Goal: Task Accomplishment & Management: Use online tool/utility

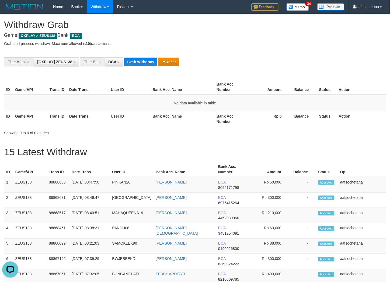
click at [248, 124] on th "Bank Acc. Number" at bounding box center [231, 118] width 34 height 15
click at [139, 61] on button "Grab Withdraw" at bounding box center [140, 62] width 33 height 9
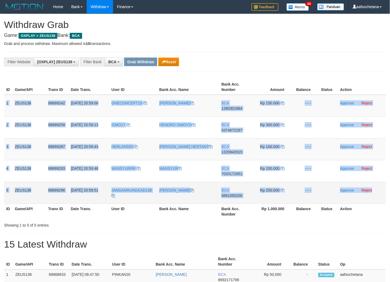
copy tbody "1 ZEUS138 88899242 [DATE] 20:59:00 GHECONCEPT15 FAKHRUL ZIHAN BCA 1280301864 Rp…"
drag, startPoint x: 5, startPoint y: 99, endPoint x: 380, endPoint y: 196, distance: 387.4
click at [380, 196] on tbody "1 ZEUS138 88899242 01/10/2025 20:59:00 GHECONCEPT15 FAKHRUL ZIHAN BCA 128030186…" at bounding box center [195, 149] width 382 height 109
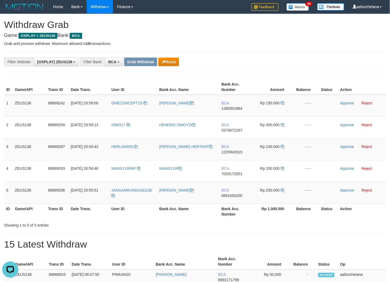
click at [231, 65] on div "**********" at bounding box center [162, 61] width 325 height 9
click at [129, 109] on td "GHECONCEPT15" at bounding box center [133, 106] width 48 height 22
copy span "C"
click at [129, 109] on td "GHECONCEPT15" at bounding box center [133, 106] width 48 height 22
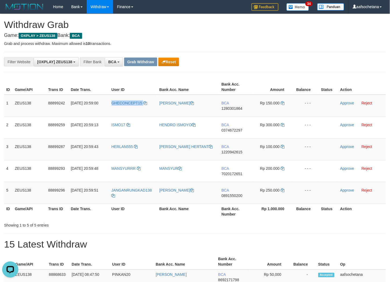
copy link "GHECONCEPT15"
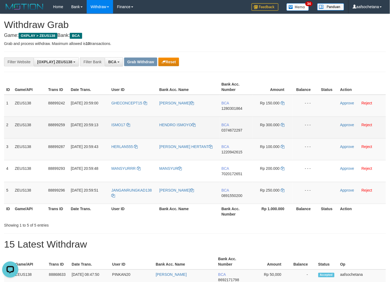
click at [118, 128] on td "ISMO17" at bounding box center [133, 128] width 48 height 22
copy link "ISMO17"
click at [118, 128] on td "ISMO17" at bounding box center [133, 128] width 48 height 22
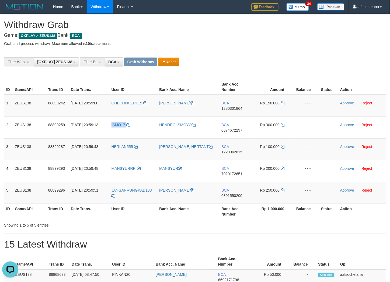
copy link "ISMO17"
click at [113, 147] on span "HERLAN555" at bounding box center [122, 147] width 22 height 4
copy link "ISMO17"
click at [114, 148] on span "HERLAN555" at bounding box center [122, 147] width 22 height 4
click at [117, 150] on td "HERLAN555" at bounding box center [133, 149] width 48 height 22
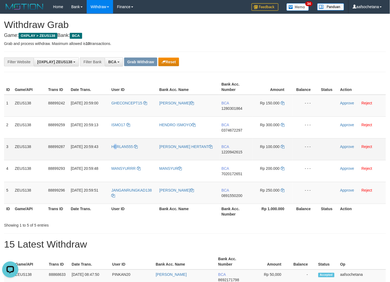
click at [117, 150] on td "HERLAN555" at bounding box center [133, 149] width 48 height 22
click at [122, 154] on td "HERLAN555" at bounding box center [133, 149] width 48 height 22
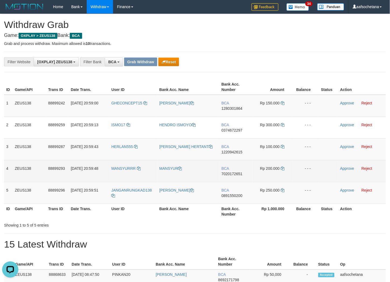
click at [133, 175] on td "MANSYURRR" at bounding box center [133, 171] width 48 height 22
copy link "MANSYURRR"
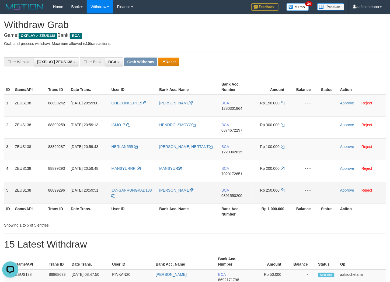
click at [142, 195] on td "JANGANRUNGKAD138" at bounding box center [133, 193] width 48 height 22
copy tr "JANGANRUNGKAD138"
click at [142, 195] on td "JANGANRUNGKAD138" at bounding box center [133, 193] width 48 height 22
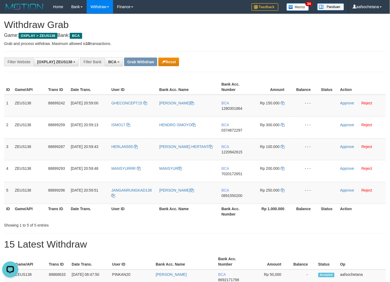
click at [355, 79] on th "Action" at bounding box center [362, 86] width 48 height 15
click at [339, 68] on div "**********" at bounding box center [195, 62] width 382 height 20
click at [227, 110] on td "BCA 1280301864" at bounding box center [235, 106] width 33 height 22
click at [227, 109] on span "1280301864" at bounding box center [231, 108] width 21 height 4
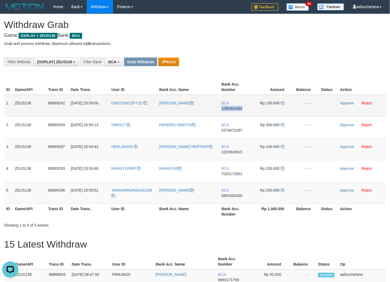
copy span "1280301864"
click at [227, 109] on span "1280301864" at bounding box center [231, 108] width 21 height 4
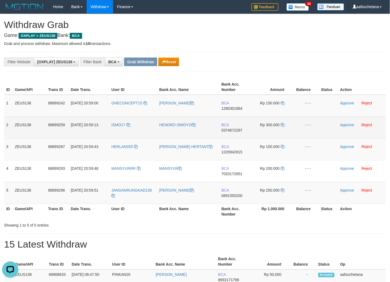
drag, startPoint x: 235, startPoint y: 123, endPoint x: 224, endPoint y: 138, distance: 17.7
click at [232, 128] on td "BCA 0374672297" at bounding box center [235, 128] width 33 height 22
click at [224, 137] on td "BCA 0374672297" at bounding box center [235, 128] width 33 height 22
click at [233, 133] on td "BCA 0374672297" at bounding box center [235, 128] width 33 height 22
click at [233, 132] on td "BCA 0374672297" at bounding box center [235, 128] width 33 height 22
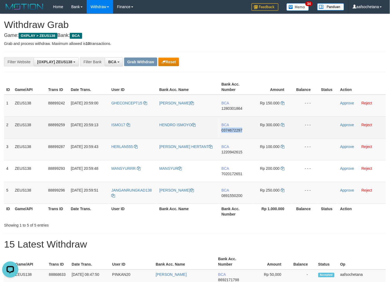
click at [233, 132] on td "BCA 0374672297" at bounding box center [235, 128] width 33 height 22
copy tr "BCA 0374672297"
click at [233, 132] on td "BCA 0374672297" at bounding box center [235, 128] width 33 height 22
click at [233, 131] on span "0374672297" at bounding box center [231, 130] width 21 height 4
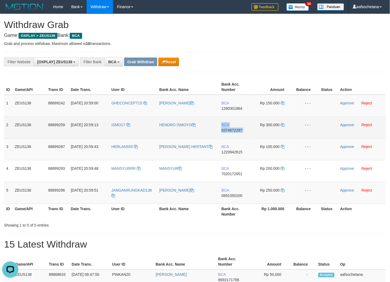
click at [233, 131] on span "0374672297" at bounding box center [231, 130] width 21 height 4
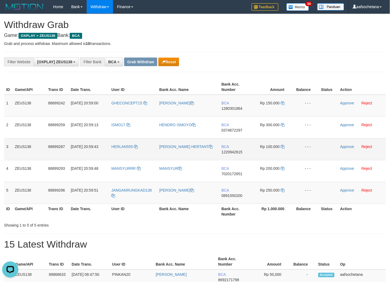
click at [240, 149] on td "BCA 1220942615" at bounding box center [235, 149] width 33 height 22
drag, startPoint x: 240, startPoint y: 149, endPoint x: 230, endPoint y: 156, distance: 12.9
click at [239, 150] on td "BCA 1220942615" at bounding box center [235, 149] width 33 height 22
click at [228, 147] on span "BCA" at bounding box center [225, 147] width 8 height 4
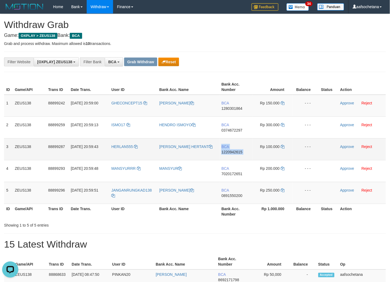
click at [230, 150] on span "1220942615" at bounding box center [231, 152] width 21 height 4
click at [240, 109] on span "1280301864" at bounding box center [231, 108] width 21 height 4
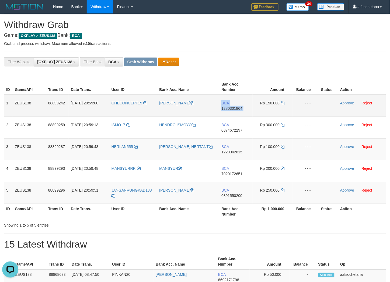
click at [240, 109] on span "1280301864" at bounding box center [231, 108] width 21 height 4
click at [240, 108] on span "1280301864" at bounding box center [231, 108] width 21 height 4
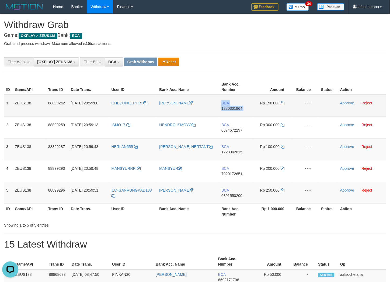
click at [240, 108] on span "1280301864" at bounding box center [231, 108] width 21 height 4
click at [232, 111] on td "BCA 1280301864" at bounding box center [235, 106] width 33 height 22
click at [233, 109] on span "1280301864" at bounding box center [231, 108] width 21 height 4
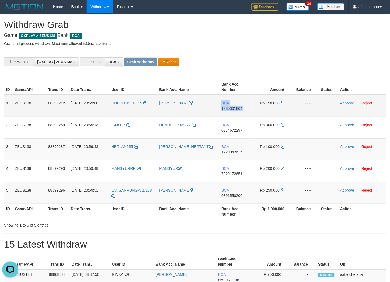
click at [233, 109] on span "1280301864" at bounding box center [231, 108] width 21 height 4
click at [284, 102] on icon at bounding box center [282, 103] width 4 height 4
click at [353, 101] on link "Approve" at bounding box center [347, 103] width 14 height 4
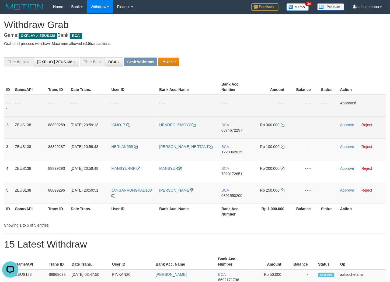
click at [225, 124] on span "BCA" at bounding box center [225, 125] width 8 height 4
click at [237, 128] on span "0374672297" at bounding box center [231, 130] width 21 height 4
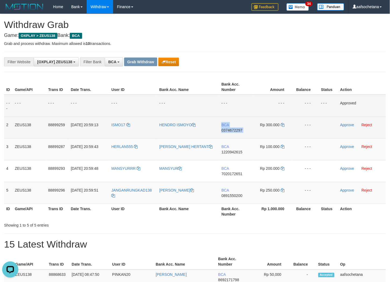
click at [237, 128] on span "0374672297" at bounding box center [231, 130] width 21 height 4
click at [236, 128] on span "0374672297" at bounding box center [231, 130] width 21 height 4
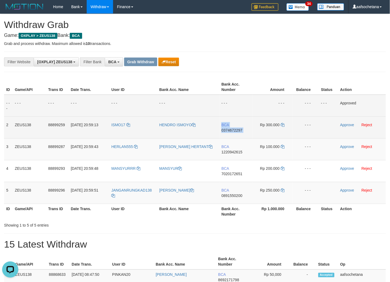
click at [236, 128] on span "0374672297" at bounding box center [231, 130] width 21 height 4
click at [283, 125] on icon at bounding box center [282, 125] width 4 height 4
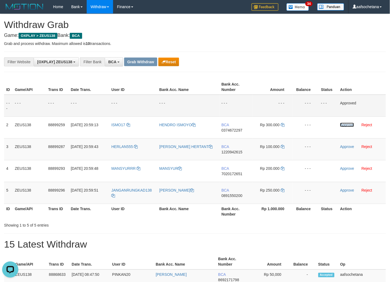
drag, startPoint x: 343, startPoint y: 123, endPoint x: 227, endPoint y: 75, distance: 125.7
click at [343, 123] on link "Approve" at bounding box center [347, 125] width 14 height 4
click at [236, 151] on span "1220942615" at bounding box center [231, 152] width 21 height 4
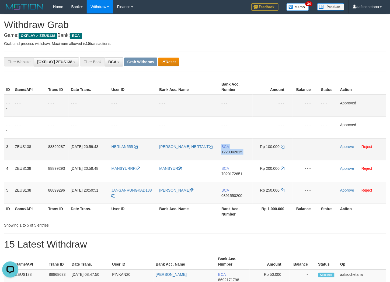
click at [236, 151] on span "1220942615" at bounding box center [231, 152] width 21 height 4
click at [236, 150] on span "1220942615" at bounding box center [231, 152] width 21 height 4
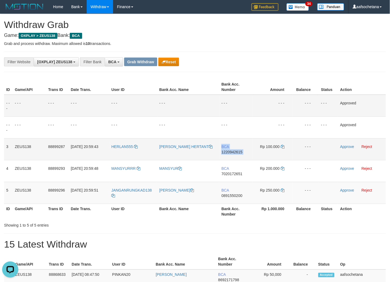
click at [236, 150] on span "1220942615" at bounding box center [231, 152] width 21 height 4
click at [280, 147] on td "Rp 100.000" at bounding box center [272, 149] width 40 height 22
click at [283, 146] on icon at bounding box center [282, 147] width 4 height 4
click at [348, 145] on link "Approve" at bounding box center [347, 147] width 14 height 4
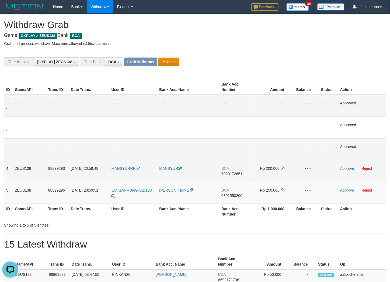
click at [234, 172] on span "7020172651" at bounding box center [231, 174] width 21 height 4
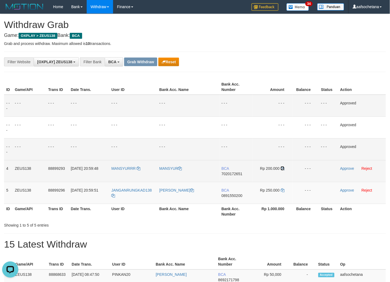
click at [283, 169] on icon at bounding box center [282, 169] width 4 height 4
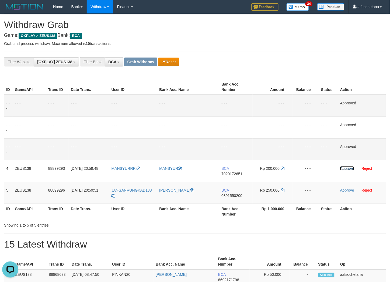
drag, startPoint x: 343, startPoint y: 168, endPoint x: 227, endPoint y: 71, distance: 151.7
click at [343, 168] on link "Approve" at bounding box center [347, 168] width 14 height 4
click at [233, 193] on span "0891550200" at bounding box center [231, 195] width 21 height 4
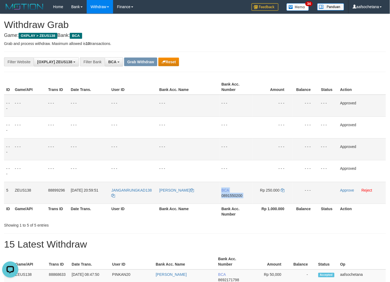
click at [233, 193] on span "0891550200" at bounding box center [231, 195] width 21 height 4
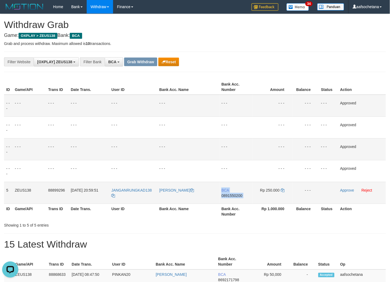
click at [233, 193] on span "0891550200" at bounding box center [231, 195] width 21 height 4
click at [240, 190] on td "BCA 0891550200" at bounding box center [235, 193] width 33 height 22
click at [238, 192] on td "BCA 0891550200" at bounding box center [235, 193] width 33 height 22
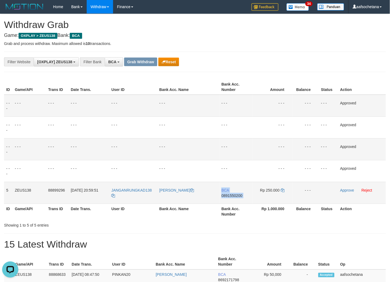
click at [238, 192] on td "BCA 0891550200" at bounding box center [235, 193] width 33 height 22
click at [238, 194] on span "0891550200" at bounding box center [231, 195] width 21 height 4
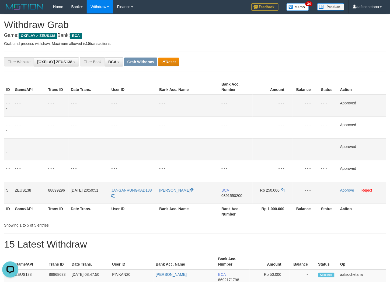
click at [238, 194] on span "0891550200" at bounding box center [231, 195] width 21 height 4
click at [282, 191] on icon at bounding box center [282, 190] width 4 height 4
click at [347, 192] on link "Approve" at bounding box center [347, 190] width 14 height 4
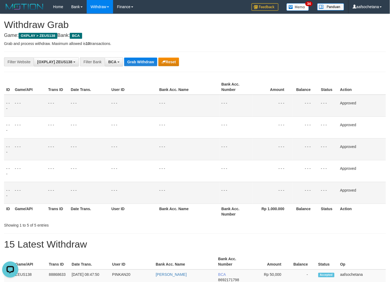
drag, startPoint x: 128, startPoint y: 55, endPoint x: 139, endPoint y: 67, distance: 16.6
click at [128, 55] on div "**********" at bounding box center [195, 62] width 382 height 20
click at [146, 71] on div "**********" at bounding box center [195, 62] width 382 height 20
drag, startPoint x: 146, startPoint y: 70, endPoint x: 146, endPoint y: 65, distance: 5.1
click at [146, 65] on div "**********" at bounding box center [195, 62] width 382 height 20
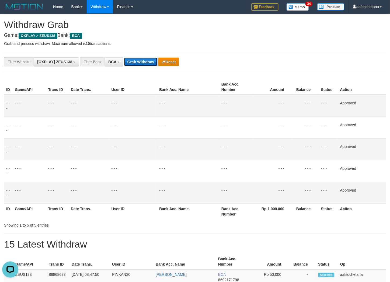
click at [147, 65] on button "Grab Withdraw" at bounding box center [140, 62] width 33 height 9
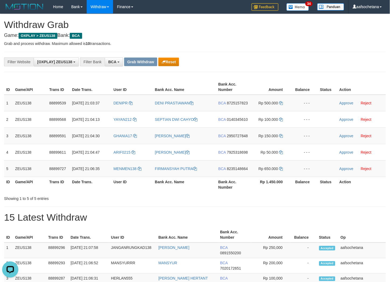
click at [304, 61] on div "**********" at bounding box center [162, 61] width 325 height 9
drag, startPoint x: 134, startPoint y: 104, endPoint x: 118, endPoint y: 106, distance: 16.0
click at [134, 104] on td "DENIPR" at bounding box center [131, 103] width 41 height 17
click at [118, 106] on td "DENIPR" at bounding box center [131, 103] width 41 height 17
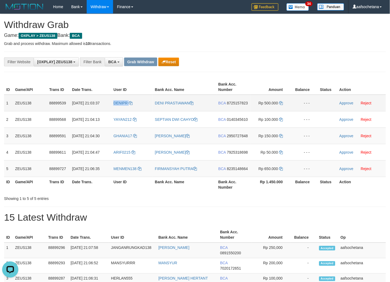
copy link "DENIPR"
click at [118, 107] on td "DENIPR" at bounding box center [131, 103] width 41 height 17
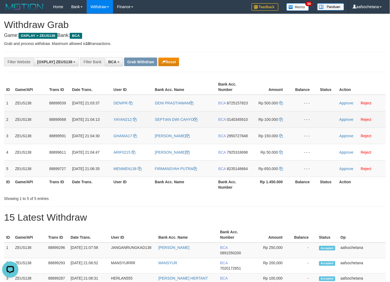
click at [120, 124] on td "YAYAN212" at bounding box center [131, 119] width 41 height 16
copy link "YAYAN212"
click at [120, 124] on td "YAYAN212" at bounding box center [131, 119] width 41 height 16
copy link "YAYAN212"
click at [120, 124] on td "YAYAN212" at bounding box center [131, 119] width 41 height 16
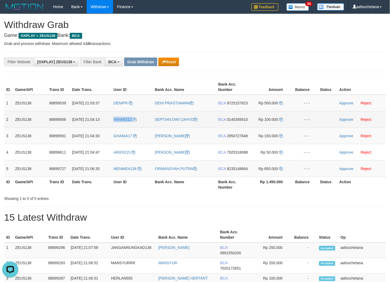
click at [120, 124] on td "YAYAN212" at bounding box center [131, 119] width 41 height 16
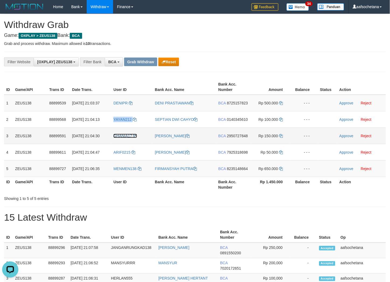
click at [130, 135] on span "GHANIA17" at bounding box center [122, 136] width 19 height 4
copy link "YAYAN212"
click at [121, 141] on td "GHANIA17" at bounding box center [131, 136] width 41 height 16
copy link "GHANIA17"
click at [121, 141] on td "GHANIA17" at bounding box center [131, 136] width 41 height 16
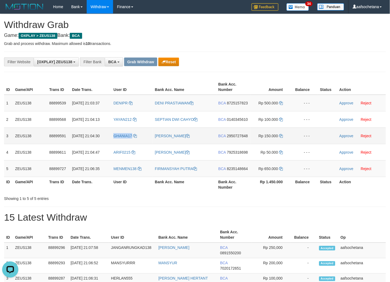
copy span "GHANIA17"
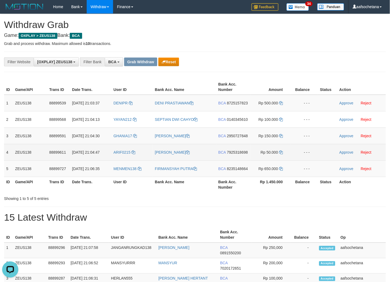
click at [119, 158] on td "ARIF0215" at bounding box center [131, 152] width 41 height 16
copy link "ARIF0215"
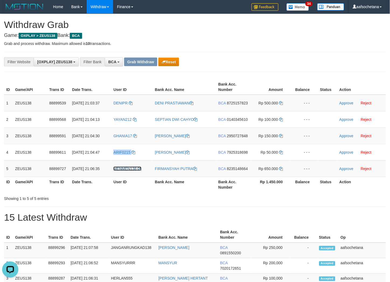
copy link "ARIF0215"
click at [122, 178] on th "User ID" at bounding box center [131, 184] width 41 height 15
drag, startPoint x: 122, startPoint y: 178, endPoint x: 122, endPoint y: 175, distance: 3.0
click at [122, 178] on th "User ID" at bounding box center [131, 184] width 41 height 15
copy th "ID"
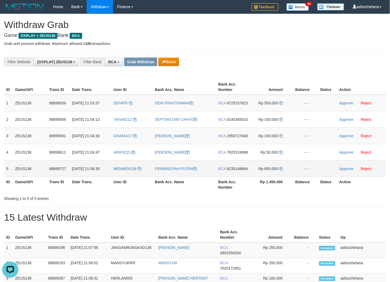
click at [122, 175] on td "MENMEN138" at bounding box center [131, 168] width 41 height 16
copy link "MENMEN138"
click at [122, 175] on td "MENMEN138" at bounding box center [131, 168] width 41 height 16
click at [369, 65] on div "**********" at bounding box center [195, 61] width 390 height 9
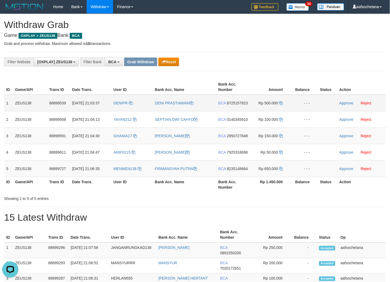
click at [229, 101] on span "8725157823" at bounding box center [237, 103] width 21 height 4
click at [230, 101] on span "8725157823" at bounding box center [237, 103] width 21 height 4
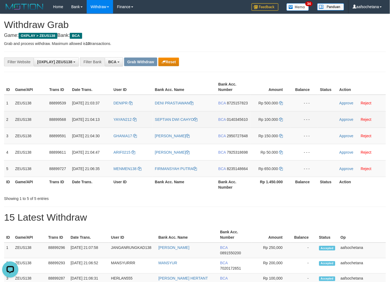
drag, startPoint x: 273, startPoint y: 119, endPoint x: 264, endPoint y: 121, distance: 9.6
click at [272, 119] on span "Rp 100.000" at bounding box center [267, 119] width 19 height 4
click at [238, 119] on span "0140345610" at bounding box center [237, 119] width 21 height 4
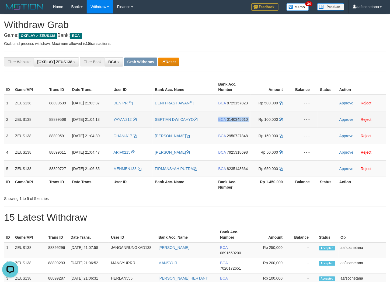
click at [238, 119] on span "0140345610" at bounding box center [237, 119] width 21 height 4
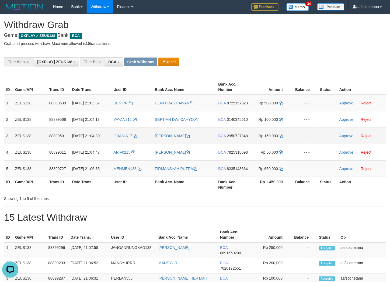
click at [239, 131] on td "BCA 2950727848" at bounding box center [233, 136] width 34 height 16
click at [239, 132] on td "BCA 2950727848" at bounding box center [233, 136] width 34 height 16
click at [240, 134] on span "2950727848" at bounding box center [237, 136] width 21 height 4
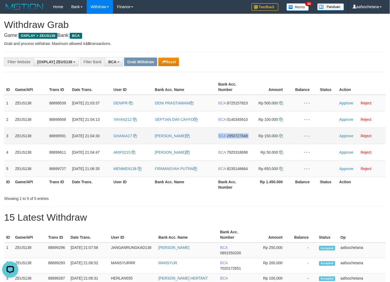
click at [240, 134] on span "2950727848" at bounding box center [237, 136] width 21 height 4
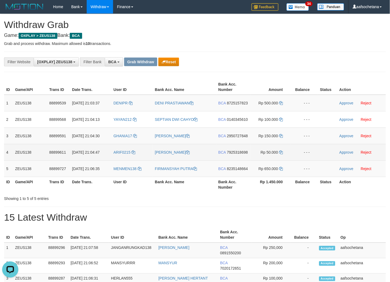
click at [229, 151] on span "7925318698" at bounding box center [237, 152] width 21 height 4
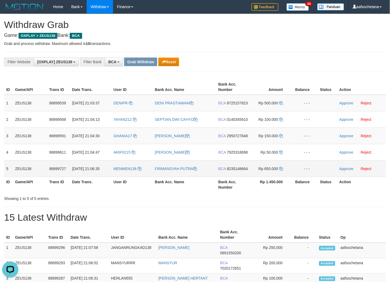
click at [230, 167] on span "8235148664" at bounding box center [237, 169] width 21 height 4
click at [240, 100] on td "BCA 8725157823" at bounding box center [233, 103] width 34 height 17
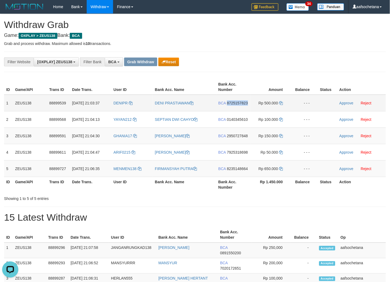
click at [240, 100] on td "BCA 8725157823" at bounding box center [233, 103] width 34 height 17
click at [240, 101] on span "8725157823" at bounding box center [237, 103] width 21 height 4
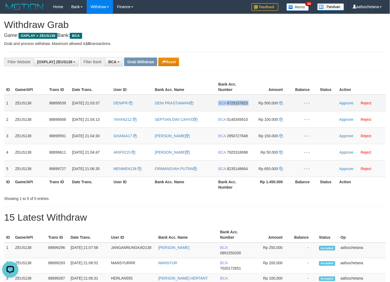
click at [240, 101] on span "8725157823" at bounding box center [237, 103] width 21 height 4
click at [283, 103] on td "Rp 500.000" at bounding box center [270, 103] width 41 height 17
click at [281, 101] on icon at bounding box center [281, 103] width 4 height 4
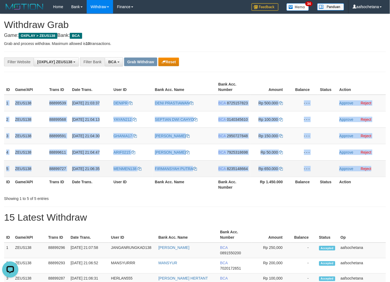
drag, startPoint x: 6, startPoint y: 98, endPoint x: 380, endPoint y: 164, distance: 379.8
click at [380, 164] on tbody "1 ZEUS138 88899539 01/10/2025 21:03:37 DENIPR DENI PRASTIAWAN BCA 8725157823 Rp…" at bounding box center [195, 136] width 382 height 82
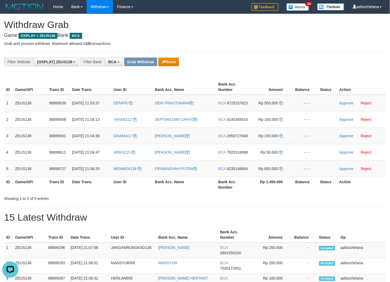
drag, startPoint x: 350, startPoint y: 104, endPoint x: 223, endPoint y: 75, distance: 130.2
click at [350, 104] on link "Approve" at bounding box center [346, 103] width 14 height 4
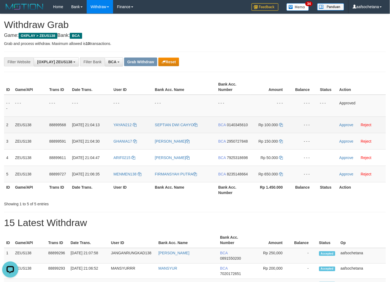
click at [238, 126] on td "BCA 0140345610" at bounding box center [233, 125] width 34 height 16
drag, startPoint x: 238, startPoint y: 126, endPoint x: 239, endPoint y: 123, distance: 3.3
click at [238, 121] on td "BCA 0140345610" at bounding box center [233, 125] width 34 height 16
click at [239, 125] on span "0140345610" at bounding box center [237, 125] width 21 height 4
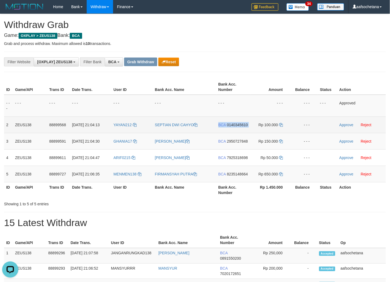
click at [239, 124] on span "0140345610" at bounding box center [237, 125] width 21 height 4
click at [280, 123] on icon at bounding box center [281, 125] width 4 height 4
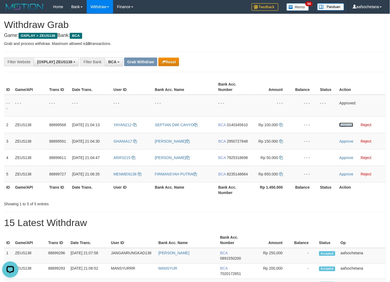
drag, startPoint x: 348, startPoint y: 122, endPoint x: 220, endPoint y: 74, distance: 137.3
click at [348, 123] on link "Approve" at bounding box center [346, 125] width 14 height 4
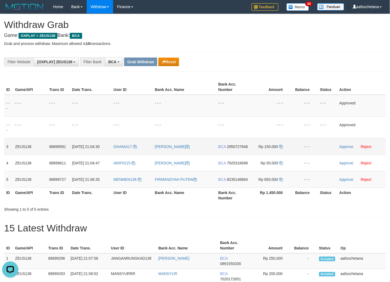
click at [246, 150] on td "BCA 2950727848" at bounding box center [233, 146] width 34 height 16
click at [244, 148] on span "2950727848" at bounding box center [237, 147] width 21 height 4
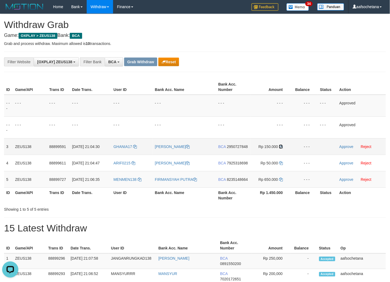
click at [282, 147] on icon at bounding box center [281, 147] width 4 height 4
drag, startPoint x: 345, startPoint y: 146, endPoint x: 216, endPoint y: 73, distance: 147.6
click at [345, 146] on link "Approve" at bounding box center [346, 147] width 14 height 4
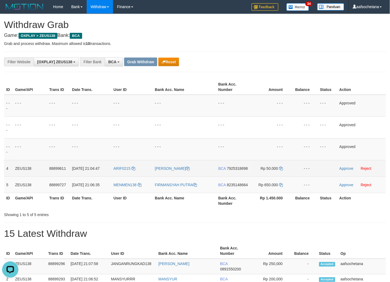
click at [229, 167] on span "7925318698" at bounding box center [237, 168] width 21 height 4
click at [283, 166] on td "Rp 50.000" at bounding box center [270, 168] width 41 height 16
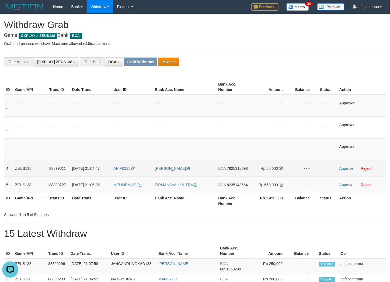
click at [283, 167] on td "Rp 50.000" at bounding box center [270, 168] width 41 height 16
click at [282, 167] on icon at bounding box center [281, 169] width 4 height 4
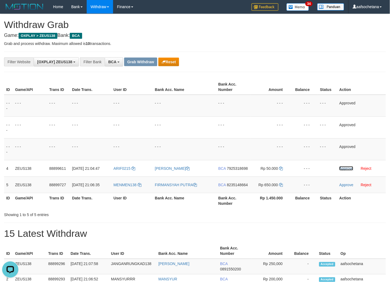
drag, startPoint x: 346, startPoint y: 166, endPoint x: 223, endPoint y: 74, distance: 154.3
click at [346, 166] on link "Approve" at bounding box center [346, 168] width 14 height 4
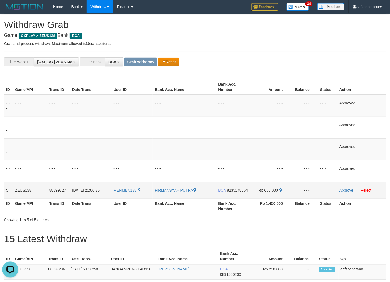
click at [235, 188] on span "8235148664" at bounding box center [237, 190] width 21 height 4
drag, startPoint x: 235, startPoint y: 188, endPoint x: 394, endPoint y: 140, distance: 165.4
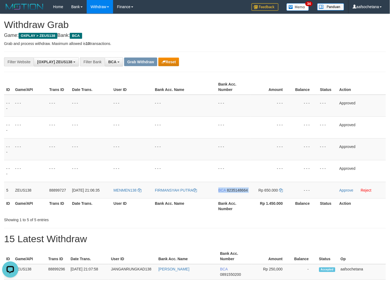
click at [235, 188] on span "8235148664" at bounding box center [237, 190] width 21 height 4
click at [282, 186] on td "Rp 650.000" at bounding box center [270, 190] width 41 height 16
click at [282, 188] on td "Rp 650.000" at bounding box center [270, 190] width 41 height 16
click at [282, 188] on icon at bounding box center [281, 190] width 4 height 4
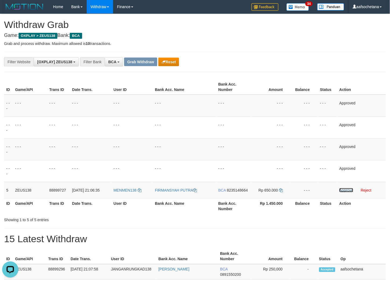
drag, startPoint x: 344, startPoint y: 192, endPoint x: 227, endPoint y: 76, distance: 164.4
click at [344, 192] on link "Approve" at bounding box center [346, 190] width 14 height 4
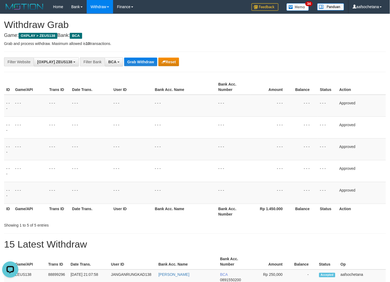
click at [237, 60] on div "**********" at bounding box center [162, 61] width 325 height 9
click at [147, 69] on div "**********" at bounding box center [195, 62] width 382 height 20
click at [147, 68] on div "**********" at bounding box center [195, 62] width 382 height 20
click at [147, 66] on button "Grab Withdraw" at bounding box center [140, 62] width 33 height 9
click at [146, 62] on button "Grab Withdraw" at bounding box center [140, 62] width 33 height 9
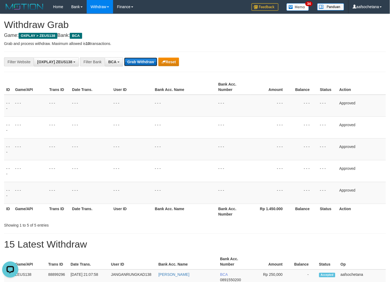
click at [146, 62] on button "Grab Withdraw" at bounding box center [140, 62] width 33 height 9
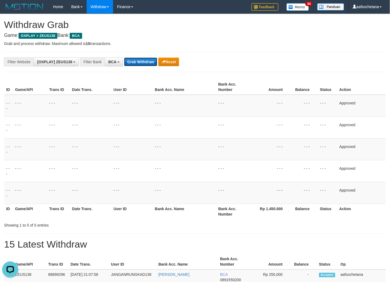
click at [146, 62] on button "Grab Withdraw" at bounding box center [140, 62] width 33 height 9
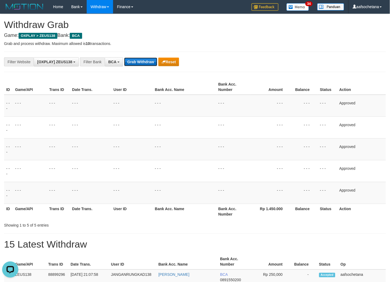
click at [146, 62] on button "Grab Withdraw" at bounding box center [140, 62] width 33 height 9
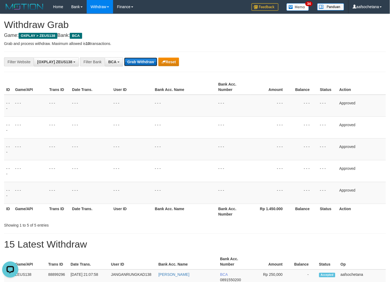
click at [146, 62] on button "Grab Withdraw" at bounding box center [140, 62] width 33 height 9
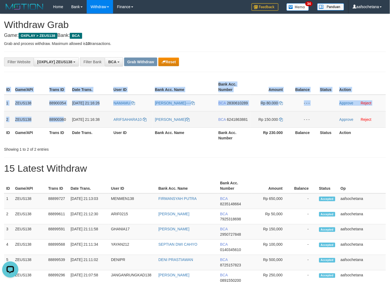
drag, startPoint x: 3, startPoint y: 102, endPoint x: 77, endPoint y: 127, distance: 77.4
click at [74, 127] on div "ID Game/API Trans ID Date Trans. User ID Bank Acc. Name Bank Acc. Number Amount…" at bounding box center [195, 111] width 390 height 67
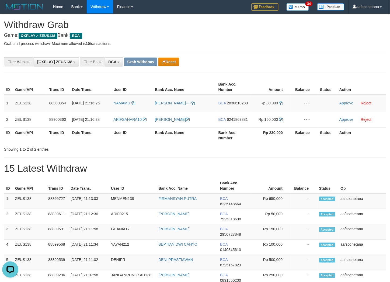
click at [266, 54] on div "**********" at bounding box center [195, 62] width 382 height 20
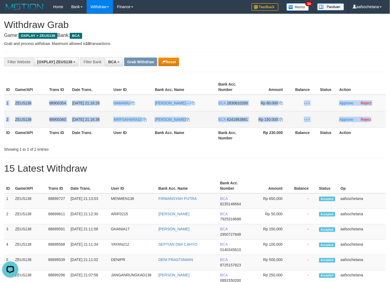
copy tbody "1 ZEUS138 88900354 01/10/2025 21:16:26 NAMAMU HENDRA SAPUTRA---- BCA 2830610289…"
drag, startPoint x: 6, startPoint y: 102, endPoint x: 371, endPoint y: 112, distance: 365.1
click at [371, 112] on tbody "1 ZEUS138 88900354 01/10/2025 21:16:26 NAMAMU HENDRA SAPUTRA---- BCA 2830610289…" at bounding box center [195, 111] width 382 height 33
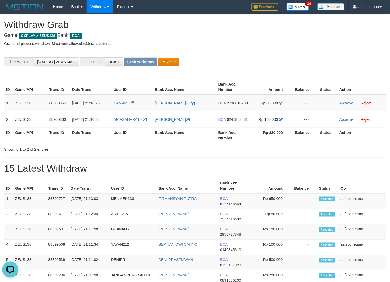
click at [281, 71] on div "**********" at bounding box center [195, 62] width 382 height 20
click at [134, 106] on td "NAMAMU" at bounding box center [131, 103] width 41 height 17
click at [122, 107] on td "NAMAMU" at bounding box center [131, 103] width 41 height 17
copy link "NAMAMU"
click at [122, 107] on td "NAMAMU" at bounding box center [131, 103] width 41 height 17
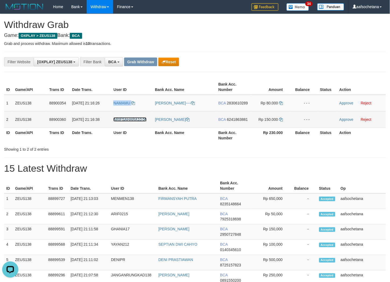
click at [124, 119] on span "ARIFSAHARA10" at bounding box center [127, 119] width 28 height 4
copy link "NAMAMU"
click at [124, 119] on span "ARIFSAHARA10" at bounding box center [127, 119] width 28 height 4
click at [125, 121] on span "ARIFSAHARA10" at bounding box center [127, 119] width 28 height 4
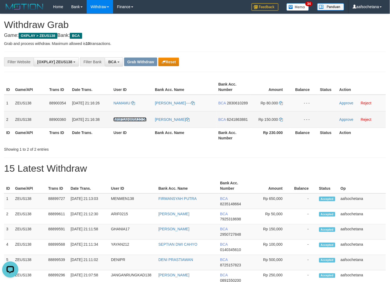
click at [125, 121] on span "ARIFSAHARA10" at bounding box center [127, 119] width 28 height 4
drag, startPoint x: 125, startPoint y: 121, endPoint x: 129, endPoint y: 128, distance: 8.8
click at [125, 121] on span "ARIFSAHARA10" at bounding box center [127, 119] width 28 height 4
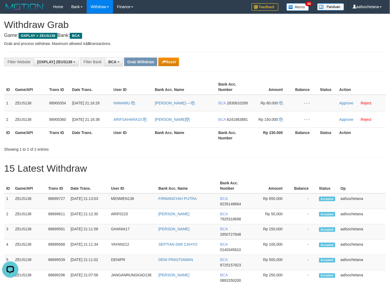
click at [129, 128] on th "User ID" at bounding box center [131, 135] width 41 height 15
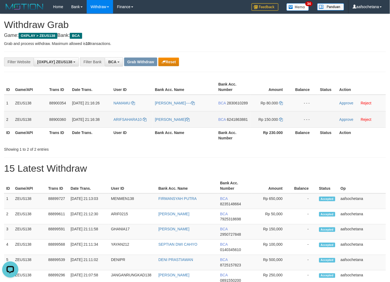
click at [130, 127] on td "ARIFSAHARA10" at bounding box center [131, 119] width 41 height 16
copy link "ARIFSAHARA10"
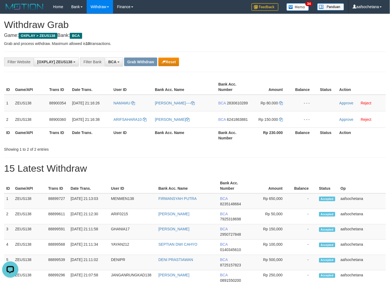
click at [276, 60] on div "**********" at bounding box center [162, 61] width 325 height 9
click at [239, 103] on span "2830610289" at bounding box center [237, 103] width 21 height 4
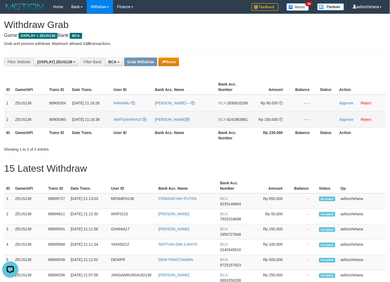
click at [228, 119] on span "6241863881" at bounding box center [237, 119] width 21 height 4
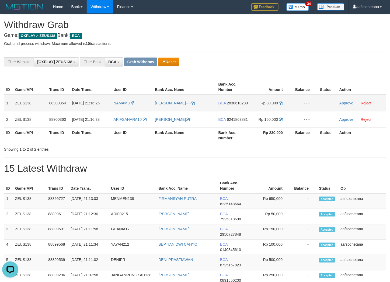
click at [234, 105] on td "BCA 2830610289" at bounding box center [233, 103] width 34 height 17
click at [234, 104] on span "2830610289" at bounding box center [237, 103] width 21 height 4
copy span "2830610289"
click at [234, 104] on span "2830610289" at bounding box center [237, 103] width 21 height 4
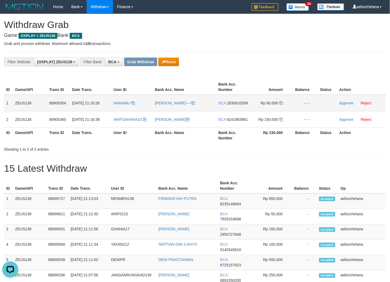
click at [280, 100] on td "Rp 80.000" at bounding box center [270, 103] width 41 height 17
click at [280, 101] on icon at bounding box center [281, 103] width 4 height 4
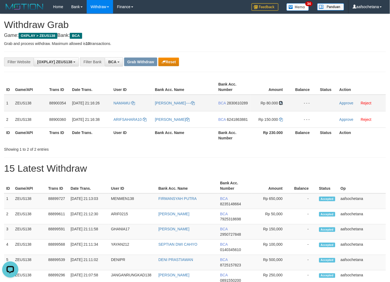
click at [280, 101] on icon at bounding box center [281, 103] width 4 height 4
click at [281, 103] on icon at bounding box center [281, 103] width 4 height 4
drag, startPoint x: 341, startPoint y: 101, endPoint x: 220, endPoint y: 70, distance: 125.1
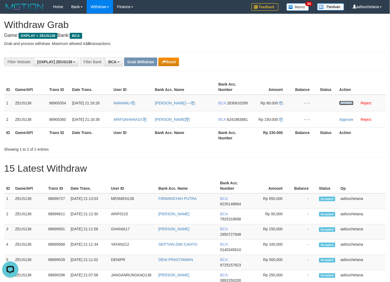
click at [341, 101] on link "Approve" at bounding box center [346, 103] width 14 height 4
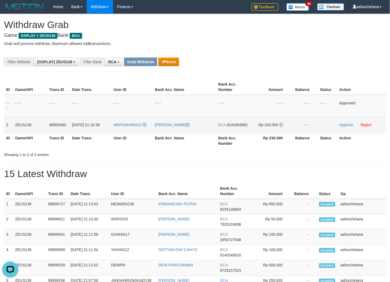
click at [240, 124] on span "6241863881" at bounding box center [237, 125] width 21 height 4
click at [284, 123] on td "Rp 150.000" at bounding box center [270, 125] width 41 height 16
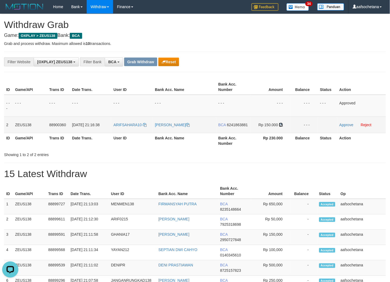
click at [282, 123] on icon at bounding box center [281, 125] width 4 height 4
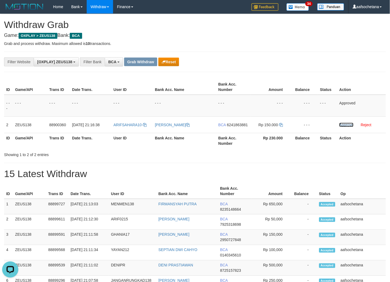
drag, startPoint x: 345, startPoint y: 125, endPoint x: 224, endPoint y: 68, distance: 133.9
click at [345, 125] on link "Approve" at bounding box center [346, 125] width 14 height 4
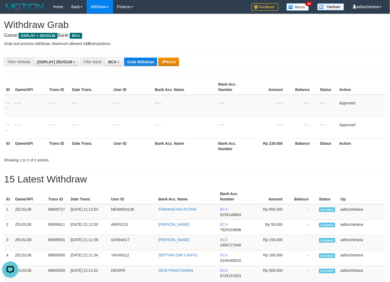
click at [236, 149] on th "Bank Acc. Number" at bounding box center [233, 145] width 34 height 15
click at [139, 67] on div "**********" at bounding box center [195, 62] width 382 height 20
click at [140, 66] on div "**********" at bounding box center [162, 61] width 325 height 9
click at [140, 65] on button "Grab Withdraw" at bounding box center [140, 62] width 33 height 9
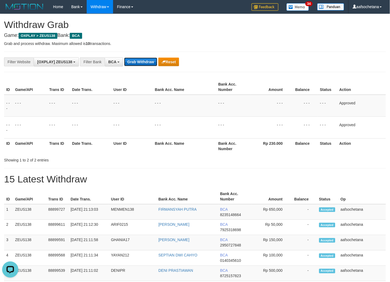
click at [140, 64] on button "Grab Withdraw" at bounding box center [140, 62] width 33 height 9
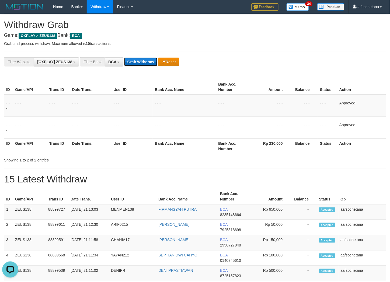
click at [140, 64] on button "Grab Withdraw" at bounding box center [140, 62] width 33 height 9
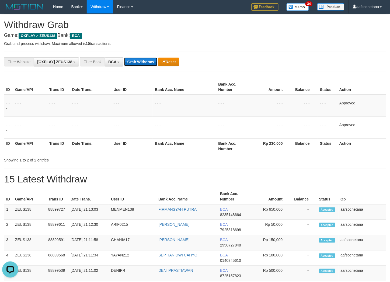
click at [140, 64] on button "Grab Withdraw" at bounding box center [140, 62] width 33 height 9
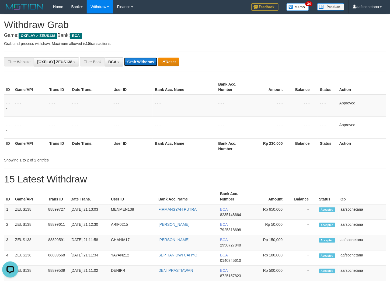
click at [140, 64] on button "Grab Withdraw" at bounding box center [140, 62] width 33 height 9
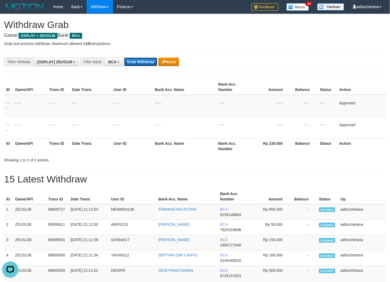
click at [140, 64] on button "Grab Withdraw" at bounding box center [140, 62] width 33 height 9
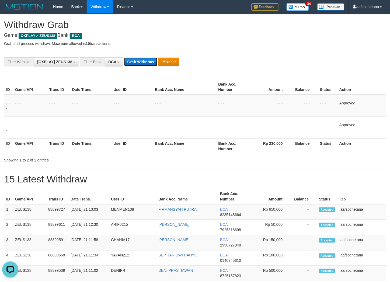
click at [140, 64] on button "Grab Withdraw" at bounding box center [140, 62] width 33 height 9
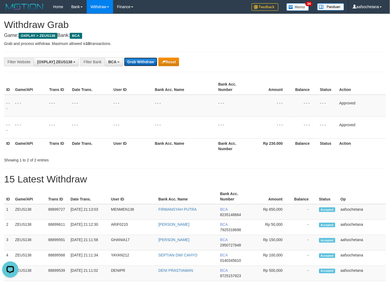
click at [140, 64] on button "Grab Withdraw" at bounding box center [140, 62] width 33 height 9
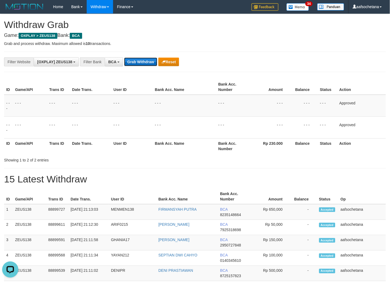
click at [140, 64] on button "Grab Withdraw" at bounding box center [140, 62] width 33 height 9
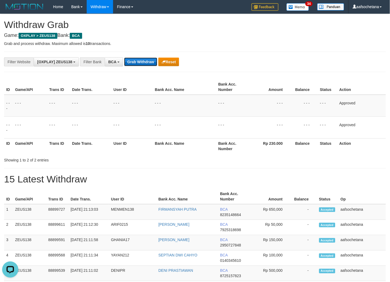
click at [140, 64] on button "Grab Withdraw" at bounding box center [140, 62] width 33 height 9
click at [140, 63] on button "Grab Withdraw" at bounding box center [140, 62] width 33 height 9
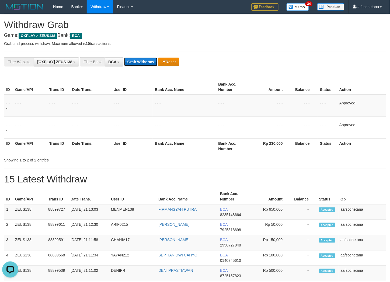
click at [140, 63] on button "Grab Withdraw" at bounding box center [140, 62] width 33 height 9
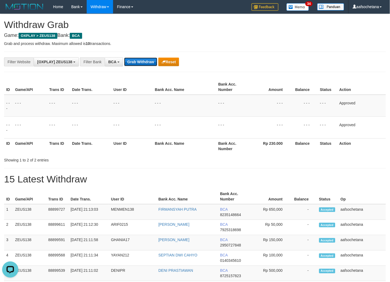
click at [140, 63] on button "Grab Withdraw" at bounding box center [140, 62] width 33 height 9
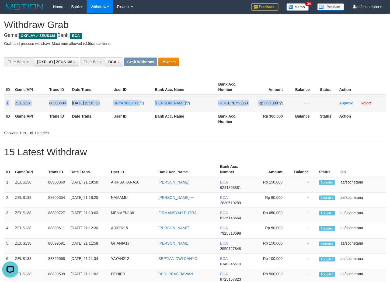
copy tr "1 ZEUS138 88900584 [DATE] 21:19:59 BRYAN032611 [PERSON_NAME] BCA 3170758969 Rp …"
drag, startPoint x: 4, startPoint y: 101, endPoint x: 294, endPoint y: 102, distance: 289.8
click at [294, 101] on tr "1 ZEUS138 88900584 [DATE] 21:19:59 BRYAN032611 [PERSON_NAME] BCA 3170758969 Rp …" at bounding box center [195, 103] width 382 height 17
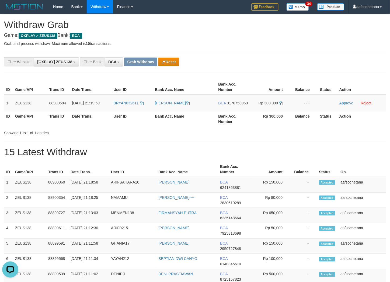
drag, startPoint x: 300, startPoint y: 60, endPoint x: 277, endPoint y: 91, distance: 37.8
click at [298, 61] on div "**********" at bounding box center [162, 61] width 325 height 9
click at [234, 106] on td "BCA 3170758969" at bounding box center [233, 103] width 34 height 17
click at [233, 105] on td "BCA 3170758969" at bounding box center [233, 103] width 34 height 17
click at [232, 103] on span "3170758969" at bounding box center [237, 103] width 21 height 4
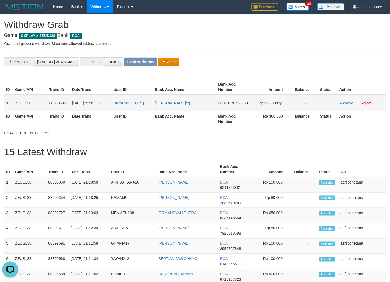
click at [232, 103] on span "3170758969" at bounding box center [237, 103] width 21 height 4
click at [240, 101] on span "3170758969" at bounding box center [237, 103] width 21 height 4
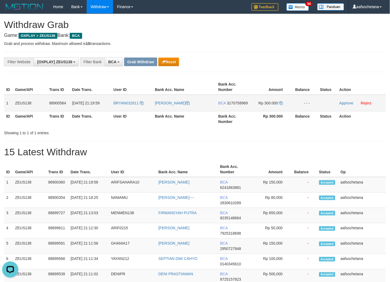
click at [240, 101] on span "3170758969" at bounding box center [237, 103] width 21 height 4
click at [276, 100] on td "Rp 300.000" at bounding box center [270, 103] width 41 height 17
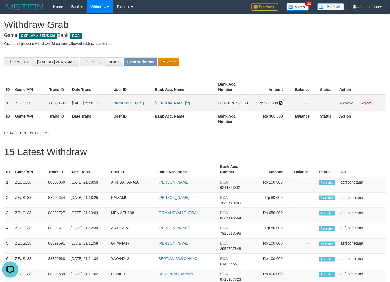
click at [279, 101] on icon at bounding box center [281, 103] width 4 height 4
drag, startPoint x: 341, startPoint y: 104, endPoint x: 221, endPoint y: 67, distance: 125.4
click at [341, 104] on link "Approve" at bounding box center [346, 103] width 14 height 4
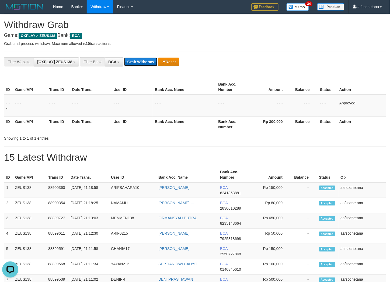
click at [143, 59] on button "Grab Withdraw" at bounding box center [140, 62] width 33 height 9
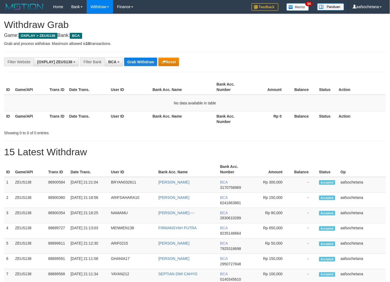
click at [143, 59] on button "Grab Withdraw" at bounding box center [140, 62] width 33 height 9
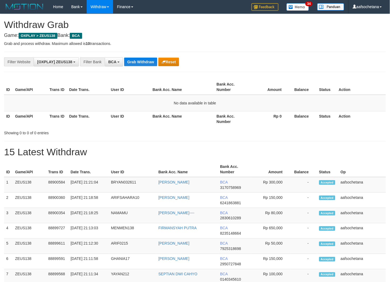
click at [143, 59] on button "Grab Withdraw" at bounding box center [140, 62] width 33 height 9
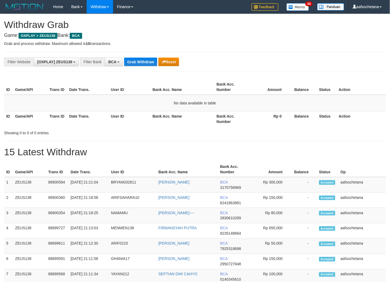
click at [143, 59] on button "Grab Withdraw" at bounding box center [140, 62] width 33 height 9
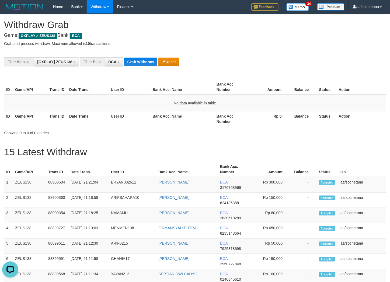
click at [143, 59] on button "Grab Withdraw" at bounding box center [140, 62] width 33 height 9
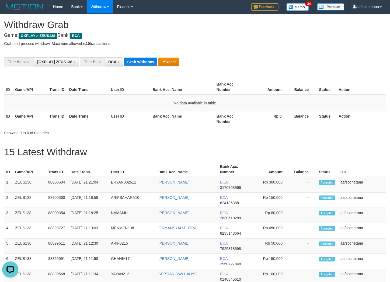
click at [143, 59] on button "Grab Withdraw" at bounding box center [140, 62] width 33 height 9
click at [138, 63] on button "Grab Withdraw" at bounding box center [140, 62] width 33 height 9
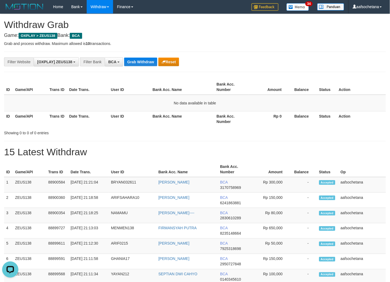
click at [181, 133] on div "Showing 0 to 0 of 0 entries" at bounding box center [195, 132] width 390 height 8
click at [149, 63] on button "Grab Withdraw" at bounding box center [140, 62] width 33 height 9
click at [149, 56] on div "**********" at bounding box center [195, 62] width 382 height 20
click at [149, 61] on button "Grab Withdraw" at bounding box center [140, 62] width 33 height 9
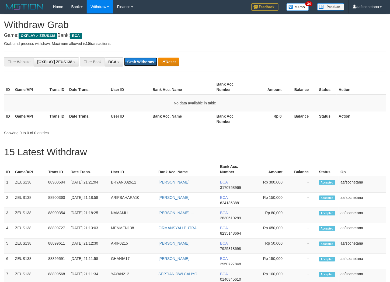
click at [149, 60] on button "Grab Withdraw" at bounding box center [140, 62] width 33 height 9
click at [142, 65] on button "Grab Withdraw" at bounding box center [140, 62] width 33 height 9
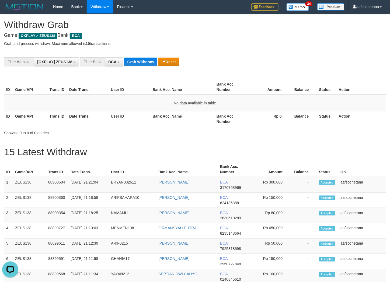
click at [136, 57] on div "**********" at bounding box center [195, 62] width 382 height 20
click at [137, 58] on div "**********" at bounding box center [195, 62] width 382 height 20
click at [138, 67] on div "**********" at bounding box center [195, 62] width 382 height 20
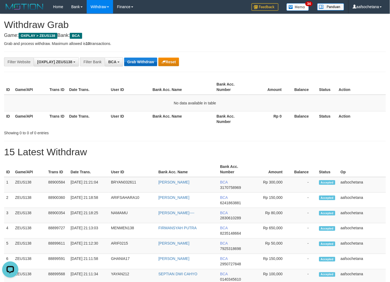
click at [138, 66] on div "**********" at bounding box center [195, 62] width 382 height 20
click at [138, 65] on button "Grab Withdraw" at bounding box center [140, 62] width 33 height 9
click at [139, 64] on button "Grab Withdraw" at bounding box center [140, 62] width 33 height 9
click at [141, 64] on button "Grab Withdraw" at bounding box center [140, 62] width 33 height 9
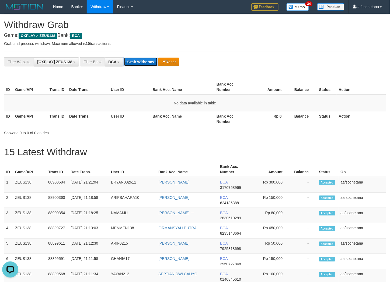
click at [141, 64] on button "Grab Withdraw" at bounding box center [140, 62] width 33 height 9
click at [141, 65] on button "Grab Withdraw" at bounding box center [140, 62] width 33 height 9
click at [141, 66] on div "**********" at bounding box center [195, 62] width 382 height 20
drag, startPoint x: 0, startPoint y: 0, endPoint x: 141, endPoint y: 66, distance: 156.0
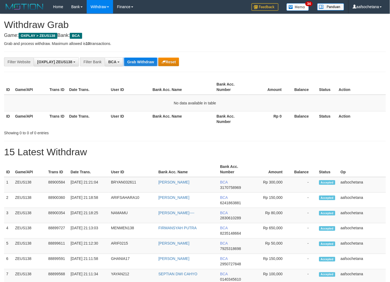
click at [141, 66] on div "**********" at bounding box center [195, 62] width 382 height 20
click at [142, 66] on button "Grab Withdraw" at bounding box center [140, 62] width 33 height 9
click at [142, 65] on button "Grab Withdraw" at bounding box center [140, 62] width 33 height 9
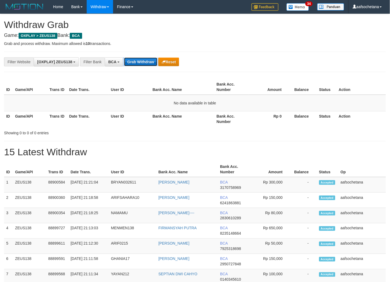
click at [142, 66] on button "Grab Withdraw" at bounding box center [140, 62] width 33 height 9
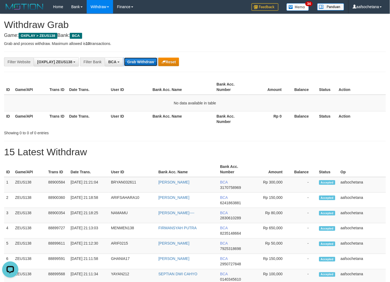
click at [142, 66] on button "Grab Withdraw" at bounding box center [140, 62] width 33 height 9
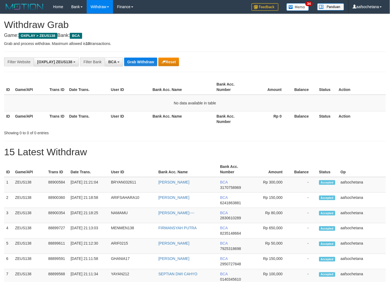
click at [142, 66] on button "Grab Withdraw" at bounding box center [140, 62] width 33 height 9
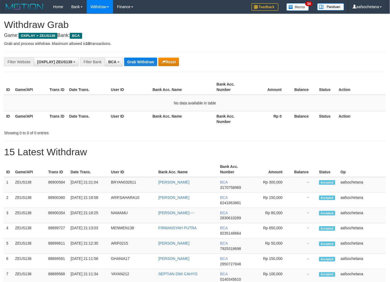
click at [142, 66] on button "Grab Withdraw" at bounding box center [140, 62] width 33 height 9
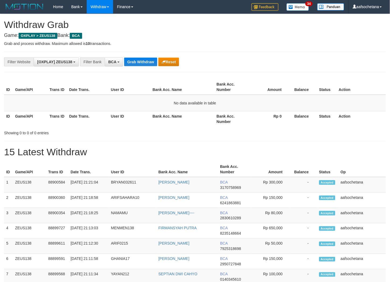
click at [142, 66] on button "Grab Withdraw" at bounding box center [140, 62] width 33 height 9
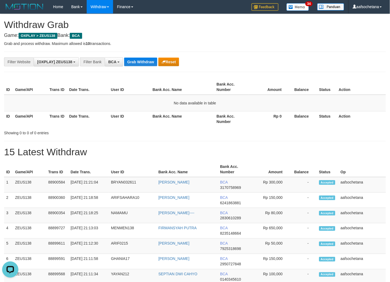
click at [142, 66] on button "Grab Withdraw" at bounding box center [140, 62] width 33 height 9
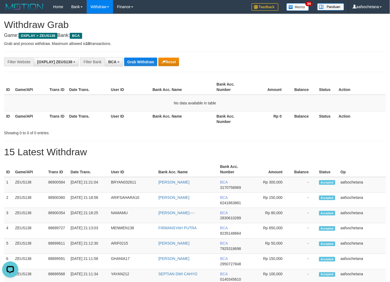
click at [142, 66] on button "Grab Withdraw" at bounding box center [140, 62] width 33 height 9
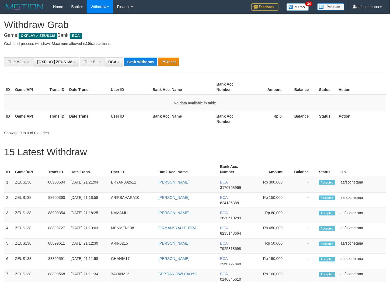
click at [142, 66] on button "Grab Withdraw" at bounding box center [140, 62] width 33 height 9
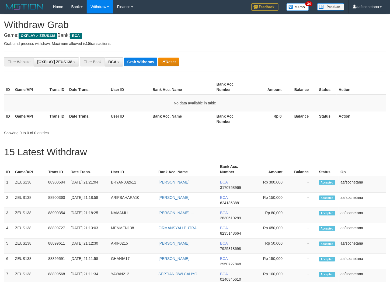
click at [142, 66] on button "Grab Withdraw" at bounding box center [140, 62] width 33 height 9
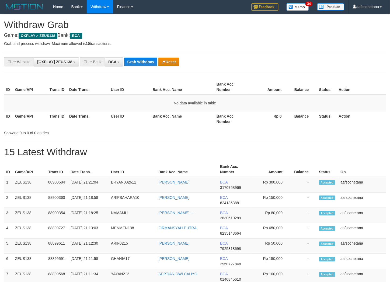
click at [142, 66] on button "Grab Withdraw" at bounding box center [140, 62] width 33 height 9
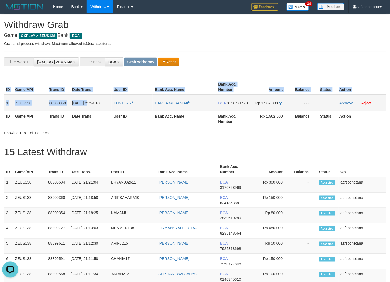
drag, startPoint x: 4, startPoint y: 102, endPoint x: 173, endPoint y: 95, distance: 168.9
click at [96, 104] on div "ID Game/API Trans ID Date Trans. User ID Bank Acc. Name Bank Acc. Number Amount…" at bounding box center [195, 103] width 390 height 50
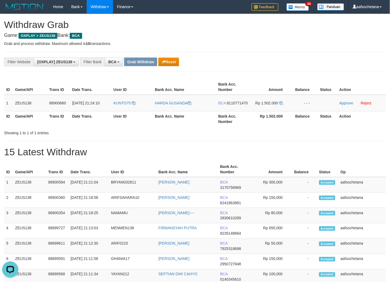
click at [233, 64] on div "**********" at bounding box center [162, 61] width 325 height 9
copy tr "1 ZEUS138 88900860 01/10/2025 21:24:10 KUNTO75 HARDA GUSANDA BCA 8110771470 Rp …"
drag, startPoint x: 4, startPoint y: 103, endPoint x: 309, endPoint y: 107, distance: 304.9
click at [309, 107] on tr "1 ZEUS138 88900860 01/10/2025 21:24:10 KUNTO75 HARDA GUSANDA BCA 8110771470 Rp …" at bounding box center [195, 103] width 382 height 17
click at [269, 67] on div "**********" at bounding box center [195, 62] width 382 height 20
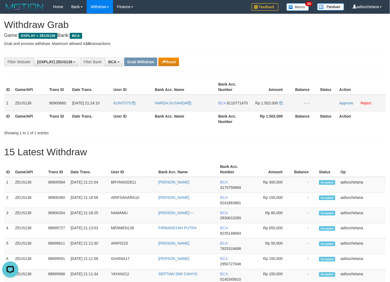
drag, startPoint x: 241, startPoint y: 109, endPoint x: 236, endPoint y: 99, distance: 10.8
click at [237, 104] on td "BCA 8110771470" at bounding box center [233, 103] width 34 height 17
click at [236, 98] on td "BCA 8110771470" at bounding box center [233, 103] width 34 height 17
click at [238, 102] on span "8110771470" at bounding box center [237, 103] width 21 height 4
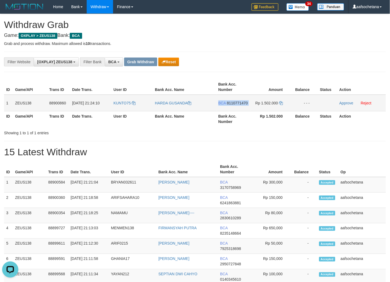
click at [238, 102] on span "8110771470" at bounding box center [237, 103] width 21 height 4
click at [233, 103] on span "8110771470" at bounding box center [237, 103] width 21 height 4
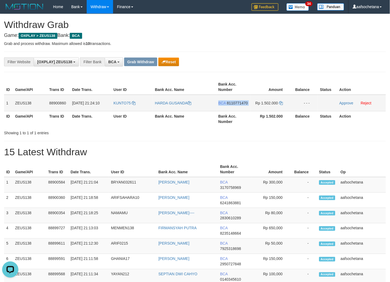
click at [233, 103] on span "8110771470" at bounding box center [237, 103] width 21 height 4
click at [280, 103] on icon at bounding box center [281, 103] width 4 height 4
drag, startPoint x: 345, startPoint y: 101, endPoint x: 220, endPoint y: 75, distance: 128.1
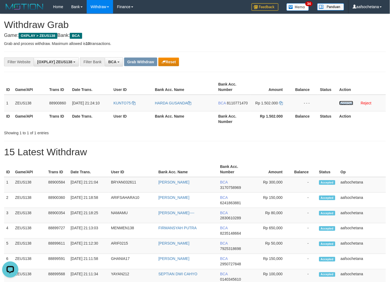
click at [345, 101] on link "Approve" at bounding box center [346, 103] width 14 height 4
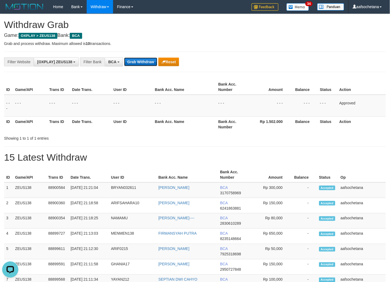
click at [138, 59] on button "Grab Withdraw" at bounding box center [140, 62] width 33 height 9
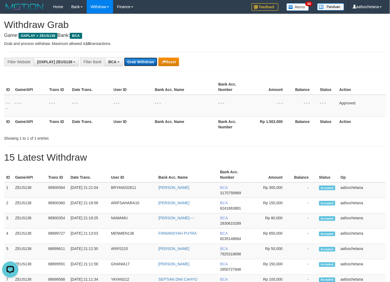
click at [138, 59] on button "Grab Withdraw" at bounding box center [140, 62] width 33 height 9
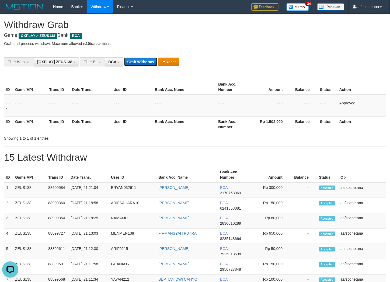
click at [138, 60] on button "Grab Withdraw" at bounding box center [140, 62] width 33 height 9
click at [138, 61] on button "Grab Withdraw" at bounding box center [140, 62] width 33 height 9
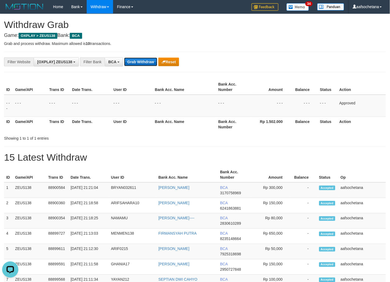
click at [138, 61] on button "Grab Withdraw" at bounding box center [140, 62] width 33 height 9
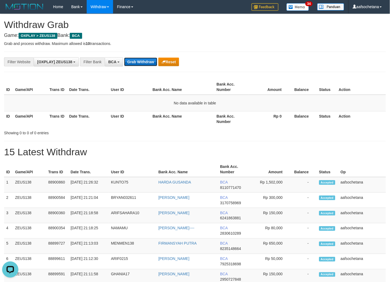
click at [137, 61] on button "Grab Withdraw" at bounding box center [140, 62] width 33 height 9
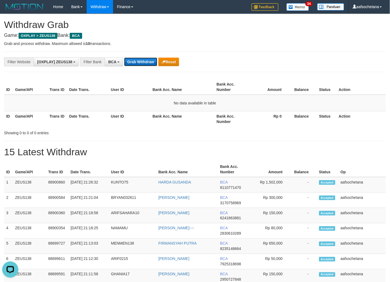
click at [137, 61] on button "Grab Withdraw" at bounding box center [140, 62] width 33 height 9
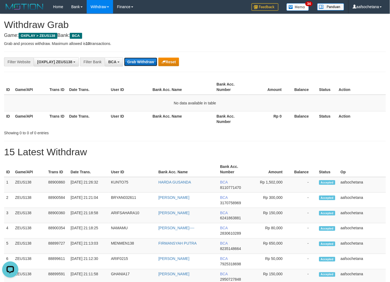
click at [137, 61] on button "Grab Withdraw" at bounding box center [140, 62] width 33 height 9
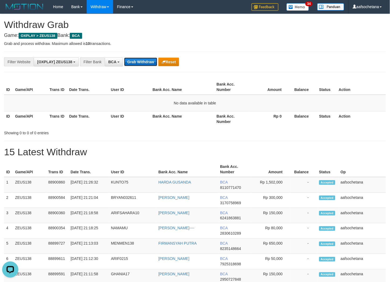
click at [137, 61] on button "Grab Withdraw" at bounding box center [140, 62] width 33 height 9
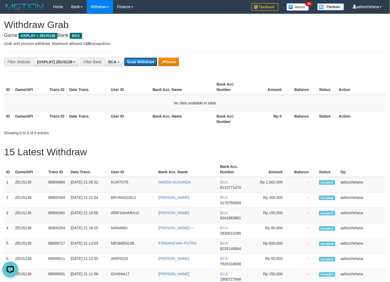
click at [137, 61] on button "Grab Withdraw" at bounding box center [140, 62] width 33 height 9
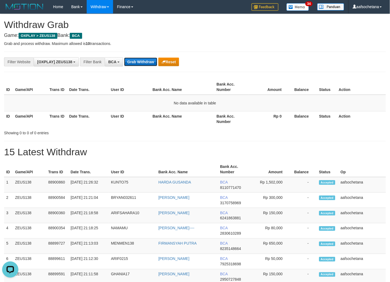
click at [137, 61] on button "Grab Withdraw" at bounding box center [140, 62] width 33 height 9
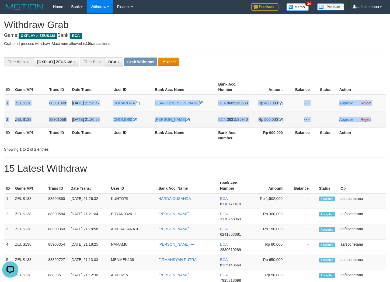
copy tbody "1 ZEUS138 88901048 [DATE] 21:26:47 DORARURA DJANIS [PERSON_NAME] BCA 8605260639…"
drag, startPoint x: 6, startPoint y: 104, endPoint x: 376, endPoint y: 116, distance: 370.5
click at [376, 116] on tbody "1 ZEUS138 88901048 [DATE] 21:26:47 DORARURA [PERSON_NAME] BCA 8605260639 Rp 400…" at bounding box center [195, 111] width 382 height 33
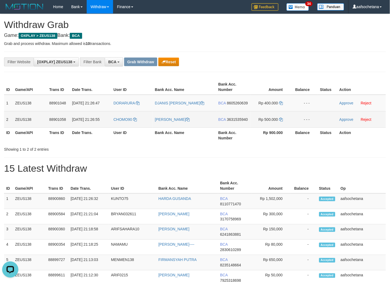
drag, startPoint x: 270, startPoint y: 73, endPoint x: 146, endPoint y: 121, distance: 133.7
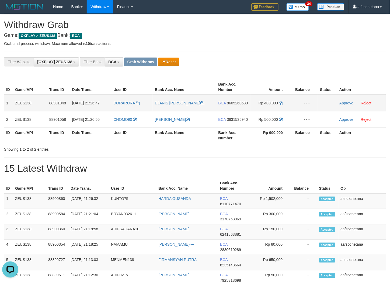
click at [133, 110] on td "DORARURA" at bounding box center [131, 103] width 41 height 17
copy link "DORARURA"
click at [133, 110] on td "DORARURA" at bounding box center [131, 103] width 41 height 17
click at [126, 128] on th "User ID" at bounding box center [131, 135] width 41 height 15
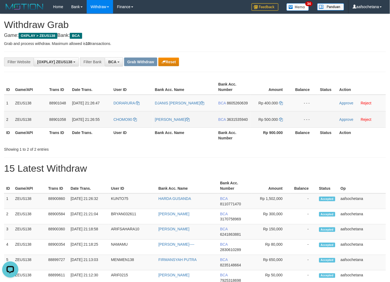
click at [126, 125] on td "CHOMO90" at bounding box center [131, 119] width 41 height 16
copy link "CHOMO90"
click at [126, 125] on td "CHOMO90" at bounding box center [131, 119] width 41 height 16
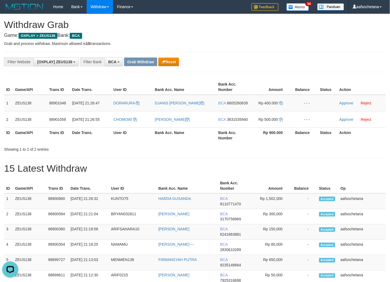
click at [295, 69] on div "**********" at bounding box center [195, 62] width 382 height 20
click at [246, 101] on span "8605260639" at bounding box center [237, 103] width 21 height 4
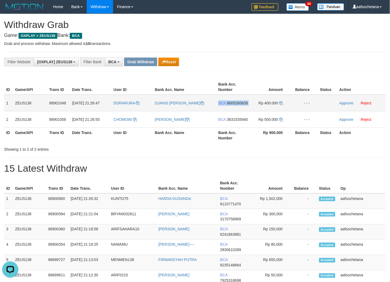
click at [246, 101] on span "8605260639" at bounding box center [237, 103] width 21 height 4
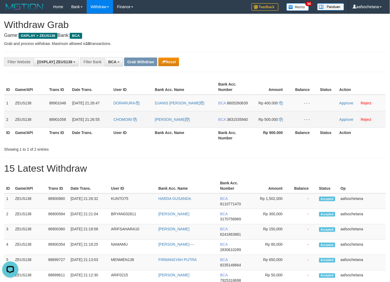
click at [238, 119] on span "3631535940" at bounding box center [237, 119] width 21 height 4
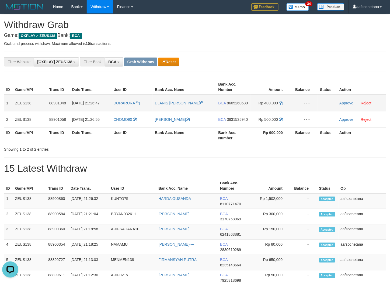
click at [245, 101] on span "8605260639" at bounding box center [237, 103] width 21 height 4
click at [286, 103] on td "Rp 400.000" at bounding box center [270, 103] width 41 height 17
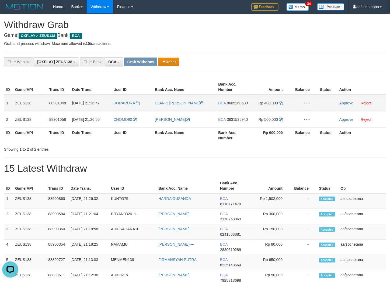
click at [284, 103] on td "Rp 400.000" at bounding box center [270, 103] width 41 height 17
click at [278, 101] on span "Rp 400.000" at bounding box center [267, 103] width 19 height 4
click at [279, 101] on td "Rp 400.000" at bounding box center [270, 103] width 41 height 17
click at [280, 101] on icon at bounding box center [281, 103] width 4 height 4
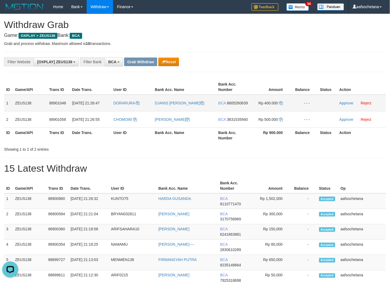
click at [344, 105] on td "Approve Reject" at bounding box center [361, 103] width 49 height 17
click at [344, 104] on link "Approve" at bounding box center [346, 103] width 14 height 4
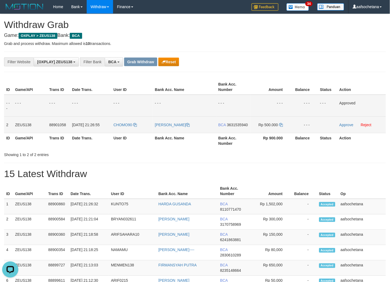
click at [221, 124] on span "BCA" at bounding box center [222, 125] width 8 height 4
click at [251, 131] on td "Rp 500.000" at bounding box center [270, 125] width 41 height 16
click at [245, 123] on span "3631535940" at bounding box center [237, 125] width 21 height 4
click at [244, 123] on span "3631535940" at bounding box center [237, 125] width 21 height 4
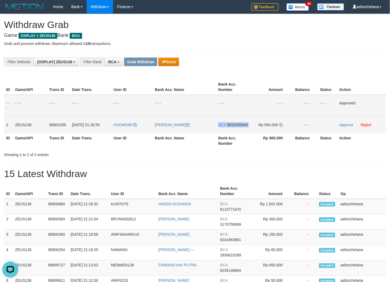
click at [244, 123] on span "3631535940" at bounding box center [237, 125] width 21 height 4
click at [281, 123] on icon at bounding box center [281, 125] width 4 height 4
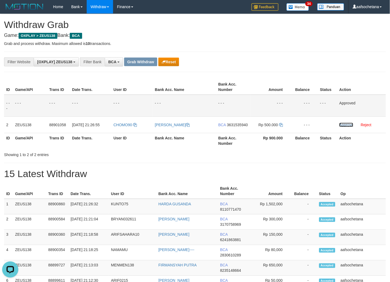
drag, startPoint x: 346, startPoint y: 123, endPoint x: 223, endPoint y: 73, distance: 132.9
click at [346, 123] on link "Approve" at bounding box center [346, 125] width 14 height 4
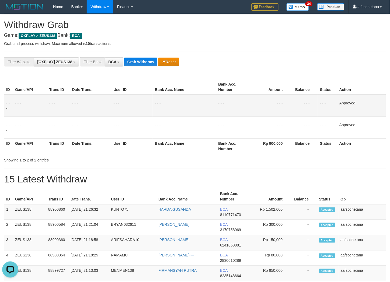
click at [145, 54] on div "**********" at bounding box center [195, 62] width 382 height 20
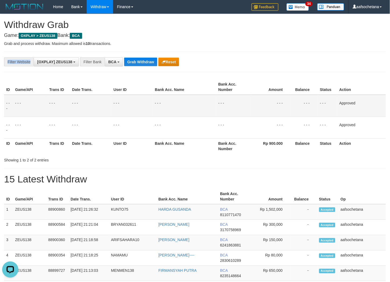
click at [145, 54] on div "**********" at bounding box center [195, 62] width 382 height 20
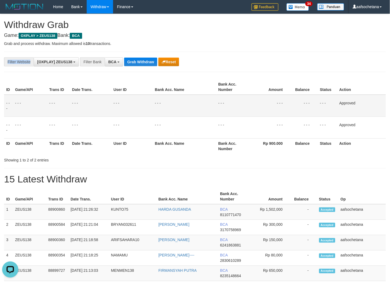
click at [145, 54] on div "**********" at bounding box center [195, 62] width 382 height 20
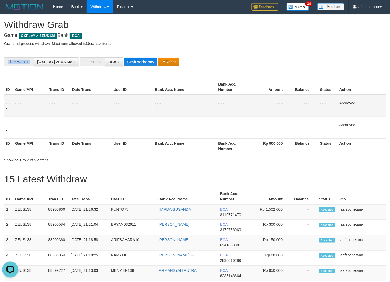
click at [145, 54] on div "**********" at bounding box center [195, 62] width 382 height 20
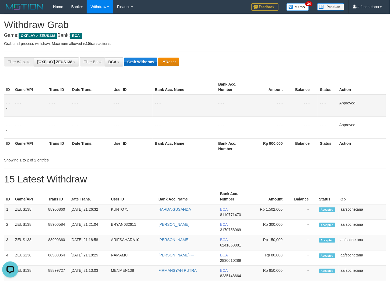
drag, startPoint x: 145, startPoint y: 56, endPoint x: 144, endPoint y: 62, distance: 6.5
click at [145, 58] on div "**********" at bounding box center [195, 62] width 382 height 20
click at [144, 63] on button "Grab Withdraw" at bounding box center [140, 62] width 33 height 9
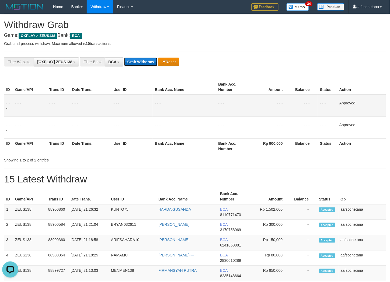
click at [144, 63] on button "Grab Withdraw" at bounding box center [140, 62] width 33 height 9
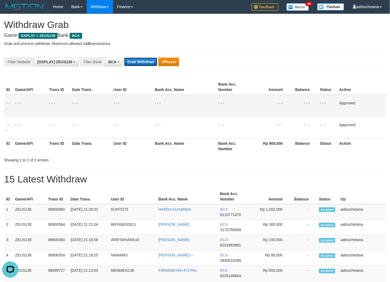
click at [144, 63] on button "Grab Withdraw" at bounding box center [140, 62] width 33 height 9
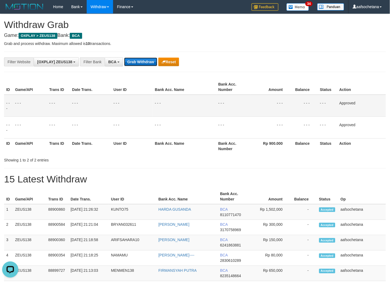
click at [144, 63] on button "Grab Withdraw" at bounding box center [140, 62] width 33 height 9
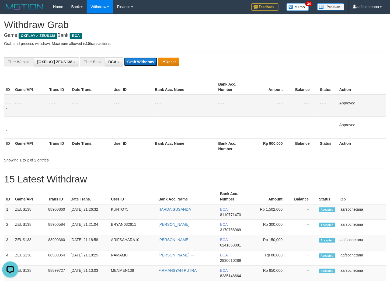
click at [144, 63] on button "Grab Withdraw" at bounding box center [140, 62] width 33 height 9
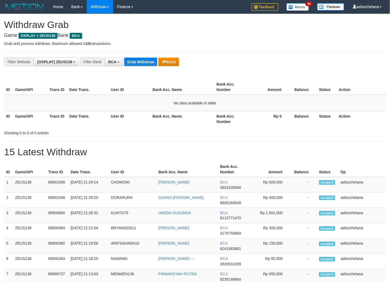
click at [144, 63] on button "Grab Withdraw" at bounding box center [140, 62] width 33 height 9
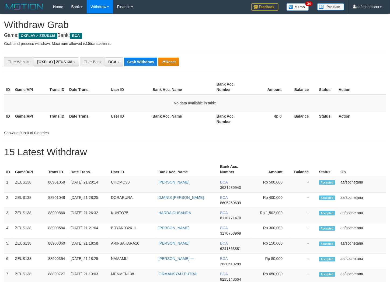
click at [144, 63] on button "Grab Withdraw" at bounding box center [140, 62] width 33 height 9
click at [142, 59] on button "Grab Withdraw" at bounding box center [140, 62] width 33 height 9
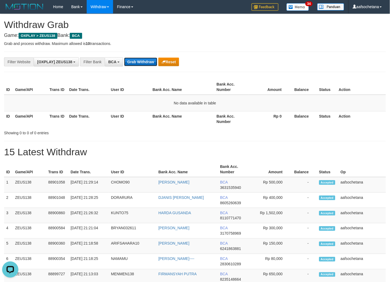
click at [142, 59] on button "Grab Withdraw" at bounding box center [140, 62] width 33 height 9
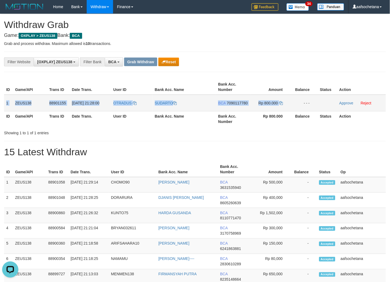
drag, startPoint x: 6, startPoint y: 103, endPoint x: 286, endPoint y: 104, distance: 279.9
click at [286, 104] on tr "1 ZEUS138 88901155 [DATE] 21:28:00 [GEOGRAPHIC_DATA] [GEOGRAPHIC_DATA] BCA 7090…" at bounding box center [195, 103] width 382 height 17
copy tr "1 ZEUS138 88901155 [DATE] 21:28:00 OTRADUS SUDARTO BCA 7090117780 Rp 800.000"
click at [332, 62] on div "**********" at bounding box center [195, 61] width 390 height 9
click at [236, 104] on td "BCA 7090117780" at bounding box center [233, 103] width 34 height 17
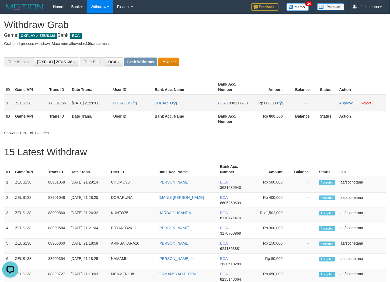
click at [236, 103] on span "7090117780" at bounding box center [237, 103] width 21 height 4
click at [246, 103] on span "7090117780" at bounding box center [237, 103] width 21 height 4
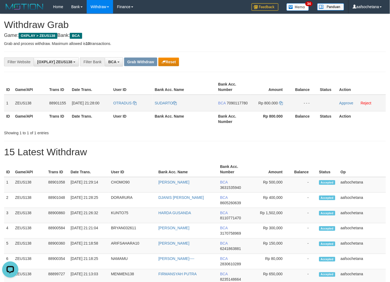
click at [246, 103] on span "7090117780" at bounding box center [237, 103] width 21 height 4
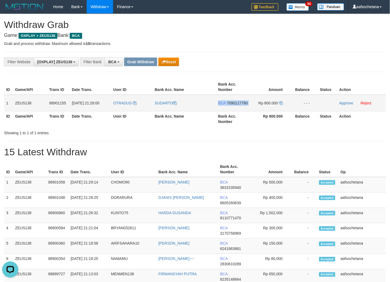
click at [246, 103] on span "7090117780" at bounding box center [237, 103] width 21 height 4
click at [278, 105] on td "Rp 800.000" at bounding box center [270, 103] width 41 height 17
drag, startPoint x: 279, startPoint y: 105, endPoint x: 280, endPoint y: 101, distance: 4.2
click at [279, 104] on td "Rp 800.000" at bounding box center [270, 103] width 41 height 17
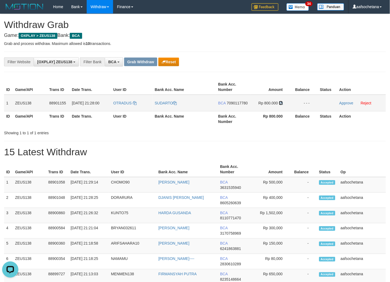
click at [280, 101] on icon at bounding box center [281, 103] width 4 height 4
drag, startPoint x: 348, startPoint y: 104, endPoint x: 225, endPoint y: 68, distance: 128.6
click at [348, 104] on link "Approve" at bounding box center [346, 103] width 14 height 4
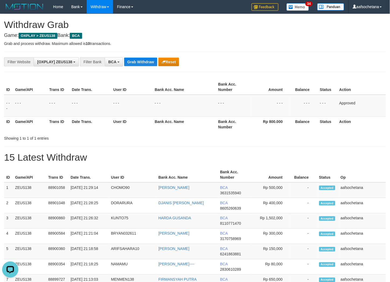
click at [209, 126] on th "Bank Acc. Name" at bounding box center [185, 124] width 64 height 15
click at [181, 137] on div "Showing 1 to 1 of 1 entries" at bounding box center [195, 137] width 390 height 8
click at [149, 56] on div "**********" at bounding box center [195, 62] width 382 height 20
click at [148, 57] on div "**********" at bounding box center [195, 62] width 382 height 20
click at [148, 57] on div "**********" at bounding box center [162, 61] width 325 height 9
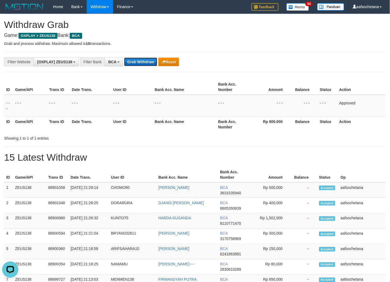
click at [146, 61] on button "Grab Withdraw" at bounding box center [140, 62] width 33 height 9
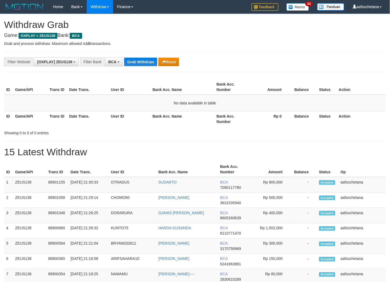
click at [143, 68] on div "**********" at bounding box center [195, 62] width 382 height 20
click at [143, 65] on button "Grab Withdraw" at bounding box center [140, 62] width 33 height 9
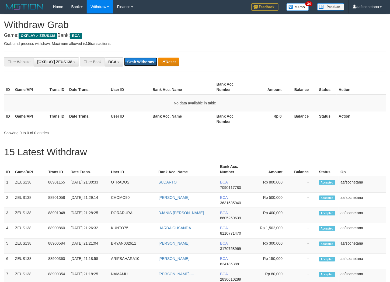
click at [143, 65] on button "Grab Withdraw" at bounding box center [140, 62] width 33 height 9
click at [142, 61] on button "Grab Withdraw" at bounding box center [140, 62] width 33 height 9
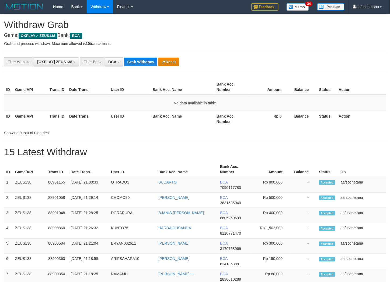
click at [142, 61] on button "Grab Withdraw" at bounding box center [140, 62] width 33 height 9
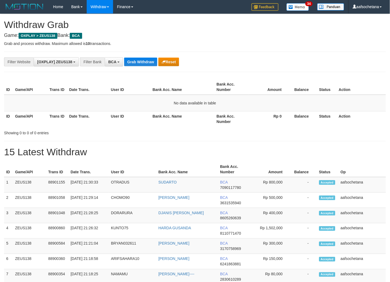
click at [142, 61] on button "Grab Withdraw" at bounding box center [140, 62] width 33 height 9
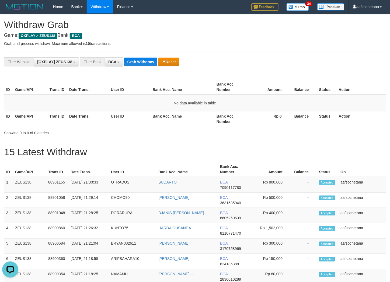
click at [142, 61] on button "Grab Withdraw" at bounding box center [140, 62] width 33 height 9
click at [215, 54] on div "**********" at bounding box center [195, 62] width 382 height 20
click at [127, 61] on button "Grab Withdraw" at bounding box center [140, 62] width 33 height 9
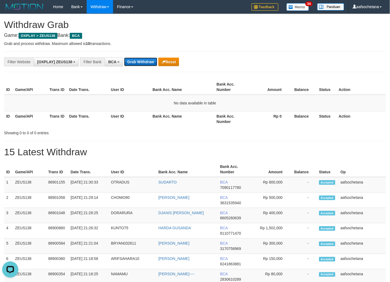
click at [127, 61] on button "Grab Withdraw" at bounding box center [140, 62] width 33 height 9
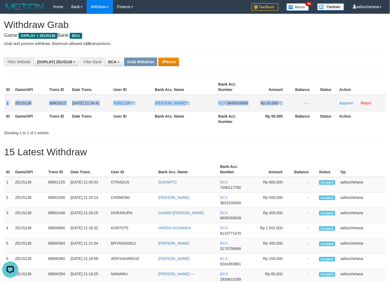
copy tr "1 ZEUS138 88901613 [DATE] 21:34:41 FERI1199 [PERSON_NAME] SUTIYONO BCA 58450049…"
drag, startPoint x: 6, startPoint y: 100, endPoint x: 294, endPoint y: 100, distance: 287.9
click at [294, 100] on tr "1 ZEUS138 88901613 [DATE] 21:34:41 FERI1199 [PERSON_NAME] BCA 5845004908 Rp 50.…" at bounding box center [195, 103] width 382 height 17
click at [243, 101] on span "5845004908" at bounding box center [237, 103] width 21 height 4
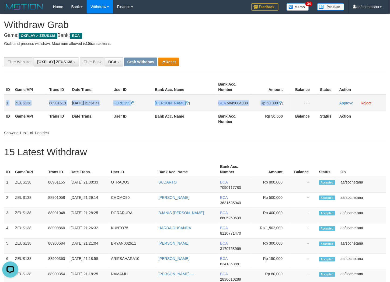
copy tr "1 ZEUS138 88901613 [DATE] 21:34:41 FERI1199 [PERSON_NAME] SUTIYONO BCA 58450049…"
click at [243, 101] on span "5845004908" at bounding box center [237, 103] width 21 height 4
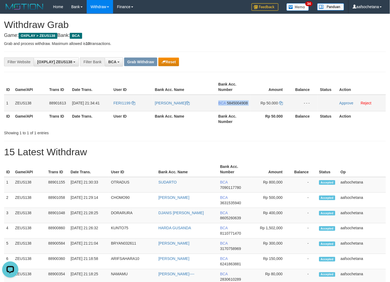
click at [243, 101] on span "5845004908" at bounding box center [237, 103] width 21 height 4
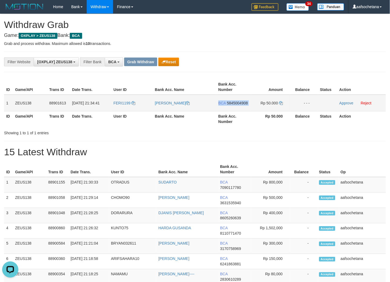
click at [243, 101] on span "5845004908" at bounding box center [237, 103] width 21 height 4
click at [242, 104] on span "5845004908" at bounding box center [237, 103] width 21 height 4
click at [242, 103] on span "5845004908" at bounding box center [237, 103] width 21 height 4
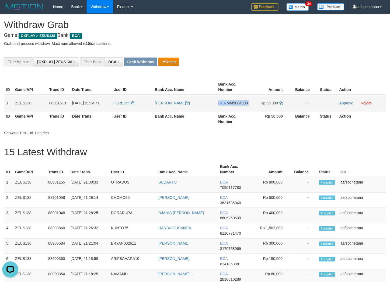
click at [242, 103] on span "5845004908" at bounding box center [237, 103] width 21 height 4
click at [282, 101] on icon at bounding box center [281, 103] width 4 height 4
click at [350, 103] on link "Approve" at bounding box center [346, 103] width 14 height 4
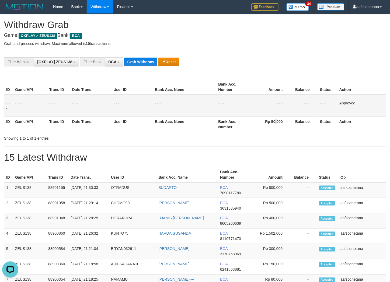
drag, startPoint x: 276, startPoint y: 130, endPoint x: 239, endPoint y: 117, distance: 39.3
click at [276, 131] on th "Rp 50.000" at bounding box center [270, 124] width 41 height 15
drag, startPoint x: 141, startPoint y: 54, endPoint x: 139, endPoint y: 61, distance: 6.6
click at [141, 54] on div "**********" at bounding box center [195, 62] width 382 height 20
click at [137, 68] on div "**********" at bounding box center [195, 62] width 382 height 20
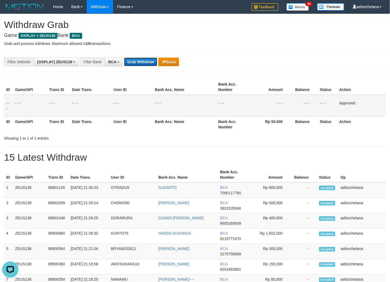
click at [141, 60] on button "Grab Withdraw" at bounding box center [140, 62] width 33 height 9
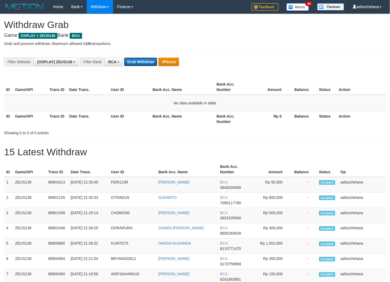
click at [141, 62] on button "Grab Withdraw" at bounding box center [140, 62] width 33 height 9
click at [142, 65] on button "Grab Withdraw" at bounding box center [140, 62] width 33 height 9
click at [143, 66] on button "Grab Withdraw" at bounding box center [140, 62] width 33 height 9
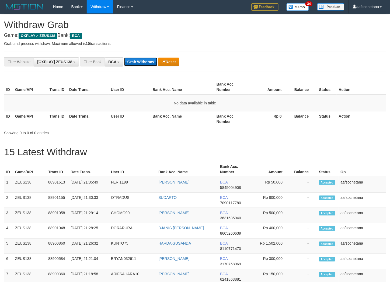
click at [143, 66] on button "Grab Withdraw" at bounding box center [140, 62] width 33 height 9
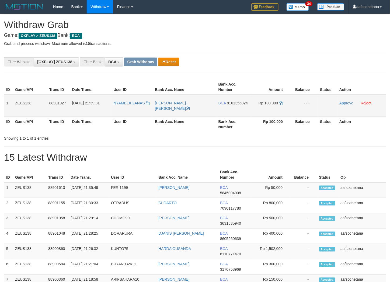
click at [8, 104] on td "1" at bounding box center [8, 106] width 9 height 22
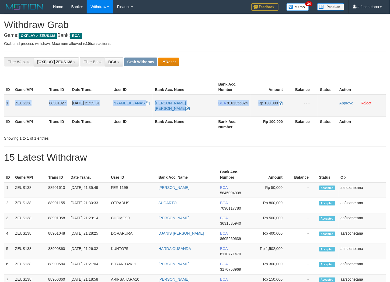
copy tr "1 ZEUS138 88901927 [DATE] 21:39:31 NYAMBEKGANAS [PERSON_NAME] [PERSON_NAME] BCA…"
drag, startPoint x: 7, startPoint y: 104, endPoint x: 284, endPoint y: 96, distance: 277.6
click at [284, 96] on tr "1 ZEUS138 88901927 [DATE] 21:39:31 [GEOGRAPHIC_DATA] [PERSON_NAME] [PERSON_NAME…" at bounding box center [195, 106] width 382 height 22
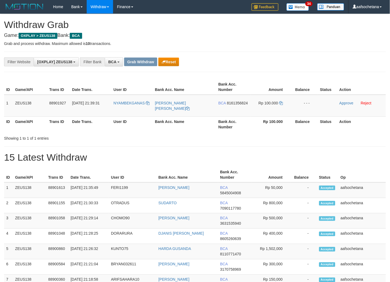
click at [284, 44] on p "Grab and process withdraw. Maximum allowed is 10 transactions." at bounding box center [195, 43] width 382 height 5
drag, startPoint x: 230, startPoint y: 107, endPoint x: 233, endPoint y: 102, distance: 5.8
click at [231, 105] on td "BCA 8161356824" at bounding box center [233, 106] width 34 height 22
click at [233, 103] on span "8161356824" at bounding box center [237, 103] width 21 height 4
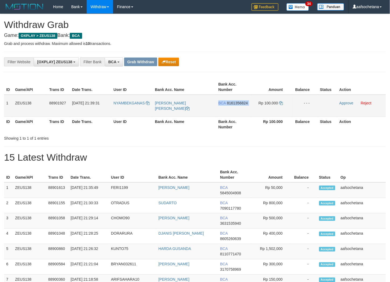
click at [233, 103] on span "8161356824" at bounding box center [237, 103] width 21 height 4
click at [243, 103] on span "8161356824" at bounding box center [237, 103] width 21 height 4
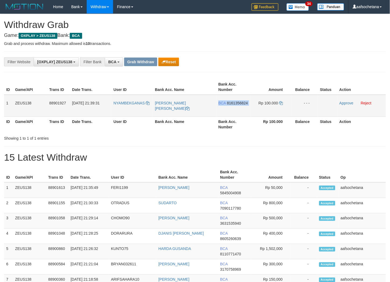
click at [243, 103] on span "8161356824" at bounding box center [237, 103] width 21 height 4
click at [280, 102] on icon at bounding box center [281, 103] width 4 height 4
drag, startPoint x: 342, startPoint y: 103, endPoint x: 231, endPoint y: 73, distance: 114.8
click at [342, 102] on link "Approve" at bounding box center [346, 103] width 14 height 4
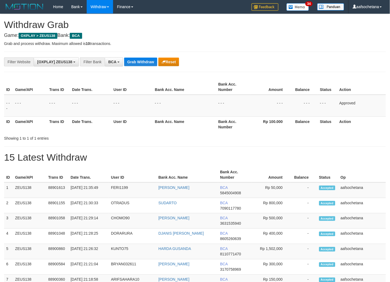
click at [135, 68] on div "**********" at bounding box center [195, 62] width 382 height 20
click at [151, 57] on div "**********" at bounding box center [162, 61] width 325 height 9
click at [148, 60] on button "Grab Withdraw" at bounding box center [140, 62] width 33 height 9
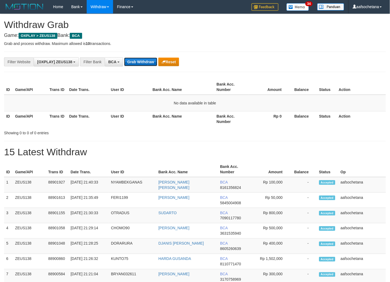
click at [149, 60] on button "Grab Withdraw" at bounding box center [140, 62] width 33 height 9
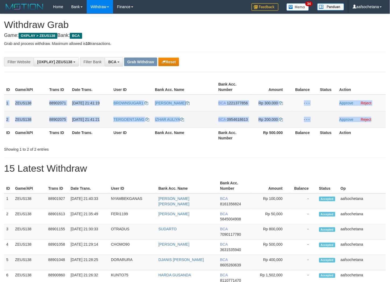
copy tbody "1 ZEUS138 88902071 [DATE] 21:41:19 BROWNSUGAR1 [PERSON_NAME] BCA 1221377856 Rp …"
drag, startPoint x: 5, startPoint y: 99, endPoint x: 372, endPoint y: 118, distance: 367.3
click at [372, 118] on tbody "1 ZEUS138 88902071 01/10/2025 21:41:19 BROWNSUGAR1 NOSA SAPUTRI BCA 1221377856 …" at bounding box center [195, 111] width 382 height 33
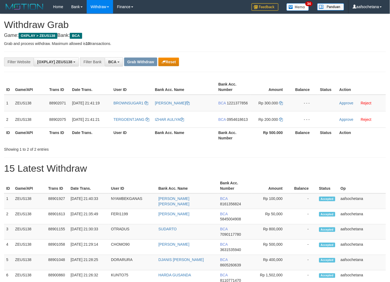
drag, startPoint x: 356, startPoint y: 61, endPoint x: 347, endPoint y: 63, distance: 8.9
click at [355, 61] on div "**********" at bounding box center [195, 61] width 390 height 9
click at [121, 104] on span "BROWNSUGAR1" at bounding box center [128, 103] width 30 height 4
click at [122, 109] on td "BROWNSUGAR1" at bounding box center [131, 103] width 41 height 17
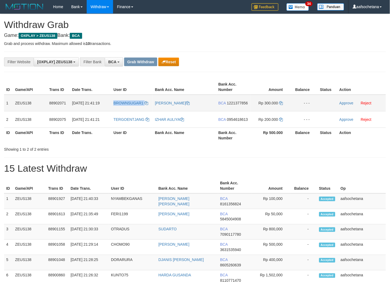
copy link "BROWNSUGAR1"
click at [122, 109] on td "BROWNSUGAR1" at bounding box center [131, 103] width 41 height 17
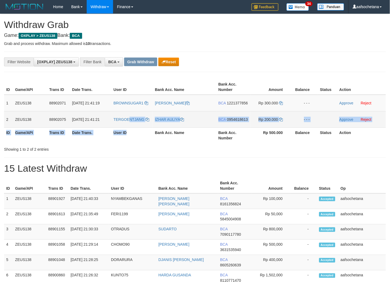
click at [131, 127] on table "ID Game/API Trans ID Date Trans. User ID Bank Acc. Name Bank Acc. Number Amount…" at bounding box center [195, 111] width 382 height 64
copy table "NTJANG IZHAR AULIYA BCA 0954618613 Rp 200.000 - - - Approve Reject ID Game/API …"
click at [131, 127] on td "TERGOENTJANG" at bounding box center [131, 119] width 41 height 16
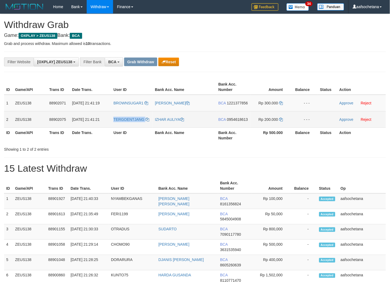
copy link "TERGOENTJANG"
click at [131, 127] on td "TERGOENTJANG" at bounding box center [131, 119] width 41 height 16
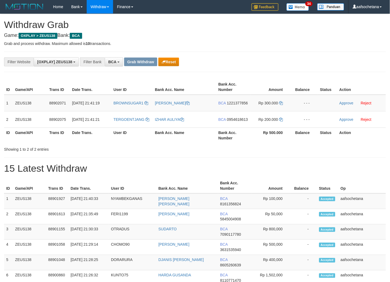
drag, startPoint x: 334, startPoint y: 54, endPoint x: 307, endPoint y: 61, distance: 27.9
click at [332, 55] on div "**********" at bounding box center [195, 62] width 382 height 20
click at [245, 103] on span "1221377856" at bounding box center [237, 103] width 21 height 4
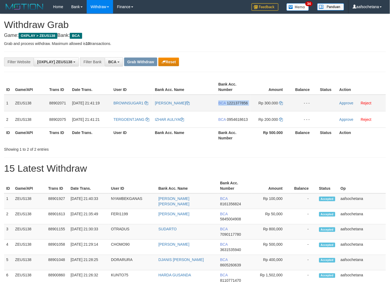
click at [245, 103] on span "1221377856" at bounding box center [237, 103] width 21 height 4
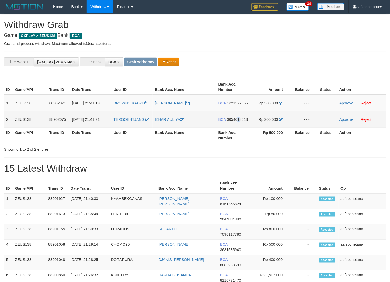
click at [239, 117] on span "0954618613" at bounding box center [237, 119] width 21 height 4
copy span "1"
click at [239, 117] on span "0954618613" at bounding box center [237, 119] width 21 height 4
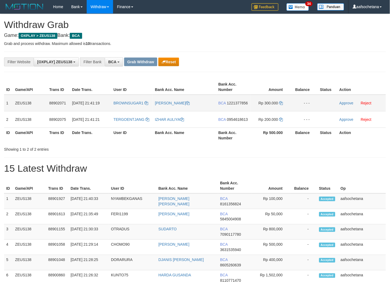
click at [237, 102] on span "1221377856" at bounding box center [237, 103] width 21 height 4
click at [279, 102] on td "Rp 300.000" at bounding box center [270, 103] width 41 height 17
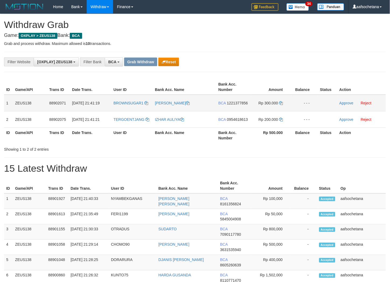
click at [279, 102] on td "Rp 300.000" at bounding box center [270, 103] width 41 height 17
click at [279, 102] on icon at bounding box center [281, 103] width 4 height 4
drag, startPoint x: 279, startPoint y: 102, endPoint x: 393, endPoint y: 92, distance: 114.6
click at [280, 102] on icon at bounding box center [281, 103] width 4 height 4
click at [346, 101] on link "Approve" at bounding box center [346, 103] width 14 height 4
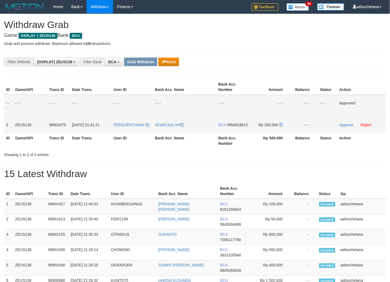
click at [243, 124] on span "0954618613" at bounding box center [237, 125] width 21 height 4
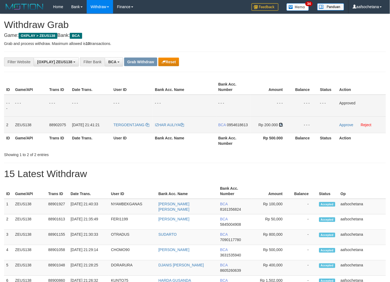
click at [279, 123] on icon at bounding box center [281, 125] width 4 height 4
click at [346, 121] on td "Approve Reject" at bounding box center [361, 125] width 49 height 16
click at [346, 123] on link "Approve" at bounding box center [346, 125] width 14 height 4
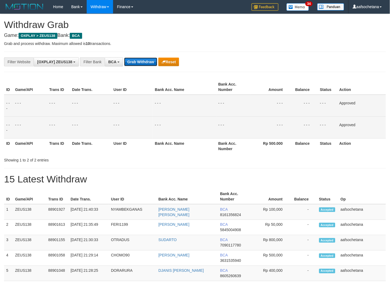
click at [132, 66] on button "Grab Withdraw" at bounding box center [140, 62] width 33 height 9
click at [132, 65] on button "Grab Withdraw" at bounding box center [140, 62] width 33 height 9
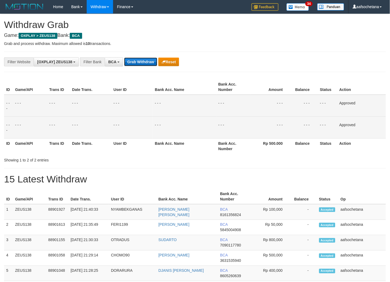
click at [132, 65] on button "Grab Withdraw" at bounding box center [140, 62] width 33 height 9
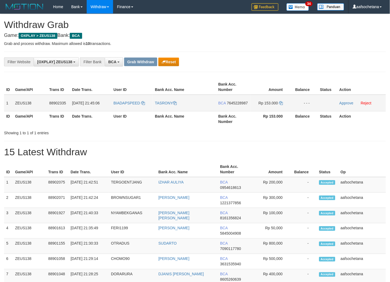
copy tr "1 ZEUS138 88902335 [DATE] 21:45:06 BIADAPSPEED TASRONY BCA 7645228987 Rp 153.00…"
copy tr "1 ZEUS138 88902335 [DATE] 21:45:06 BIADAPSPEED TASRONY BCA 7645228987 Rp 153.000"
drag, startPoint x: 5, startPoint y: 104, endPoint x: 296, endPoint y: 105, distance: 291.2
click at [296, 105] on tr "1 ZEUS138 88902335 [DATE] 21:45:06 BIADAPSPEED [GEOGRAPHIC_DATA] BCA 7645228987…" at bounding box center [195, 103] width 382 height 17
drag, startPoint x: 317, startPoint y: 61, endPoint x: 281, endPoint y: 84, distance: 42.8
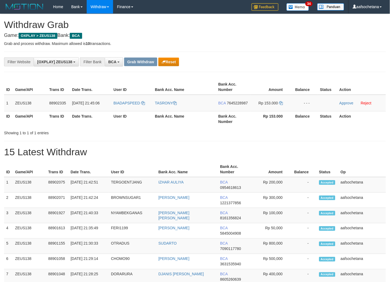
click at [316, 60] on div "**********" at bounding box center [162, 61] width 325 height 9
click at [242, 106] on td "BCA 7645228987" at bounding box center [233, 103] width 34 height 17
click at [242, 105] on td "BCA 7645228987" at bounding box center [233, 103] width 34 height 17
click at [241, 101] on span "7645228987" at bounding box center [237, 103] width 21 height 4
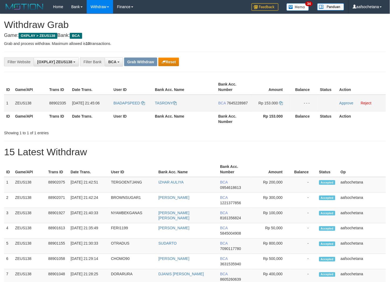
click at [241, 101] on span "7645228987" at bounding box center [237, 103] width 21 height 4
click at [244, 101] on span "7645228987" at bounding box center [237, 103] width 21 height 4
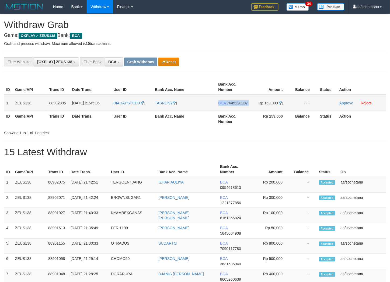
click at [244, 101] on span "7645228987" at bounding box center [237, 103] width 21 height 4
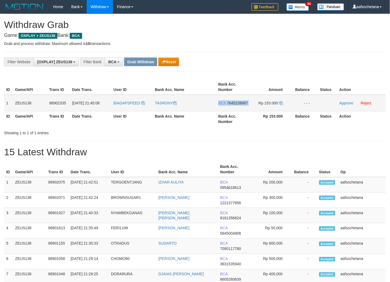
click at [244, 101] on span "7645228987" at bounding box center [237, 103] width 21 height 4
click at [279, 101] on td "Rp 153.000" at bounding box center [270, 103] width 41 height 17
click at [279, 101] on icon at bounding box center [281, 103] width 4 height 4
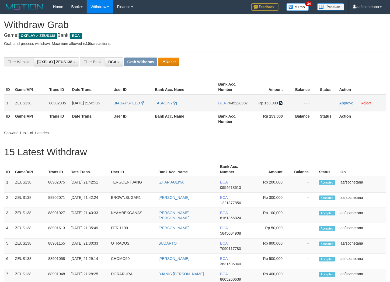
click at [279, 101] on icon at bounding box center [281, 103] width 4 height 4
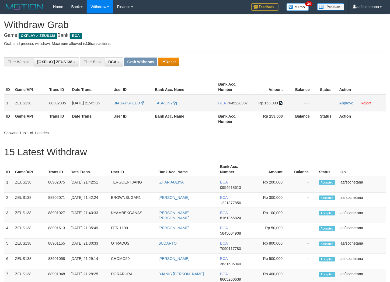
click at [279, 101] on icon at bounding box center [281, 103] width 4 height 4
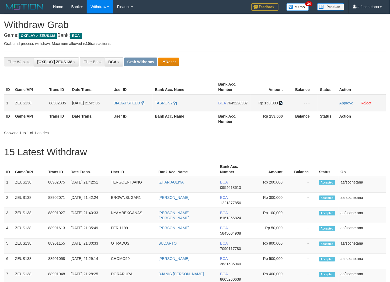
click at [279, 101] on icon at bounding box center [281, 103] width 4 height 4
click at [348, 102] on link "Approve" at bounding box center [346, 103] width 14 height 4
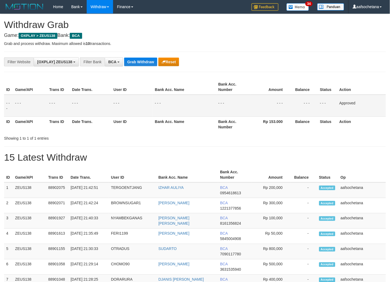
click at [140, 57] on div "**********" at bounding box center [195, 62] width 382 height 20
click at [141, 59] on button "Grab Withdraw" at bounding box center [140, 62] width 33 height 9
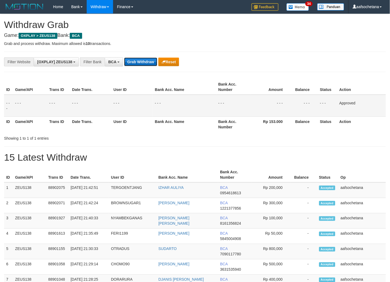
click at [141, 59] on button "Grab Withdraw" at bounding box center [140, 62] width 33 height 9
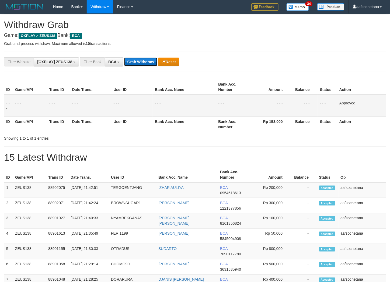
click at [141, 59] on button "Grab Withdraw" at bounding box center [140, 62] width 33 height 9
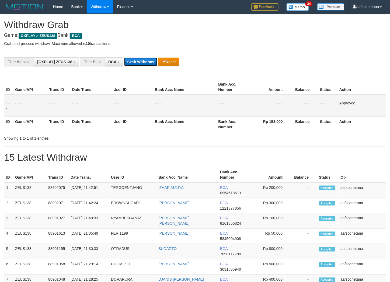
click at [141, 59] on button "Grab Withdraw" at bounding box center [140, 62] width 33 height 9
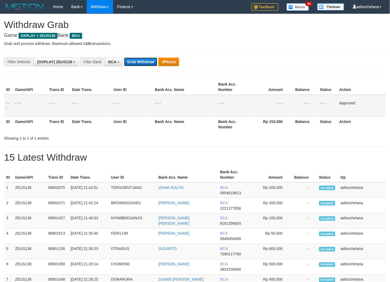
click at [141, 59] on button "Grab Withdraw" at bounding box center [140, 62] width 33 height 9
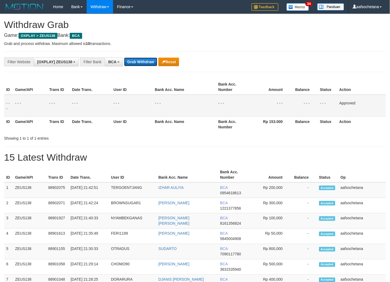
click at [141, 59] on button "Grab Withdraw" at bounding box center [140, 62] width 33 height 9
click at [142, 59] on button "Grab Withdraw" at bounding box center [140, 62] width 33 height 9
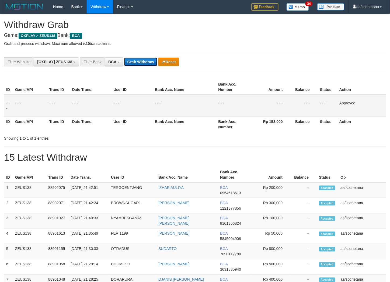
click at [142, 59] on button "Grab Withdraw" at bounding box center [140, 62] width 33 height 9
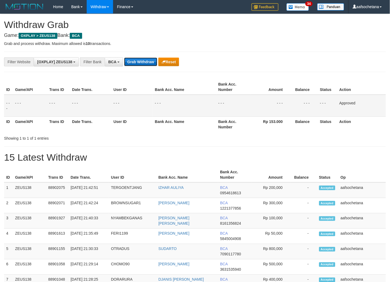
click at [142, 59] on button "Grab Withdraw" at bounding box center [140, 62] width 33 height 9
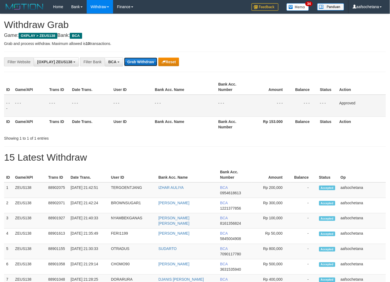
click at [142, 59] on button "Grab Withdraw" at bounding box center [140, 62] width 33 height 9
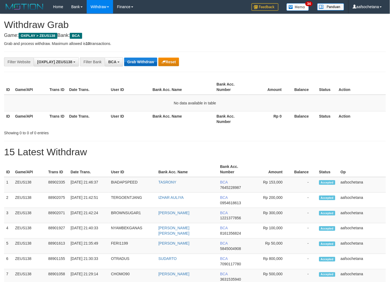
click at [142, 60] on button "Grab Withdraw" at bounding box center [140, 62] width 33 height 9
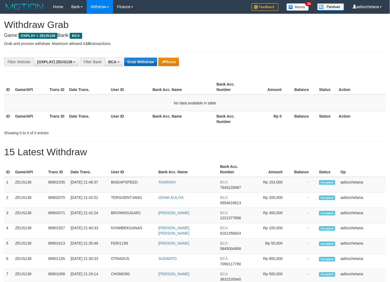
click at [142, 60] on button "Grab Withdraw" at bounding box center [140, 62] width 33 height 9
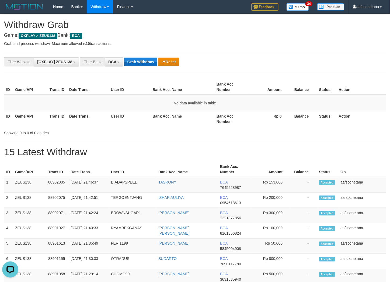
click at [142, 60] on button "Grab Withdraw" at bounding box center [140, 62] width 33 height 9
click at [143, 60] on button "Grab Withdraw" at bounding box center [140, 62] width 33 height 9
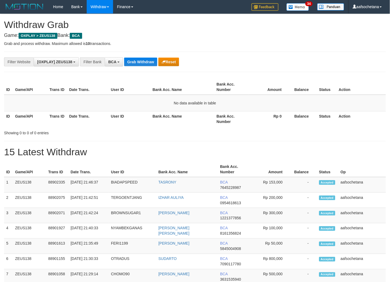
click at [143, 60] on button "Grab Withdraw" at bounding box center [140, 62] width 33 height 9
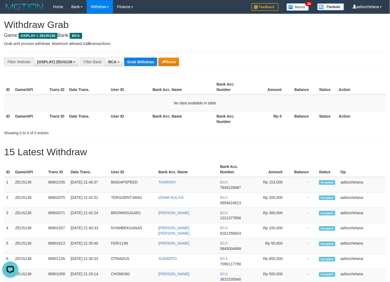
click at [143, 60] on button "Grab Withdraw" at bounding box center [140, 62] width 33 height 9
click at [129, 61] on button "Grab Withdraw" at bounding box center [140, 62] width 33 height 9
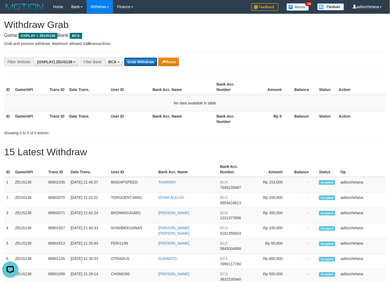
click at [129, 61] on button "Grab Withdraw" at bounding box center [140, 62] width 33 height 9
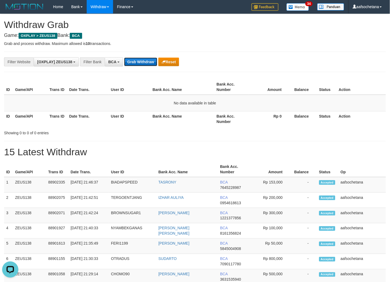
click at [129, 61] on button "Grab Withdraw" at bounding box center [140, 62] width 33 height 9
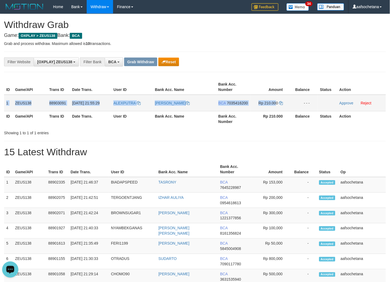
copy tr "1 ZEUS138 88903091 [DATE] 21:55:29 [PERSON_NAME] [PERSON_NAME] DINATA BCA 70354…"
drag, startPoint x: 7, startPoint y: 98, endPoint x: 284, endPoint y: 109, distance: 277.9
click at [284, 109] on tr "1 ZEUS138 88903091 [DATE] 21:55:29 ALEXPUTRA [PERSON_NAME] BCA 7035416200 Rp 21…" at bounding box center [195, 103] width 382 height 17
click at [301, 70] on div "**********" at bounding box center [195, 62] width 382 height 20
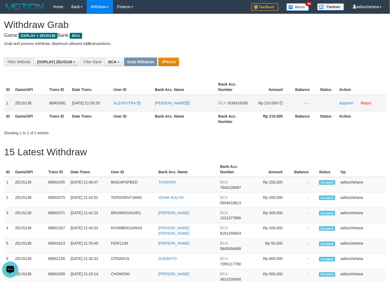
click at [245, 102] on span "7035416200" at bounding box center [237, 103] width 21 height 4
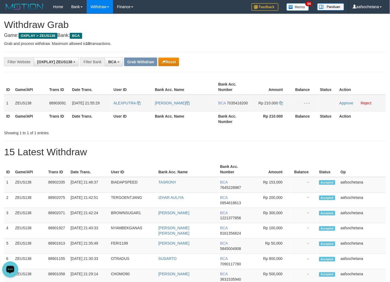
drag, startPoint x: 250, startPoint y: 107, endPoint x: 245, endPoint y: 103, distance: 6.1
click at [250, 107] on td "BCA 7035416200" at bounding box center [233, 103] width 34 height 17
click at [245, 102] on span "7035416200" at bounding box center [237, 103] width 21 height 4
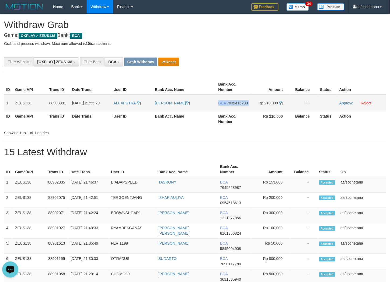
click at [245, 102] on span "7035416200" at bounding box center [237, 103] width 21 height 4
click at [279, 103] on icon at bounding box center [281, 103] width 4 height 4
click at [342, 98] on td "Approve Reject" at bounding box center [361, 103] width 49 height 17
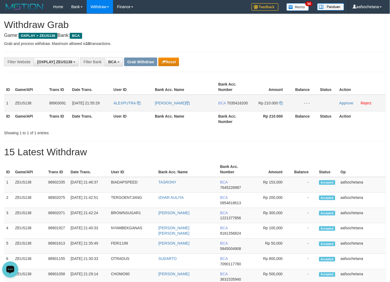
click at [348, 106] on td "Approve Reject" at bounding box center [361, 103] width 49 height 17
click at [349, 101] on link "Approve" at bounding box center [346, 103] width 14 height 4
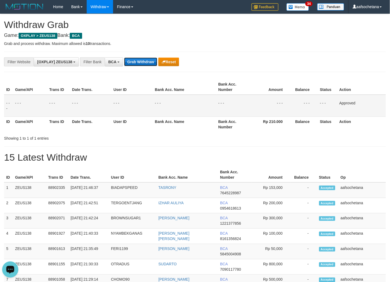
click at [139, 60] on button "Grab Withdraw" at bounding box center [140, 62] width 33 height 9
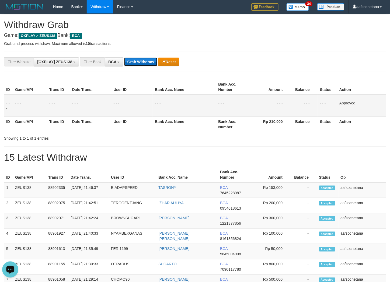
click at [139, 61] on button "Grab Withdraw" at bounding box center [140, 62] width 33 height 9
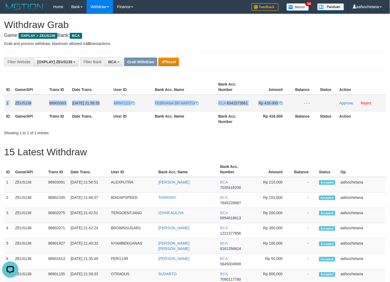
drag, startPoint x: 5, startPoint y: 104, endPoint x: 287, endPoint y: 101, distance: 282.3
click at [287, 101] on tr "1 ZEUS138 88903303 01/10/2025 21:58:35 ARNY123 FEBRIANA BR NAPITU BCA 604157386…" at bounding box center [195, 103] width 382 height 17
copy tr "1 ZEUS138 88903303 01/10/2025 21:58:35 ARNY123 FEBRIANA BR NAPITU BCA 604157386…"
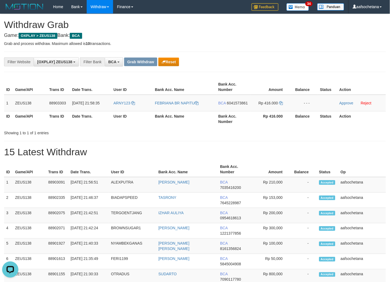
click at [286, 61] on div "**********" at bounding box center [162, 61] width 325 height 9
click at [245, 103] on span "6041573861" at bounding box center [237, 103] width 21 height 4
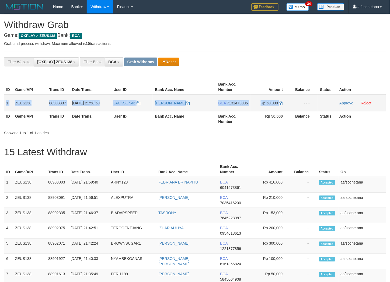
copy tr "1 ZEUS138 88903337 [DATE] 21:58:59 JACKSON46 [PERSON_NAME] BCA 7131473005 Rp 50…"
drag, startPoint x: 6, startPoint y: 105, endPoint x: 291, endPoint y: 98, distance: 285.6
click at [291, 98] on tr "1 ZEUS138 88903337 [DATE] 21:58:59 JACKSON46 [PERSON_NAME] BCA 7131473005 Rp 50…" at bounding box center [195, 103] width 382 height 17
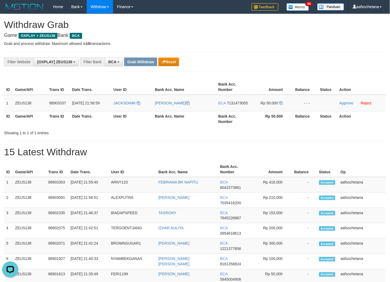
click at [305, 54] on div "**********" at bounding box center [195, 62] width 382 height 20
click at [234, 104] on span "7131473005" at bounding box center [237, 103] width 21 height 4
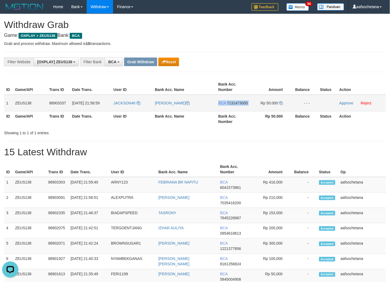
click at [234, 104] on span "7131473005" at bounding box center [237, 103] width 21 height 4
click at [241, 103] on span "7131473005" at bounding box center [237, 103] width 21 height 4
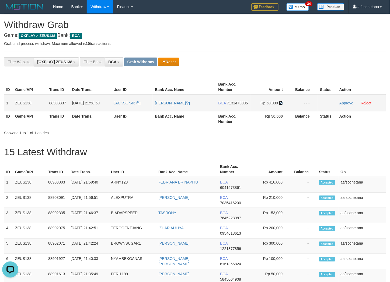
click at [280, 102] on icon at bounding box center [281, 103] width 4 height 4
click at [344, 100] on td "Approve Reject" at bounding box center [361, 103] width 49 height 17
click at [345, 101] on link "Approve" at bounding box center [346, 103] width 14 height 4
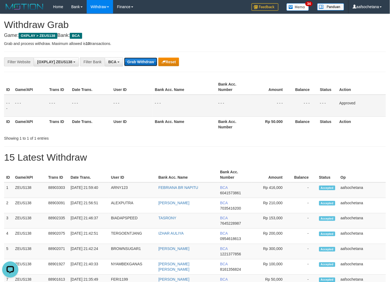
click at [136, 60] on button "Grab Withdraw" at bounding box center [140, 62] width 33 height 9
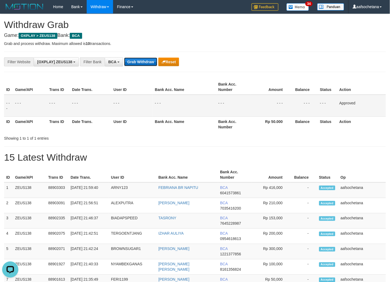
click at [136, 60] on button "Grab Withdraw" at bounding box center [140, 62] width 33 height 9
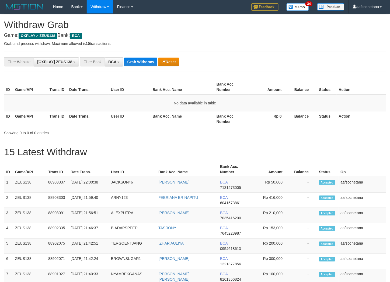
click at [136, 60] on button "Grab Withdraw" at bounding box center [140, 62] width 33 height 9
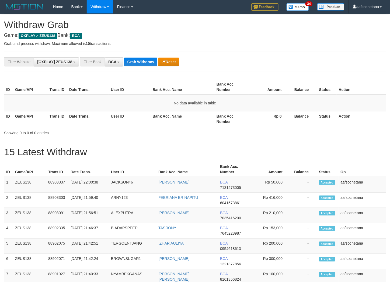
click at [136, 60] on button "Grab Withdraw" at bounding box center [140, 62] width 33 height 9
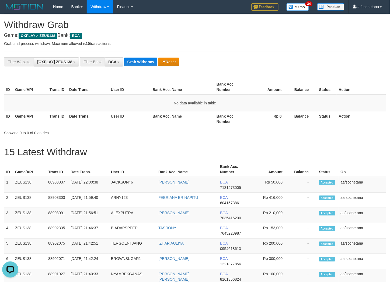
click at [136, 60] on button "Grab Withdraw" at bounding box center [140, 62] width 33 height 9
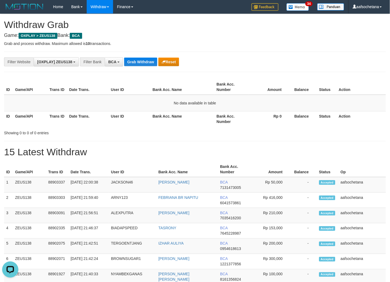
click at [136, 60] on button "Grab Withdraw" at bounding box center [140, 62] width 33 height 9
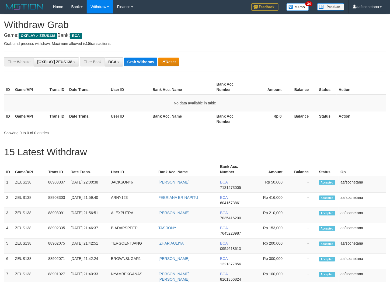
click at [136, 60] on button "Grab Withdraw" at bounding box center [140, 62] width 33 height 9
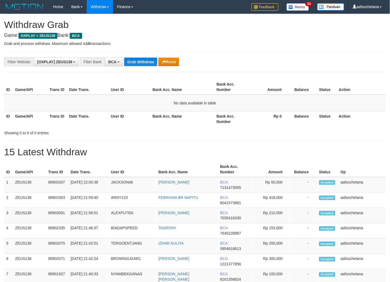
click at [136, 60] on button "Grab Withdraw" at bounding box center [140, 62] width 33 height 9
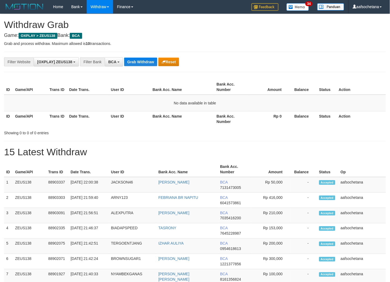
click at [136, 60] on button "Grab Withdraw" at bounding box center [140, 62] width 33 height 9
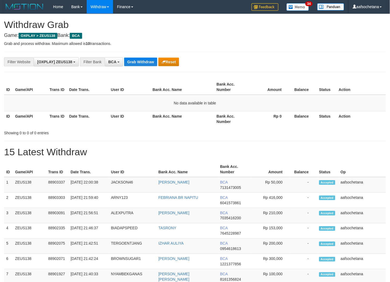
click at [136, 60] on button "Grab Withdraw" at bounding box center [140, 62] width 33 height 9
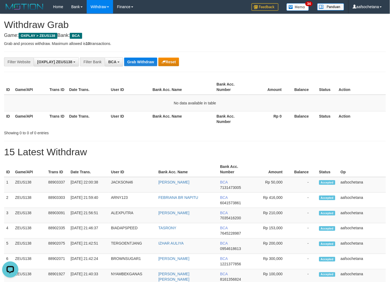
click at [136, 60] on button "Grab Withdraw" at bounding box center [140, 62] width 33 height 9
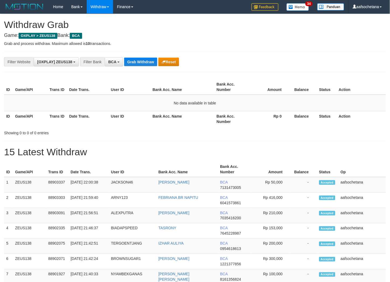
click at [136, 60] on button "Grab Withdraw" at bounding box center [140, 62] width 33 height 9
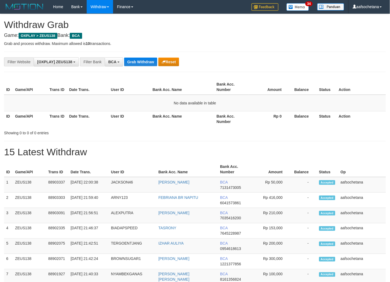
click at [136, 60] on button "Grab Withdraw" at bounding box center [140, 62] width 33 height 9
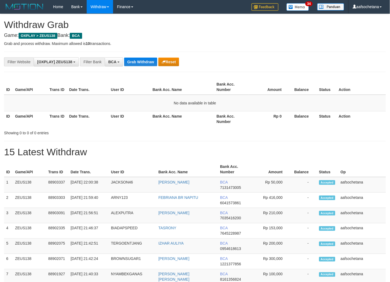
click at [136, 60] on button "Grab Withdraw" at bounding box center [140, 62] width 33 height 9
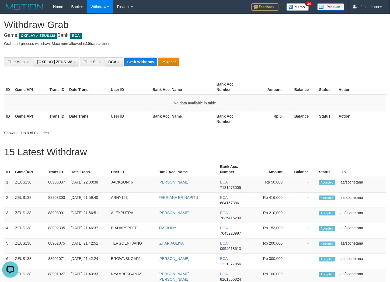
click at [136, 60] on button "Grab Withdraw" at bounding box center [140, 62] width 33 height 9
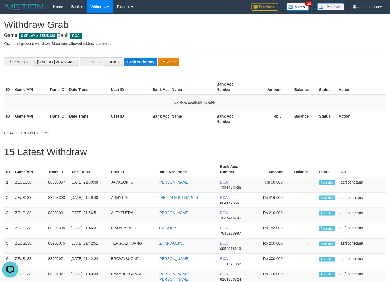
click at [136, 60] on button "Grab Withdraw" at bounding box center [140, 62] width 33 height 9
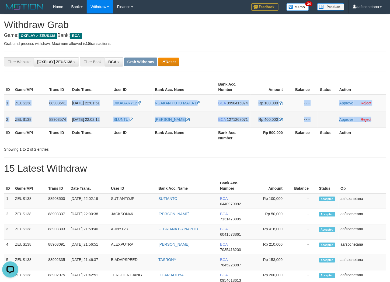
copy tbody "1 ZEUS138 88903541 [DATE] 22:01:51 DIKAGARY12 NGAKAN PUTU MAHA D BCA 3950415974…"
drag, startPoint x: 6, startPoint y: 99, endPoint x: 381, endPoint y: 114, distance: 375.7
click at [381, 114] on tbody "1 ZEUS138 88903541 01/10/2025 22:01:51 DIKAGARY12 NGAKAN PUTU MAHA D BCA 395041…" at bounding box center [195, 111] width 382 height 33
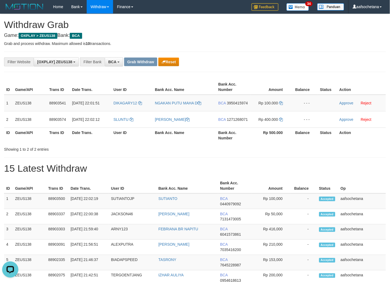
click at [133, 110] on td "DIKAGARY12" at bounding box center [131, 103] width 41 height 17
copy link "DIKAGARY12"
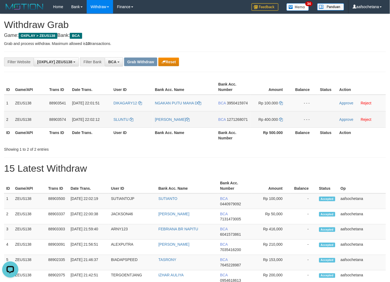
click at [121, 123] on td "SLUNTU" at bounding box center [131, 119] width 41 height 16
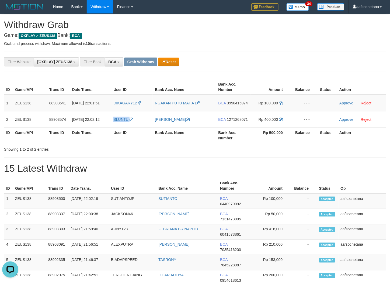
copy link "SLUNTU"
drag, startPoint x: 346, startPoint y: 75, endPoint x: 306, endPoint y: 80, distance: 40.7
click at [243, 101] on span "3950415974" at bounding box center [237, 103] width 21 height 4
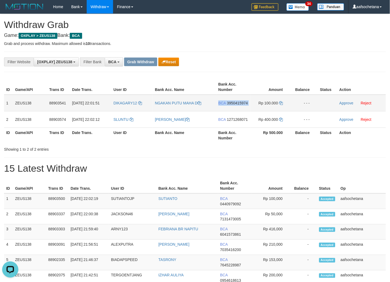
click at [243, 101] on span "3950415974" at bounding box center [237, 103] width 21 height 4
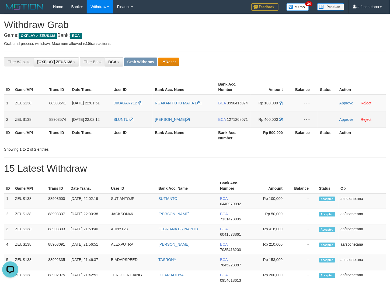
click at [247, 116] on td "BCA 1271268071" at bounding box center [233, 119] width 34 height 16
click at [247, 117] on span "1271268071" at bounding box center [237, 119] width 21 height 4
click at [246, 117] on span "1271268071" at bounding box center [237, 119] width 21 height 4
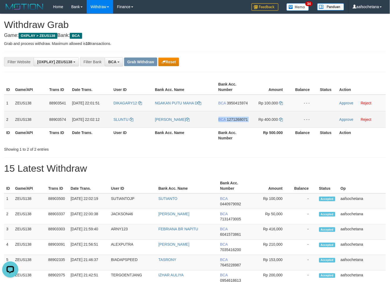
click at [246, 117] on span "1271268071" at bounding box center [237, 119] width 21 height 4
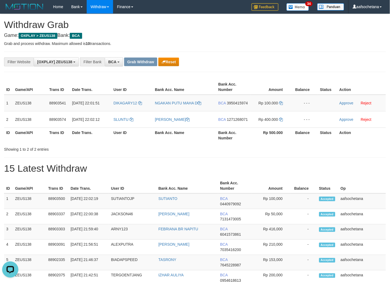
click at [323, 65] on div "**********" at bounding box center [162, 61] width 325 height 9
click at [235, 103] on span "3950415974" at bounding box center [237, 103] width 21 height 4
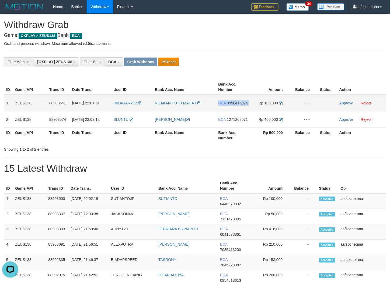
click at [235, 103] on span "3950415974" at bounding box center [237, 103] width 21 height 4
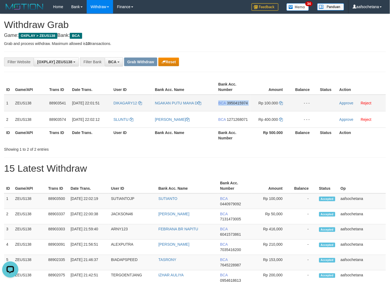
click at [235, 103] on span "3950415974" at bounding box center [237, 103] width 21 height 4
click at [279, 103] on icon at bounding box center [281, 103] width 4 height 4
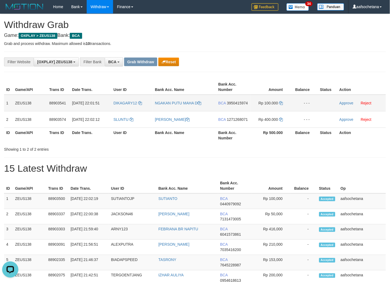
click at [342, 105] on td "Approve Reject" at bounding box center [361, 103] width 49 height 17
click at [342, 104] on link "Approve" at bounding box center [346, 103] width 14 height 4
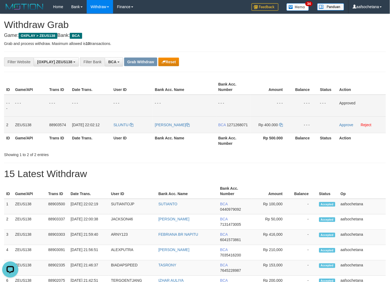
click at [235, 127] on td "BCA 1271268071" at bounding box center [233, 125] width 34 height 16
click at [235, 125] on span "1271268071" at bounding box center [237, 125] width 21 height 4
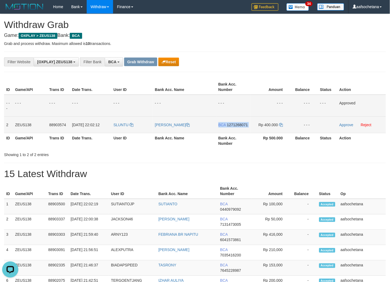
click at [235, 125] on span "1271268071" at bounding box center [237, 125] width 21 height 4
click at [282, 122] on td "Rp 400.000" at bounding box center [270, 125] width 41 height 16
click at [282, 123] on icon at bounding box center [281, 125] width 4 height 4
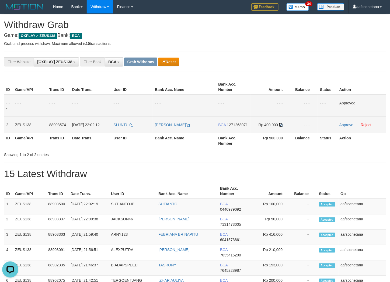
click at [282, 123] on icon at bounding box center [281, 125] width 4 height 4
click at [349, 125] on link "Approve" at bounding box center [346, 125] width 14 height 4
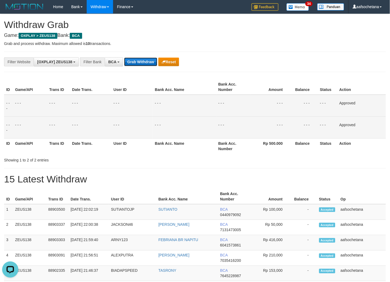
click at [140, 62] on button "Grab Withdraw" at bounding box center [140, 62] width 33 height 9
click at [141, 61] on button "Grab Withdraw" at bounding box center [140, 62] width 33 height 9
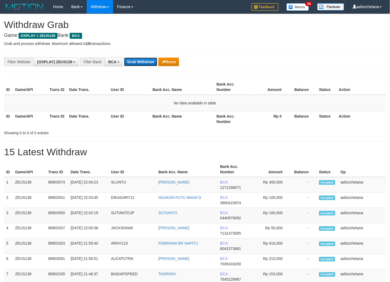
click at [144, 64] on button "Grab Withdraw" at bounding box center [140, 62] width 33 height 9
click at [144, 63] on button "Grab Withdraw" at bounding box center [140, 62] width 33 height 9
click at [144, 62] on button "Grab Withdraw" at bounding box center [140, 62] width 33 height 9
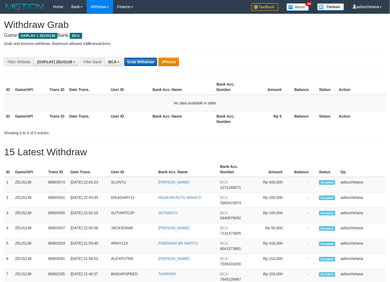
click at [144, 62] on button "Grab Withdraw" at bounding box center [140, 62] width 33 height 9
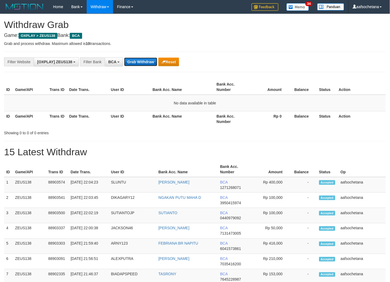
click at [144, 62] on button "Grab Withdraw" at bounding box center [140, 62] width 33 height 9
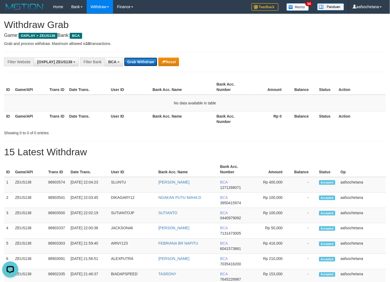
click at [144, 62] on button "Grab Withdraw" at bounding box center [140, 62] width 33 height 9
click at [240, 133] on div "Showing 0 to 0 of 0 entries" at bounding box center [195, 132] width 390 height 8
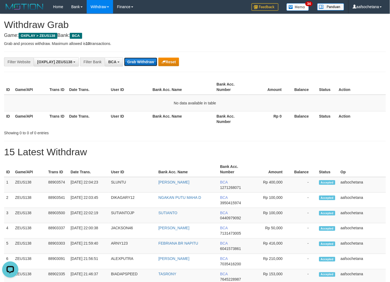
click at [151, 63] on button "Grab Withdraw" at bounding box center [140, 62] width 33 height 9
click at [151, 64] on button "Grab Withdraw" at bounding box center [140, 62] width 33 height 9
click at [150, 69] on div "**********" at bounding box center [195, 62] width 382 height 20
click at [151, 65] on button "Grab Withdraw" at bounding box center [140, 62] width 33 height 9
drag, startPoint x: 151, startPoint y: 65, endPoint x: 66, endPoint y: 136, distance: 110.8
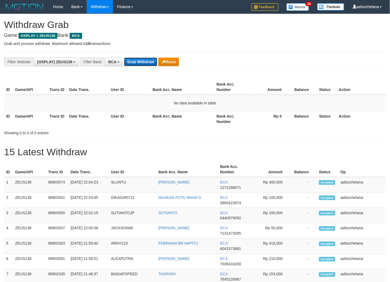
click at [151, 65] on button "Grab Withdraw" at bounding box center [140, 62] width 33 height 9
click at [219, 149] on h1 "15 Latest Withdraw" at bounding box center [195, 152] width 382 height 11
click at [147, 60] on button "Grab Withdraw" at bounding box center [140, 62] width 33 height 9
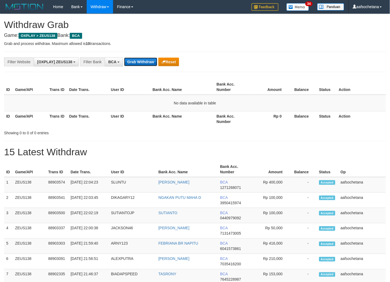
click at [147, 60] on button "Grab Withdraw" at bounding box center [140, 62] width 33 height 9
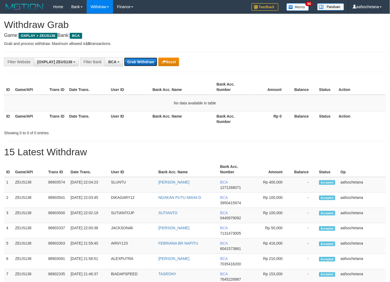
click at [147, 60] on button "Grab Withdraw" at bounding box center [140, 62] width 33 height 9
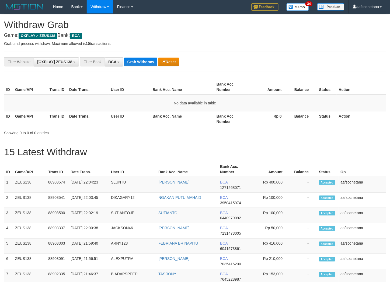
click at [242, 94] on table "ID Game/API Trans ID Date Trans. User ID Bank Acc. Name Bank Acc. Number Amount…" at bounding box center [195, 102] width 382 height 47
click at [157, 69] on div "**********" at bounding box center [195, 62] width 382 height 20
click at [153, 66] on div "**********" at bounding box center [195, 62] width 382 height 20
click at [140, 59] on button "Grab Withdraw" at bounding box center [140, 62] width 33 height 9
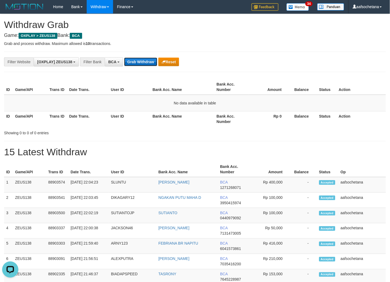
click at [140, 59] on button "Grab Withdraw" at bounding box center [140, 62] width 33 height 9
drag, startPoint x: 140, startPoint y: 59, endPoint x: 139, endPoint y: 83, distance: 24.8
click at [140, 59] on button "Grab Withdraw" at bounding box center [140, 62] width 33 height 9
click at [139, 83] on th "User ID" at bounding box center [130, 86] width 42 height 15
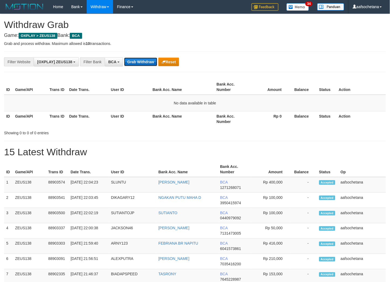
click at [150, 58] on button "Grab Withdraw" at bounding box center [140, 62] width 33 height 9
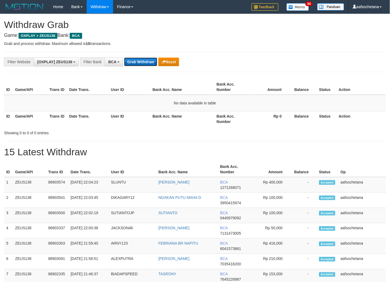
click at [150, 58] on button "Grab Withdraw" at bounding box center [140, 62] width 33 height 9
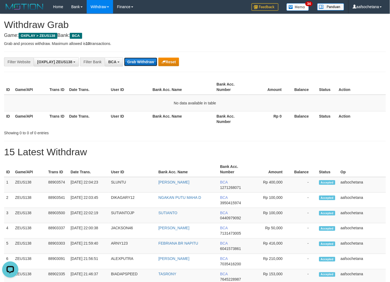
click at [150, 58] on button "Grab Withdraw" at bounding box center [140, 62] width 33 height 9
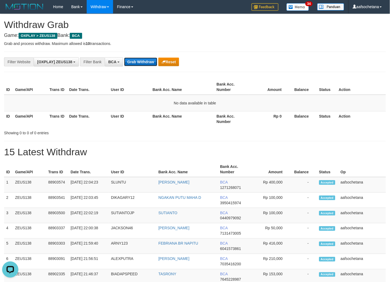
click at [150, 58] on button "Grab Withdraw" at bounding box center [140, 62] width 33 height 9
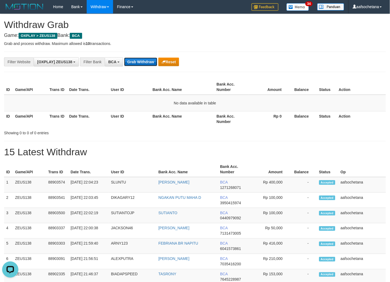
click at [150, 58] on button "Grab Withdraw" at bounding box center [140, 62] width 33 height 9
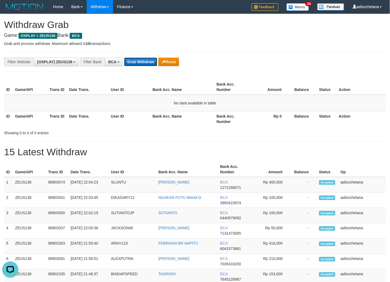
click at [150, 58] on button "Grab Withdraw" at bounding box center [140, 62] width 33 height 9
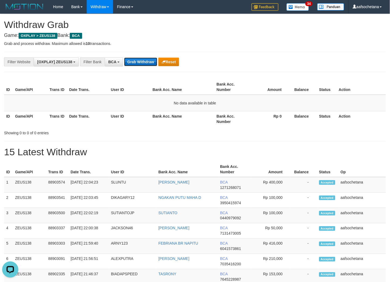
click at [150, 58] on button "Grab Withdraw" at bounding box center [140, 62] width 33 height 9
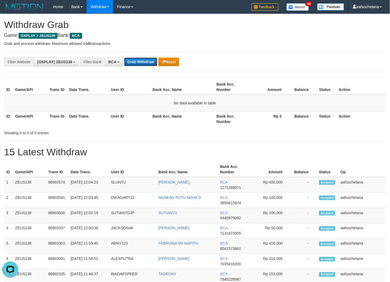
click at [150, 58] on button "Grab Withdraw" at bounding box center [140, 62] width 33 height 9
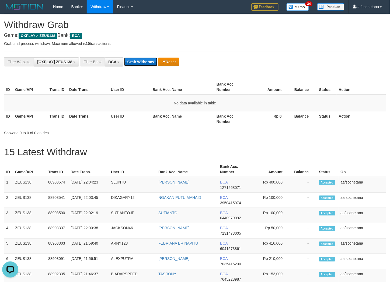
click at [150, 58] on button "Grab Withdraw" at bounding box center [140, 62] width 33 height 9
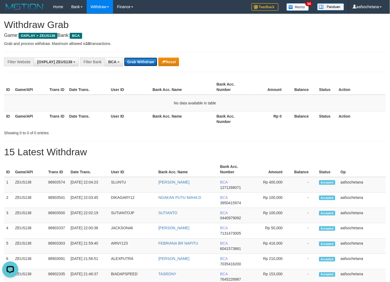
click at [150, 58] on button "Grab Withdraw" at bounding box center [140, 62] width 33 height 9
click at [135, 62] on button "Grab Withdraw" at bounding box center [140, 62] width 33 height 9
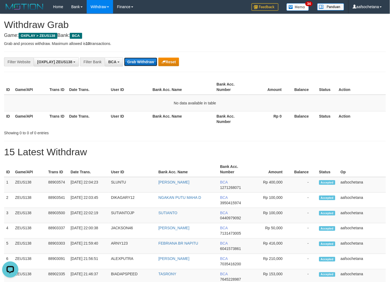
click at [135, 62] on button "Grab Withdraw" at bounding box center [140, 62] width 33 height 9
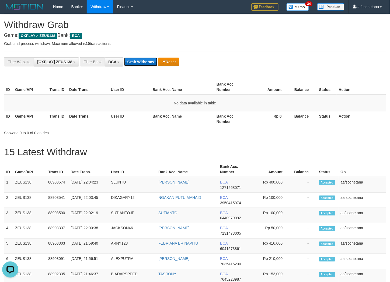
click at [135, 62] on button "Grab Withdraw" at bounding box center [140, 62] width 33 height 9
click at [135, 61] on button "Grab Withdraw" at bounding box center [140, 62] width 33 height 9
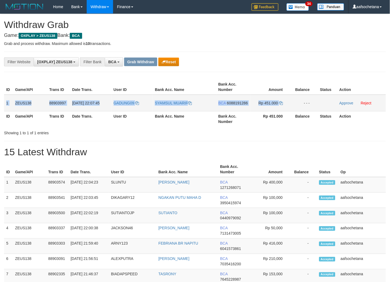
drag, startPoint x: 6, startPoint y: 100, endPoint x: 289, endPoint y: 105, distance: 283.1
click at [289, 105] on tr "1 ZEUS138 88903997 01/10/2025 22:07:45 GADUNG09 SYAMSUL MUARIF BCA 6088191286 R…" at bounding box center [195, 103] width 382 height 17
copy tr "1 ZEUS138 88903997 01/10/2025 22:07:45 GADUNG09 SYAMSUL MUARIF BCA 6088191286 R…"
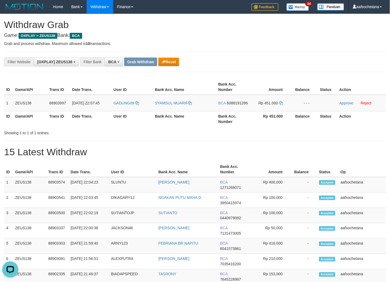
click at [330, 57] on div "**********" at bounding box center [195, 62] width 382 height 20
click at [244, 101] on span "6088191286" at bounding box center [237, 103] width 21 height 4
copy span "8"
click at [244, 102] on span "6088191286" at bounding box center [237, 103] width 21 height 4
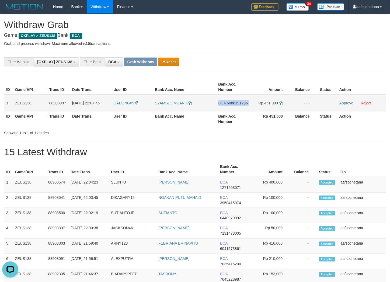
click at [244, 102] on span "6088191286" at bounding box center [237, 103] width 21 height 4
click at [236, 99] on td "BCA 6088191286" at bounding box center [233, 103] width 34 height 17
click at [236, 102] on span "6088191286" at bounding box center [237, 103] width 21 height 4
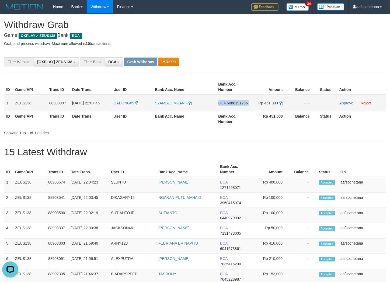
click at [236, 102] on span "6088191286" at bounding box center [237, 103] width 21 height 4
click at [279, 103] on icon at bounding box center [281, 103] width 4 height 4
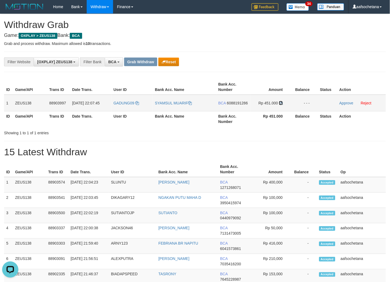
click at [281, 104] on icon at bounding box center [281, 103] width 4 height 4
click at [341, 103] on link "Approve" at bounding box center [346, 103] width 14 height 4
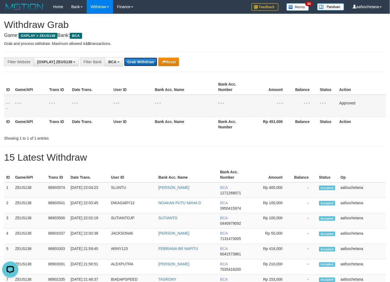
click at [136, 63] on button "Grab Withdraw" at bounding box center [140, 62] width 33 height 9
click at [136, 62] on button "Grab Withdraw" at bounding box center [140, 62] width 33 height 9
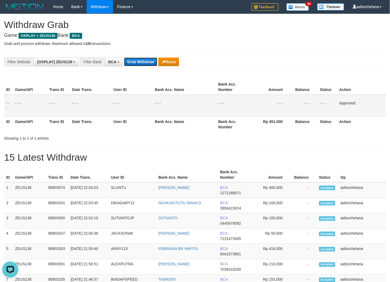
click at [136, 62] on button "Grab Withdraw" at bounding box center [140, 62] width 33 height 9
click at [136, 63] on button "Grab Withdraw" at bounding box center [140, 62] width 33 height 9
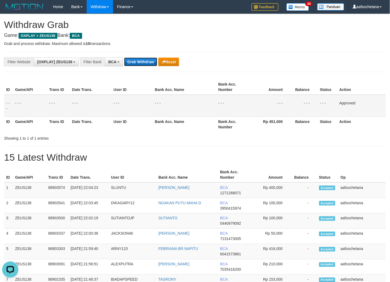
click at [136, 63] on button "Grab Withdraw" at bounding box center [140, 62] width 33 height 9
click at [135, 64] on button "Grab Withdraw" at bounding box center [140, 62] width 33 height 9
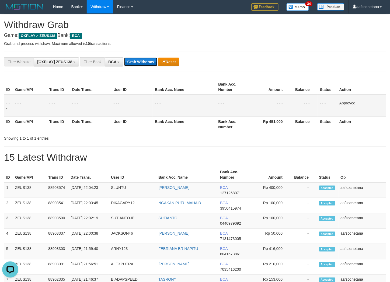
click at [135, 64] on button "Grab Withdraw" at bounding box center [140, 62] width 33 height 9
click at [135, 65] on button "Grab Withdraw" at bounding box center [140, 62] width 33 height 9
click at [135, 66] on button "Grab Withdraw" at bounding box center [140, 62] width 33 height 9
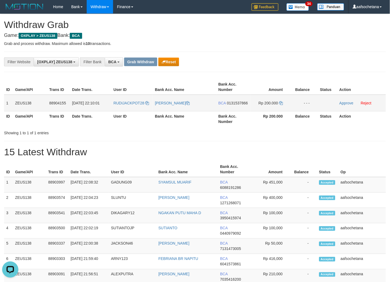
click at [9, 104] on td "1" at bounding box center [8, 103] width 9 height 17
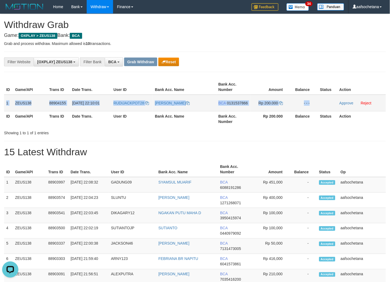
copy tr "1 ZEUS138 88904155 01/10/2025 22:10:01 RUDIJACKPOT28 RUDI WANDIRO BCA 013153786…"
drag, startPoint x: 6, startPoint y: 103, endPoint x: 292, endPoint y: 103, distance: 285.5
click at [292, 103] on tr "1 ZEUS138 88904155 01/10/2025 22:10:01 RUDIJACKPOT28 RUDI WANDIRO BCA 013153786…" at bounding box center [195, 103] width 382 height 17
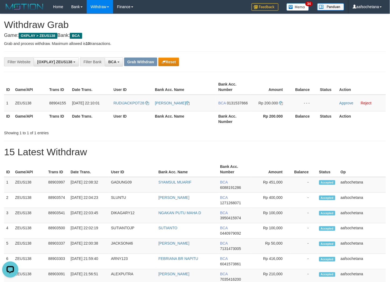
drag, startPoint x: 295, startPoint y: 54, endPoint x: 264, endPoint y: 91, distance: 48.1
click at [295, 54] on div "**********" at bounding box center [195, 62] width 382 height 20
click at [235, 104] on td "BCA 0131537866" at bounding box center [233, 103] width 34 height 17
copy span "0131537866"
click at [235, 104] on span "0131537866" at bounding box center [237, 103] width 21 height 4
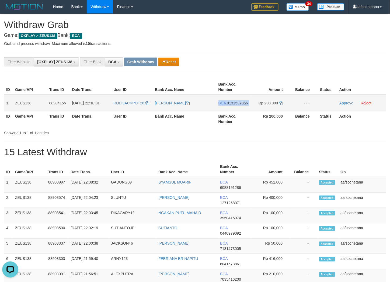
click at [235, 104] on span "0131537866" at bounding box center [237, 103] width 21 height 4
click at [225, 100] on td "BCA 0131537866" at bounding box center [233, 103] width 34 height 17
click at [227, 100] on td "BCA 0131537866" at bounding box center [233, 103] width 34 height 17
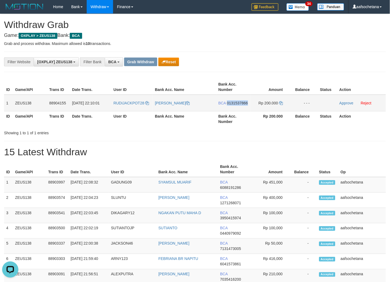
click at [227, 100] on td "BCA 0131537866" at bounding box center [233, 103] width 34 height 17
click at [228, 100] on td "BCA 0131537866" at bounding box center [233, 103] width 34 height 17
click at [229, 101] on span "0131537866" at bounding box center [237, 103] width 21 height 4
click at [231, 101] on span "0131537866" at bounding box center [237, 103] width 21 height 4
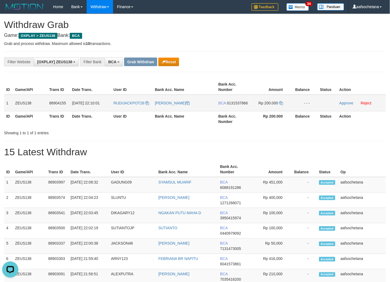
click at [231, 101] on span "0131537866" at bounding box center [237, 103] width 21 height 4
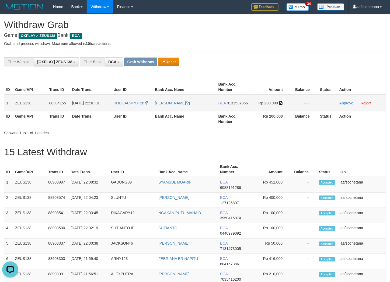
click at [279, 101] on icon at bounding box center [281, 103] width 4 height 4
click at [280, 101] on icon at bounding box center [281, 103] width 4 height 4
click at [281, 101] on icon at bounding box center [281, 103] width 4 height 4
drag, startPoint x: 340, startPoint y: 103, endPoint x: 213, endPoint y: 70, distance: 130.8
click at [340, 103] on link "Approve" at bounding box center [346, 103] width 14 height 4
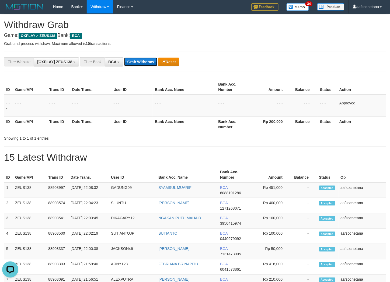
click at [138, 63] on button "Grab Withdraw" at bounding box center [140, 62] width 33 height 9
click at [139, 62] on button "Grab Withdraw" at bounding box center [140, 62] width 33 height 9
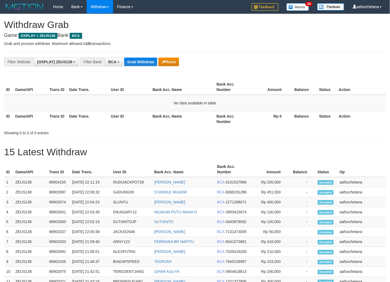
click at [139, 61] on button "Grab Withdraw" at bounding box center [140, 62] width 33 height 9
drag, startPoint x: 0, startPoint y: 0, endPoint x: 139, endPoint y: 61, distance: 151.7
click at [139, 61] on button "Grab Withdraw" at bounding box center [140, 62] width 33 height 9
drag, startPoint x: 139, startPoint y: 61, endPoint x: 144, endPoint y: 49, distance: 13.3
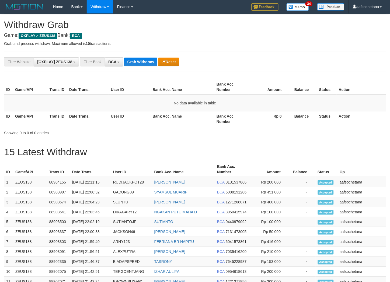
click at [142, 54] on div "**********" at bounding box center [195, 62] width 382 height 20
click at [137, 61] on button "Grab Withdraw" at bounding box center [140, 62] width 33 height 9
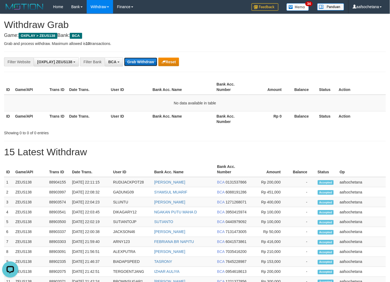
click at [137, 63] on button "Grab Withdraw" at bounding box center [140, 62] width 33 height 9
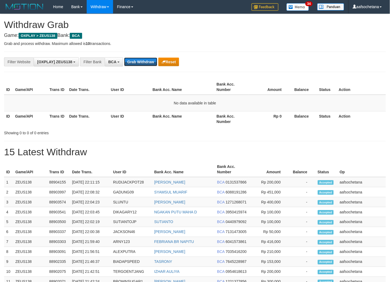
click at [137, 63] on button "Grab Withdraw" at bounding box center [140, 62] width 33 height 9
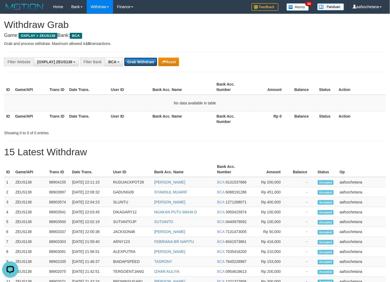
click at [137, 63] on button "Grab Withdraw" at bounding box center [140, 62] width 33 height 9
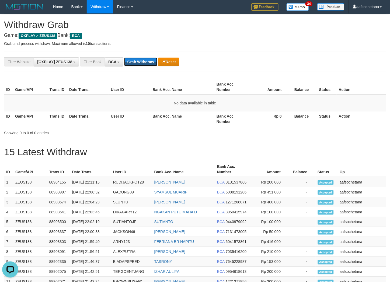
click at [137, 63] on button "Grab Withdraw" at bounding box center [140, 62] width 33 height 9
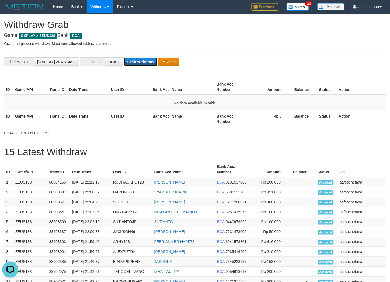
click at [137, 63] on button "Grab Withdraw" at bounding box center [140, 62] width 33 height 9
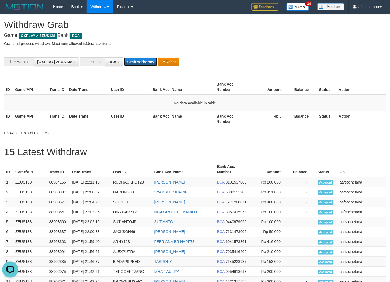
click at [137, 63] on button "Grab Withdraw" at bounding box center [140, 62] width 33 height 9
click at [146, 65] on button "Grab Withdraw" at bounding box center [140, 62] width 33 height 9
click at [146, 64] on button "Grab Withdraw" at bounding box center [140, 62] width 33 height 9
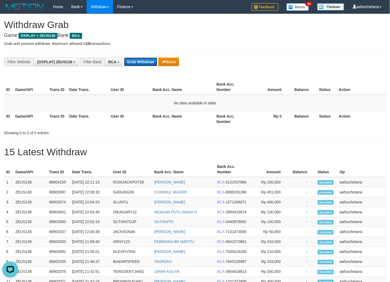
click at [146, 64] on button "Grab Withdraw" at bounding box center [140, 62] width 33 height 9
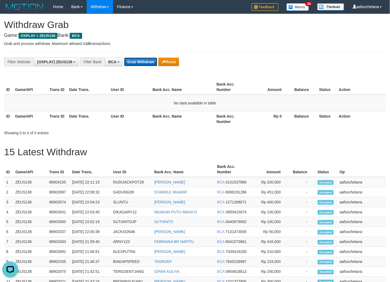
click at [146, 64] on button "Grab Withdraw" at bounding box center [140, 62] width 33 height 9
click at [146, 62] on button "Grab Withdraw" at bounding box center [140, 62] width 33 height 9
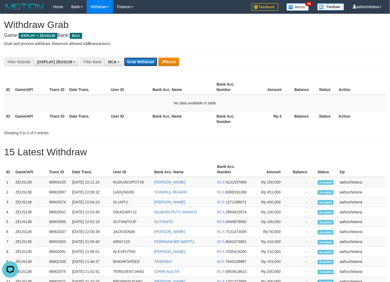
click at [146, 61] on button "Grab Withdraw" at bounding box center [140, 62] width 33 height 9
click at [146, 60] on button "Grab Withdraw" at bounding box center [140, 62] width 33 height 9
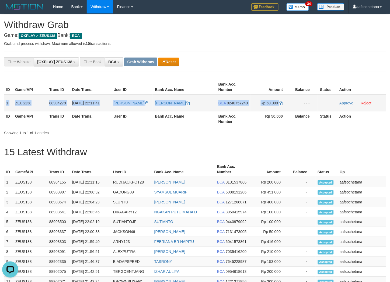
copy tr "1 ZEUS138 88904279 01/10/2025 22:11:41 DANIELLEO DANIEL LEO HARYANT BCA 0240757…"
drag, startPoint x: 4, startPoint y: 103, endPoint x: 283, endPoint y: 97, distance: 279.1
click at [283, 97] on tr "1 ZEUS138 88904279 01/10/2025 22:11:41 DANIELLEO DANIEL LEO HARYANT BCA 0240757…" at bounding box center [195, 103] width 382 height 17
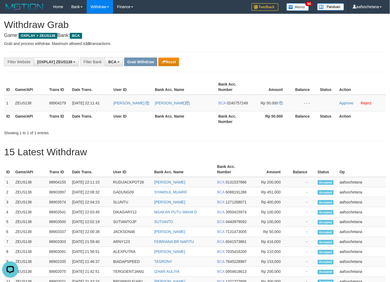
click at [278, 51] on div "**********" at bounding box center [195, 235] width 390 height 442
click at [242, 108] on td "BCA 0240757249" at bounding box center [233, 103] width 34 height 17
click at [242, 106] on td "BCA 0240757249" at bounding box center [233, 103] width 34 height 17
copy span "0240757249"
click at [242, 105] on td "BCA 0240757249" at bounding box center [233, 103] width 34 height 17
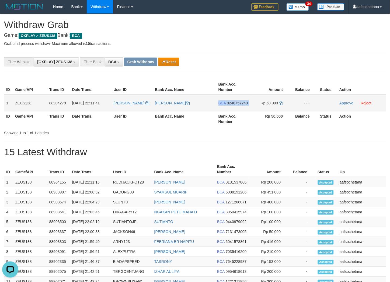
copy tr "BCA 0240757249"
click at [242, 105] on td "BCA 0240757249" at bounding box center [233, 103] width 34 height 17
click at [241, 104] on span "0240757249" at bounding box center [237, 103] width 21 height 4
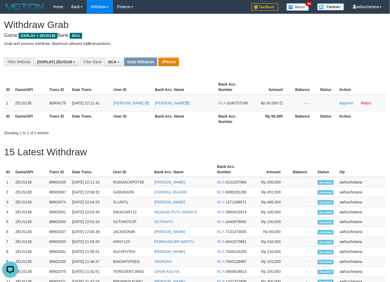
drag, startPoint x: 386, startPoint y: 45, endPoint x: 394, endPoint y: 43, distance: 8.5
click at [387, 44] on div "**********" at bounding box center [195, 235] width 390 height 442
click at [230, 105] on td "BCA 0240757249" at bounding box center [233, 103] width 34 height 17
click at [234, 101] on span "0240757249" at bounding box center [237, 103] width 21 height 4
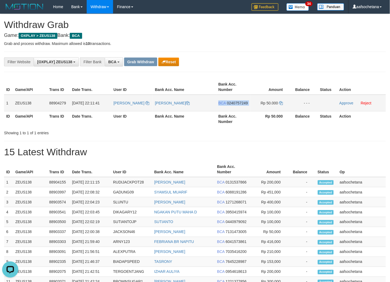
click at [234, 101] on span "0240757249" at bounding box center [237, 103] width 21 height 4
click at [283, 101] on icon at bounding box center [281, 103] width 4 height 4
click at [282, 101] on icon at bounding box center [281, 103] width 4 height 4
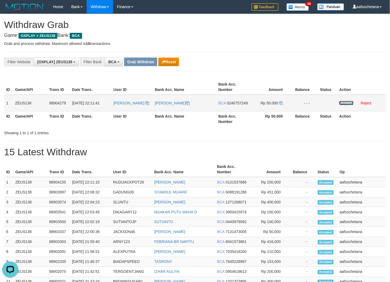
click at [348, 103] on link "Approve" at bounding box center [346, 103] width 14 height 4
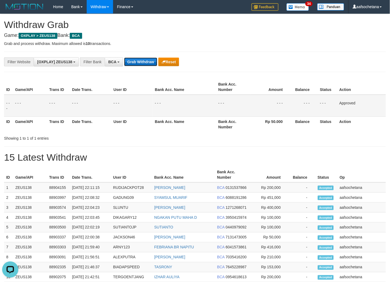
click at [139, 58] on button "Grab Withdraw" at bounding box center [140, 62] width 33 height 9
click at [139, 59] on button "Grab Withdraw" at bounding box center [140, 62] width 33 height 9
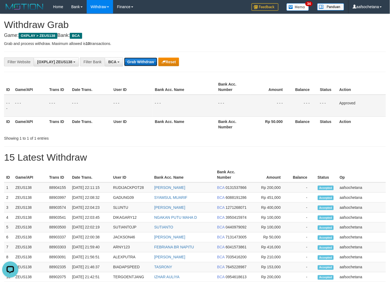
click at [139, 59] on button "Grab Withdraw" at bounding box center [140, 62] width 33 height 9
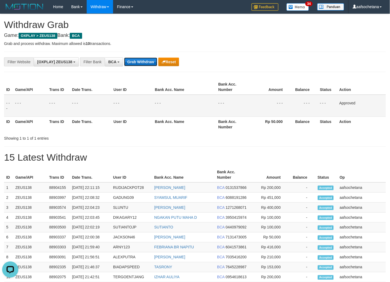
click at [139, 59] on button "Grab Withdraw" at bounding box center [140, 62] width 33 height 9
click at [138, 60] on button "Grab Withdraw" at bounding box center [140, 62] width 33 height 9
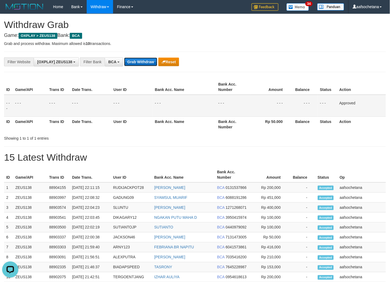
click at [138, 61] on button "Grab Withdraw" at bounding box center [140, 62] width 33 height 9
click at [138, 62] on button "Grab Withdraw" at bounding box center [140, 62] width 33 height 9
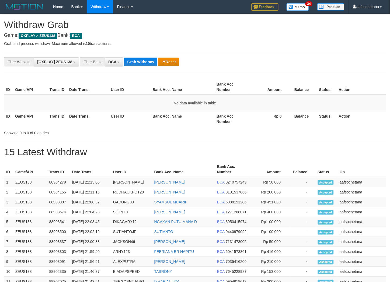
click at [138, 62] on button "Grab Withdraw" at bounding box center [140, 62] width 33 height 9
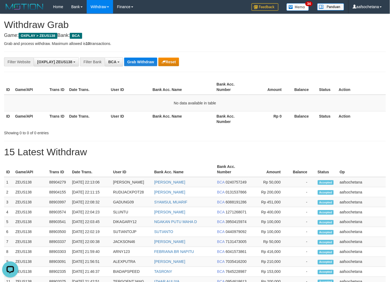
click at [138, 62] on button "Grab Withdraw" at bounding box center [140, 62] width 33 height 9
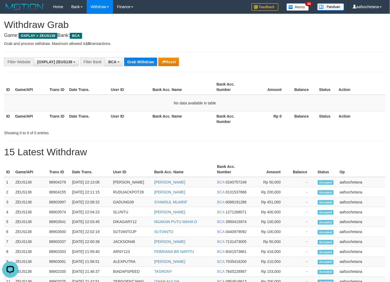
click at [138, 62] on button "Grab Withdraw" at bounding box center [140, 62] width 33 height 9
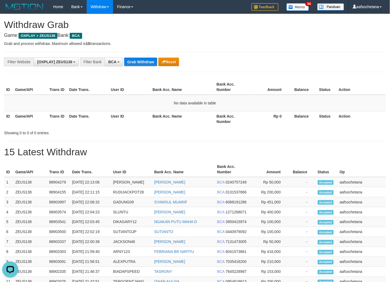
click at [138, 62] on button "Grab Withdraw" at bounding box center [140, 62] width 33 height 9
drag, startPoint x: 0, startPoint y: 0, endPoint x: 138, endPoint y: 63, distance: 151.4
click at [138, 63] on button "Grab Withdraw" at bounding box center [140, 62] width 33 height 9
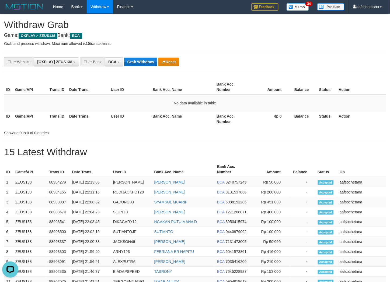
click at [138, 63] on button "Grab Withdraw" at bounding box center [140, 62] width 33 height 9
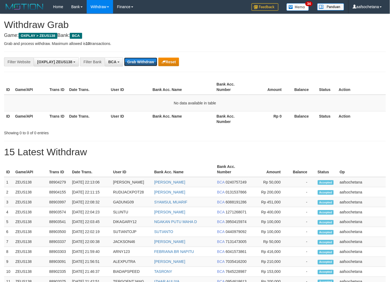
click at [138, 63] on button "Grab Withdraw" at bounding box center [140, 62] width 33 height 9
click at [147, 64] on button "Grab Withdraw" at bounding box center [140, 62] width 33 height 9
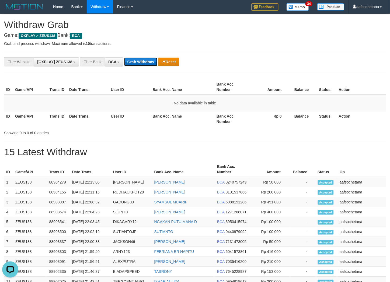
click at [147, 64] on button "Grab Withdraw" at bounding box center [140, 62] width 33 height 9
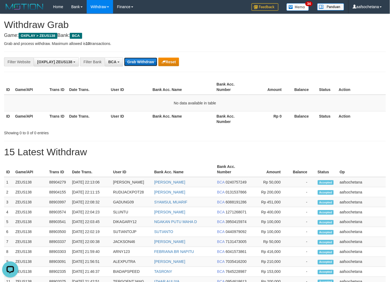
click at [147, 64] on button "Grab Withdraw" at bounding box center [140, 62] width 33 height 9
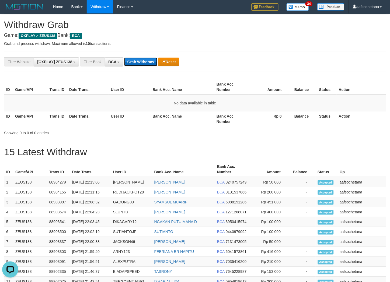
click at [147, 64] on button "Grab Withdraw" at bounding box center [140, 62] width 33 height 9
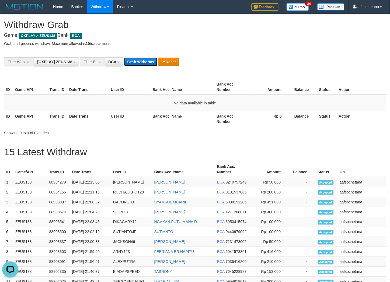
click at [147, 64] on button "Grab Withdraw" at bounding box center [140, 62] width 33 height 9
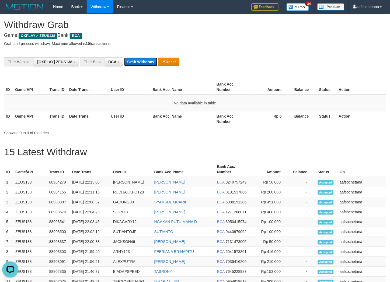
click at [147, 64] on button "Grab Withdraw" at bounding box center [140, 62] width 33 height 9
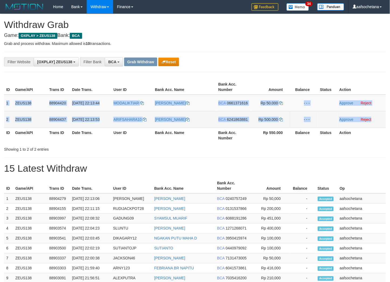
copy tbody "1 ZEUS138 88904420 [DATE] 22:13:44 MODALIKTIAR [PERSON_NAME] SETIAW BCA 0661371…"
drag, startPoint x: 6, startPoint y: 102, endPoint x: 378, endPoint y: 126, distance: 372.7
click at [378, 126] on tbody "1 ZEUS138 88904420 [DATE] 22:13:44 MODALIKTIAR [PERSON_NAME] BCA 0661371616 Rp …" at bounding box center [195, 111] width 382 height 33
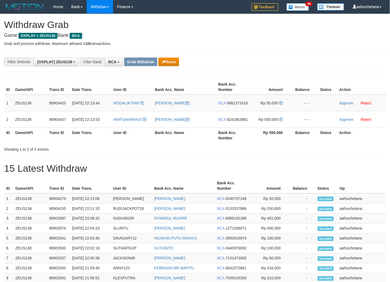
drag, startPoint x: 333, startPoint y: 27, endPoint x: 145, endPoint y: 42, distance: 188.7
click at [332, 29] on h1 "Withdraw Grab" at bounding box center [195, 24] width 382 height 11
click at [112, 108] on td "MODALIKTIAR" at bounding box center [131, 103] width 41 height 17
click at [119, 109] on td "MODALIKTIAR" at bounding box center [131, 103] width 41 height 17
copy link "MODALIKTIAR"
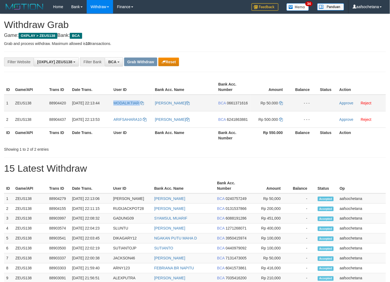
click at [119, 109] on td "MODALIKTIAR" at bounding box center [131, 103] width 41 height 17
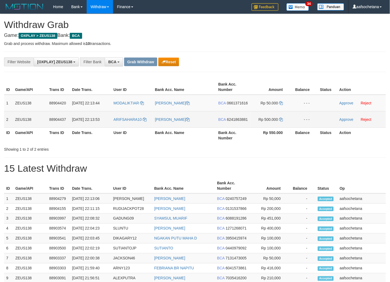
click at [122, 122] on td "ARIFSAHARA10" at bounding box center [131, 119] width 41 height 16
copy link "ARIFSAHARA10"
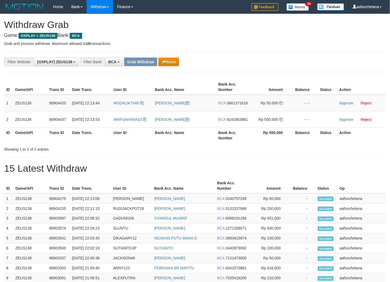
click at [266, 52] on div "**********" at bounding box center [195, 243] width 390 height 458
click at [227, 108] on td "BCA 0661371616" at bounding box center [233, 103] width 34 height 17
click at [228, 107] on td "BCA 0661371616" at bounding box center [233, 103] width 34 height 17
click at [231, 103] on span "0661371616" at bounding box center [237, 103] width 21 height 4
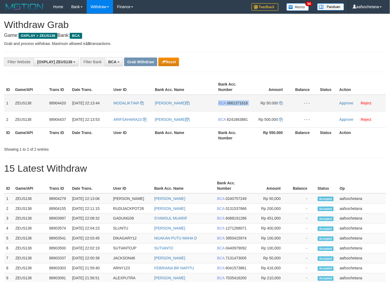
click at [231, 103] on span "0661371616" at bounding box center [237, 103] width 21 height 4
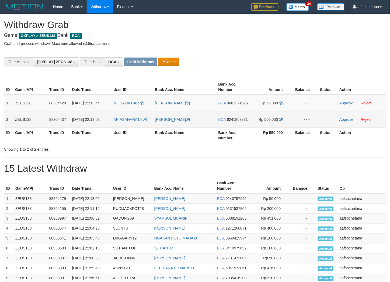
click at [232, 116] on td "BCA 6241863881" at bounding box center [233, 119] width 34 height 16
click at [232, 117] on td "BCA 6241863881" at bounding box center [233, 119] width 34 height 16
click at [232, 117] on span "6241863881" at bounding box center [237, 119] width 21 height 4
copy span "6241863881"
click at [232, 117] on span "6241863881" at bounding box center [237, 119] width 21 height 4
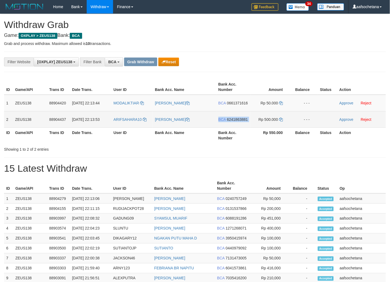
click at [232, 117] on span "6241863881" at bounding box center [237, 119] width 21 height 4
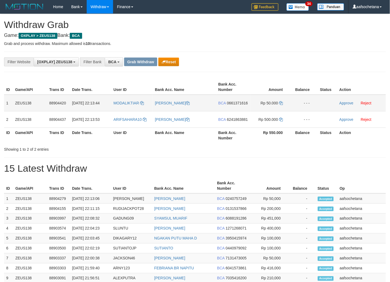
click at [240, 105] on td "BCA 0661371616" at bounding box center [233, 103] width 34 height 17
click at [240, 104] on span "0661371616" at bounding box center [237, 103] width 21 height 4
copy span "0661371616"
click at [240, 104] on span "0661371616" at bounding box center [237, 103] width 21 height 4
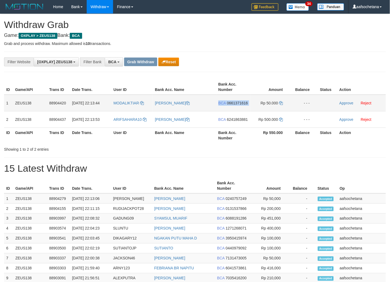
click at [240, 104] on span "0661371616" at bounding box center [237, 103] width 21 height 4
click at [281, 103] on icon at bounding box center [281, 103] width 4 height 4
drag, startPoint x: 348, startPoint y: 105, endPoint x: 349, endPoint y: 103, distance: 2.7
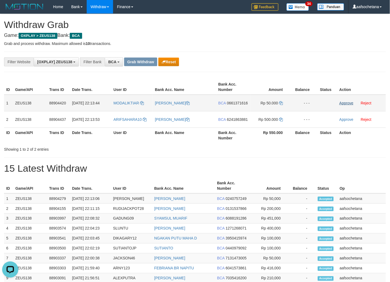
click at [348, 104] on td "Approve Reject" at bounding box center [361, 103] width 49 height 17
click at [349, 103] on link "Approve" at bounding box center [346, 103] width 14 height 4
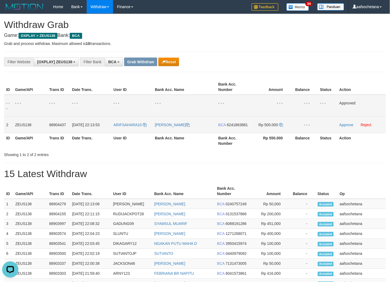
click at [233, 127] on td "BCA 6241863881" at bounding box center [233, 125] width 34 height 16
click at [233, 126] on td "BCA 6241863881" at bounding box center [233, 125] width 34 height 16
click at [236, 124] on span "6241863881" at bounding box center [237, 125] width 21 height 4
copy span "6241863881"
click at [236, 124] on span "6241863881" at bounding box center [237, 125] width 21 height 4
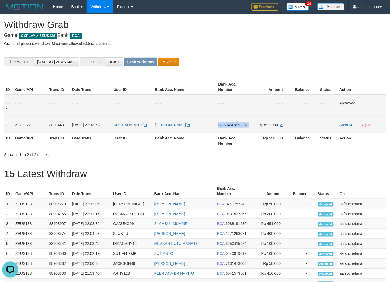
click at [236, 124] on span "6241863881" at bounding box center [237, 125] width 21 height 4
click at [282, 125] on icon at bounding box center [281, 125] width 4 height 4
click at [352, 127] on td "Approve Reject" at bounding box center [361, 125] width 49 height 16
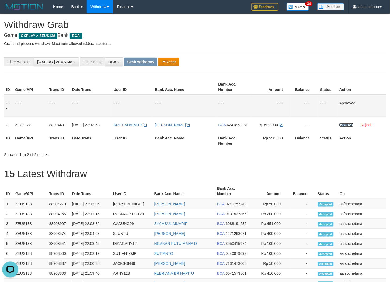
drag, startPoint x: 350, startPoint y: 126, endPoint x: 227, endPoint y: 68, distance: 136.0
click at [350, 126] on link "Approve" at bounding box center [346, 125] width 14 height 4
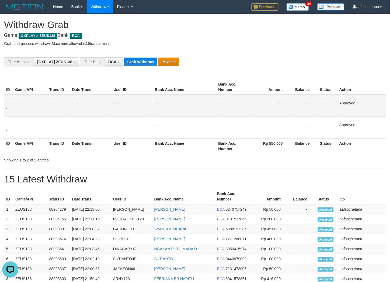
click at [147, 55] on div "**********" at bounding box center [195, 62] width 382 height 20
drag, startPoint x: 147, startPoint y: 56, endPoint x: 147, endPoint y: 61, distance: 4.9
click at [147, 60] on div "**********" at bounding box center [195, 62] width 382 height 20
click at [149, 64] on button "Grab Withdraw" at bounding box center [140, 62] width 33 height 9
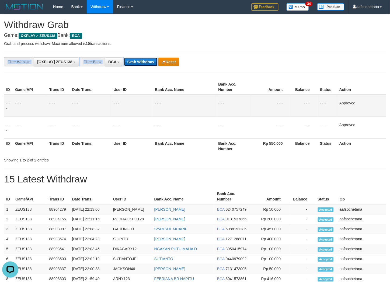
click at [149, 64] on button "Grab Withdraw" at bounding box center [140, 62] width 33 height 9
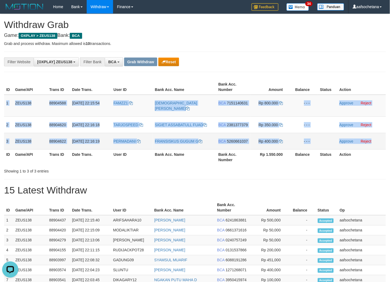
drag, startPoint x: 6, startPoint y: 101, endPoint x: 376, endPoint y: 137, distance: 371.6
click at [376, 137] on tbody "1 ZEUS138 88904588 [DATE] 22:15:54 FAMZZ1 [PERSON_NAME] BCA 7151140631 Rp 800.0…" at bounding box center [195, 122] width 382 height 55
copy tbody "1 ZEUS138 88904588 [DATE] 22:15:54 FAMZZ1 [PERSON_NAME] BAD BCA 7151140631 Rp 8…"
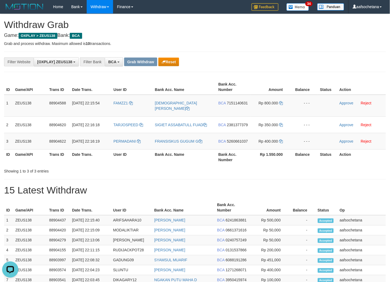
drag, startPoint x: 298, startPoint y: 65, endPoint x: 216, endPoint y: 94, distance: 87.3
click at [297, 67] on div "**********" at bounding box center [195, 62] width 382 height 20
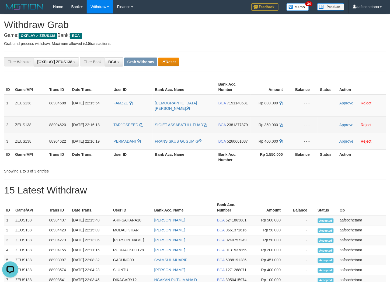
click at [126, 123] on td "TARJOSPEED" at bounding box center [131, 125] width 41 height 16
copy link "TARJOSPEED"
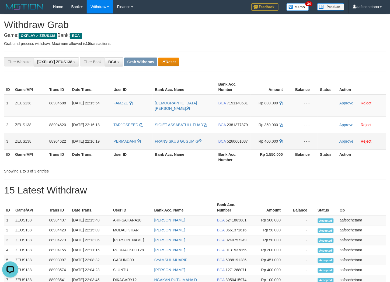
click at [128, 139] on td "PERMADANI" at bounding box center [131, 141] width 41 height 16
copy link "PERMADANI"
click at [274, 64] on div "**********" at bounding box center [162, 61] width 325 height 9
click at [230, 101] on span "7151140631" at bounding box center [237, 103] width 21 height 4
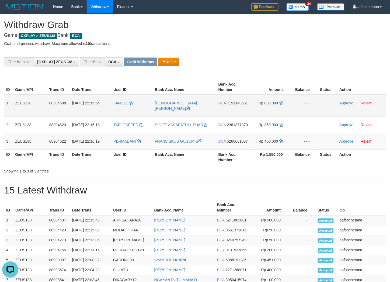
click at [230, 101] on span "7151140631" at bounding box center [237, 103] width 21 height 4
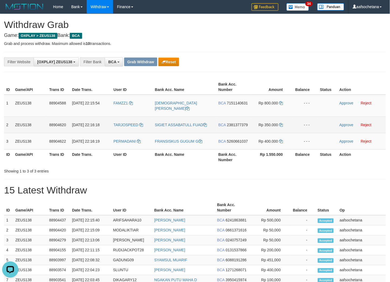
click at [236, 117] on td "BCA 2381377379" at bounding box center [233, 125] width 34 height 16
click at [237, 117] on td "BCA 2381377379" at bounding box center [233, 125] width 34 height 16
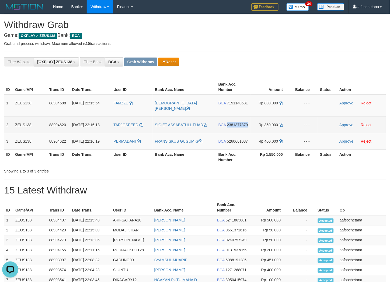
click at [238, 123] on span "2381377379" at bounding box center [237, 125] width 21 height 4
copy span "2381377379"
click at [238, 123] on span "2381377379" at bounding box center [237, 125] width 21 height 4
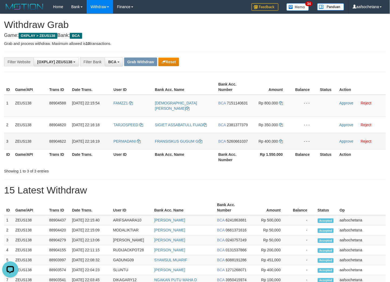
click at [223, 139] on span "BCA" at bounding box center [222, 141] width 8 height 4
click at [244, 139] on td "BCA 5260661037" at bounding box center [233, 141] width 34 height 16
click at [244, 138] on td "BCA 5260661037" at bounding box center [233, 141] width 34 height 16
click at [244, 139] on span "5260661037" at bounding box center [237, 141] width 21 height 4
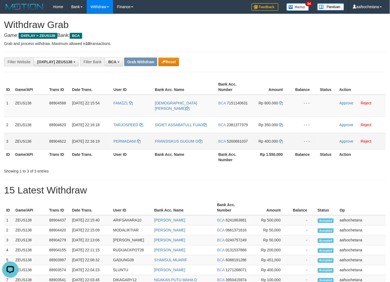
click at [244, 139] on span "5260661037" at bounding box center [237, 141] width 21 height 4
click at [230, 104] on span "7151140631" at bounding box center [237, 103] width 21 height 4
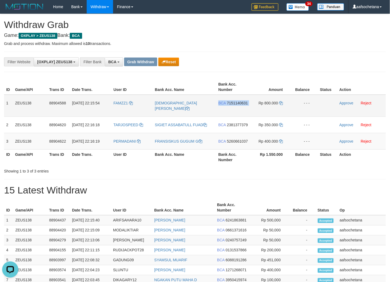
click at [230, 104] on span "7151140631" at bounding box center [237, 103] width 21 height 4
click at [284, 103] on td "Rp 800.000" at bounding box center [270, 106] width 41 height 22
click at [283, 102] on icon at bounding box center [281, 103] width 4 height 4
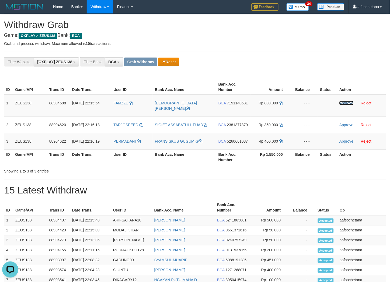
drag, startPoint x: 347, startPoint y: 103, endPoint x: 214, endPoint y: 71, distance: 136.7
click at [347, 103] on link "Approve" at bounding box center [346, 103] width 14 height 4
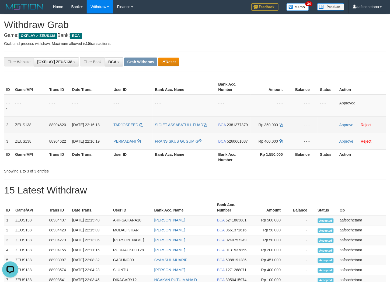
drag, startPoint x: 246, startPoint y: 117, endPoint x: 234, endPoint y: 126, distance: 15.0
click at [245, 118] on td "BCA 2381377379" at bounding box center [233, 125] width 34 height 16
click at [232, 128] on td "BCA 2381377379" at bounding box center [233, 125] width 34 height 16
click at [234, 123] on span "2381377379" at bounding box center [237, 125] width 21 height 4
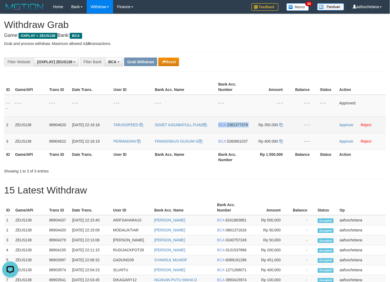
click at [234, 123] on span "2381377379" at bounding box center [237, 125] width 21 height 4
click at [278, 125] on td "Rp 350.000" at bounding box center [270, 125] width 41 height 16
click at [282, 124] on icon at bounding box center [281, 125] width 4 height 4
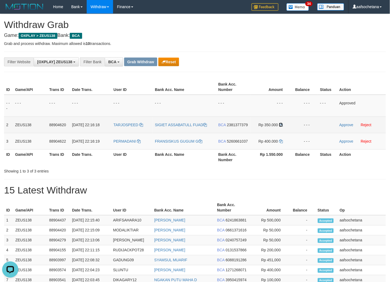
click at [280, 123] on icon at bounding box center [281, 125] width 4 height 4
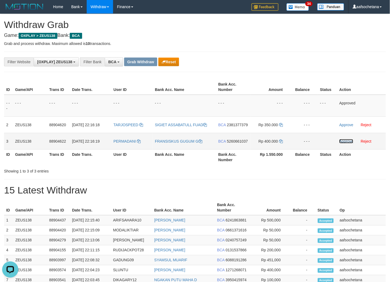
drag, startPoint x: 348, startPoint y: 138, endPoint x: 348, endPoint y: 135, distance: 3.2
click at [348, 138] on td "Approve Reject" at bounding box center [361, 141] width 49 height 16
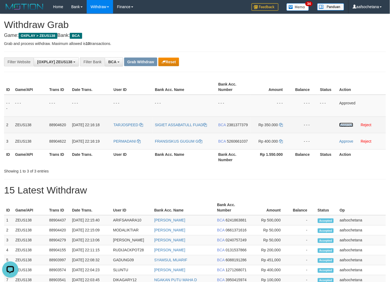
click at [348, 123] on link "Approve" at bounding box center [346, 125] width 14 height 4
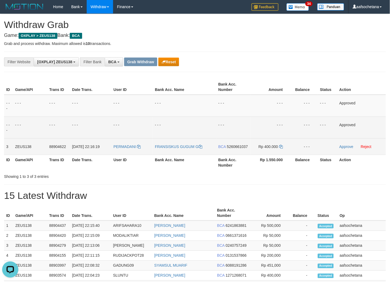
click at [229, 145] on span "5260661037" at bounding box center [237, 147] width 21 height 4
click at [280, 144] on td "Rp 400.000" at bounding box center [270, 146] width 41 height 16
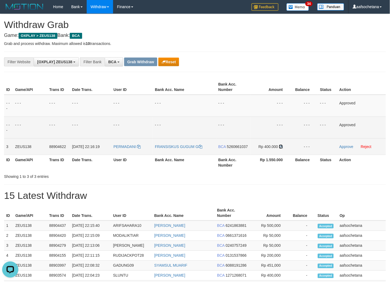
click at [281, 145] on icon at bounding box center [281, 147] width 4 height 4
click at [349, 146] on link "Approve" at bounding box center [346, 147] width 14 height 4
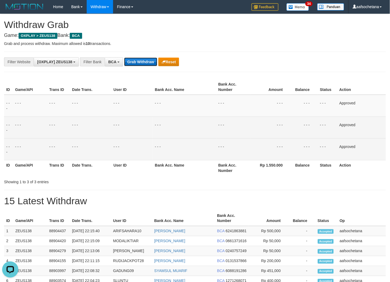
click at [134, 60] on button "Grab Withdraw" at bounding box center [140, 62] width 33 height 9
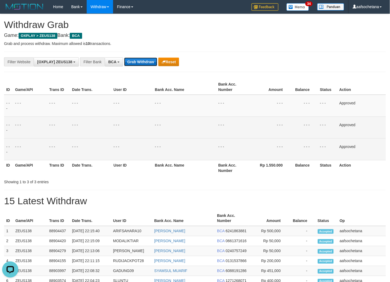
click at [134, 60] on button "Grab Withdraw" at bounding box center [140, 62] width 33 height 9
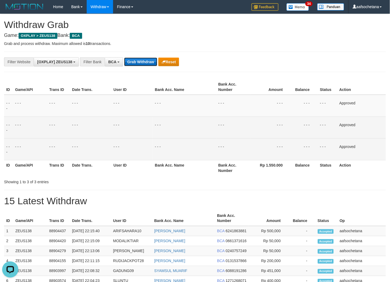
click at [134, 60] on button "Grab Withdraw" at bounding box center [140, 62] width 33 height 9
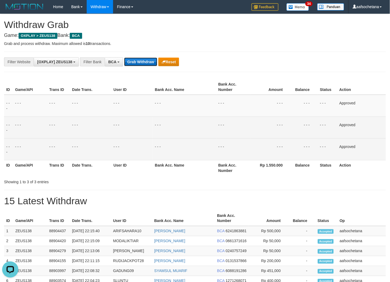
click at [134, 60] on button "Grab Withdraw" at bounding box center [140, 62] width 33 height 9
click at [134, 61] on button "Grab Withdraw" at bounding box center [140, 62] width 33 height 9
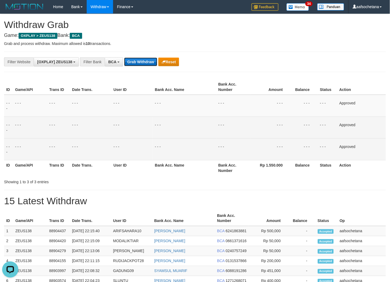
click at [134, 61] on button "Grab Withdraw" at bounding box center [140, 62] width 33 height 9
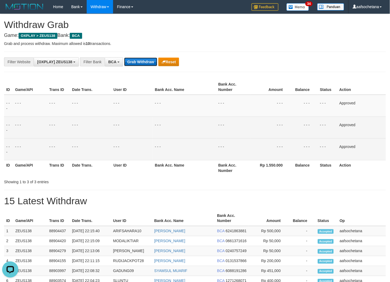
click at [134, 61] on button "Grab Withdraw" at bounding box center [140, 62] width 33 height 9
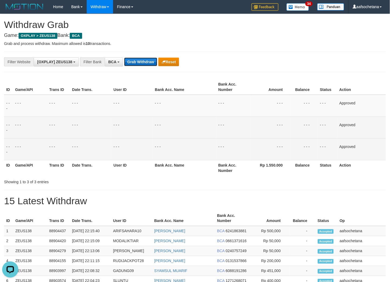
click at [134, 61] on button "Grab Withdraw" at bounding box center [140, 62] width 33 height 9
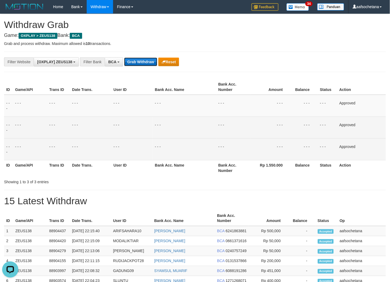
click at [134, 61] on button "Grab Withdraw" at bounding box center [140, 62] width 33 height 9
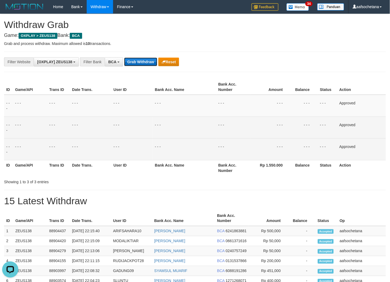
click at [134, 61] on button "Grab Withdraw" at bounding box center [140, 62] width 33 height 9
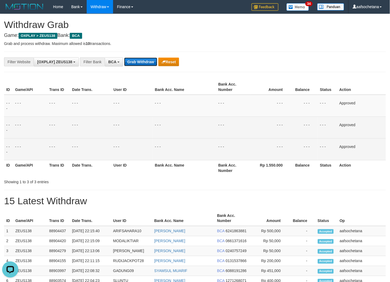
click at [134, 61] on button "Grab Withdraw" at bounding box center [140, 62] width 33 height 9
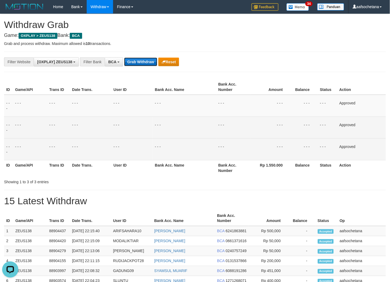
click at [134, 61] on button "Grab Withdraw" at bounding box center [140, 62] width 33 height 9
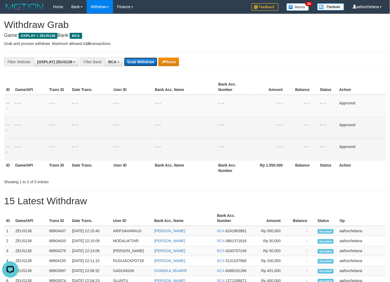
click at [134, 61] on button "Grab Withdraw" at bounding box center [140, 62] width 33 height 9
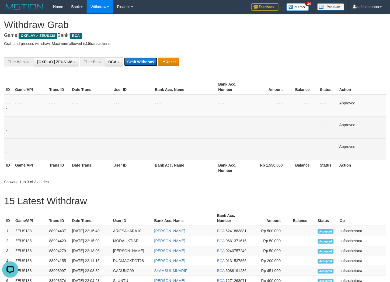
click at [134, 61] on button "Grab Withdraw" at bounding box center [140, 62] width 33 height 9
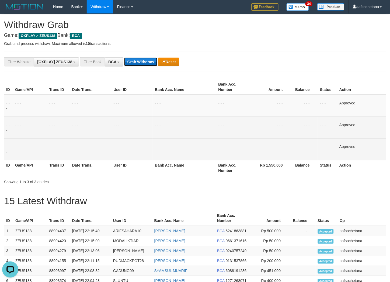
click at [134, 61] on button "Grab Withdraw" at bounding box center [140, 62] width 33 height 9
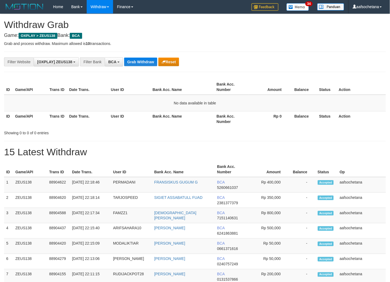
click at [134, 61] on button "Grab Withdraw" at bounding box center [140, 62] width 33 height 9
click at [143, 67] on div "**********" at bounding box center [195, 62] width 382 height 20
click at [143, 66] on button "Grab Withdraw" at bounding box center [140, 62] width 33 height 9
click at [143, 65] on button "Grab Withdraw" at bounding box center [140, 62] width 33 height 9
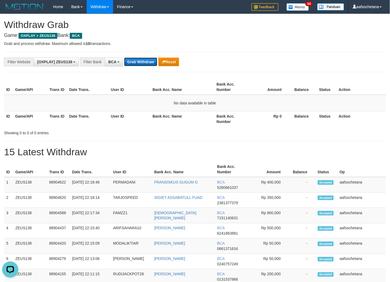
click at [143, 65] on button "Grab Withdraw" at bounding box center [140, 62] width 33 height 9
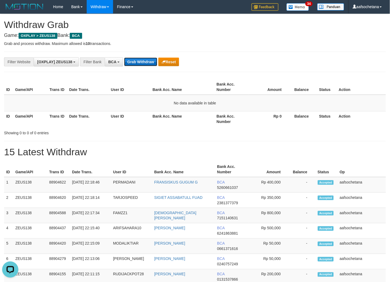
click at [143, 65] on button "Grab Withdraw" at bounding box center [140, 62] width 33 height 9
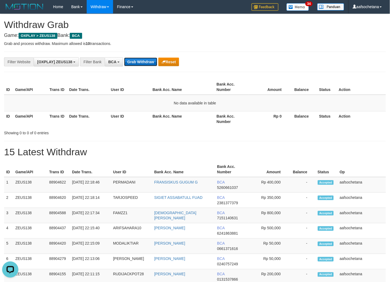
click at [143, 65] on button "Grab Withdraw" at bounding box center [140, 62] width 33 height 9
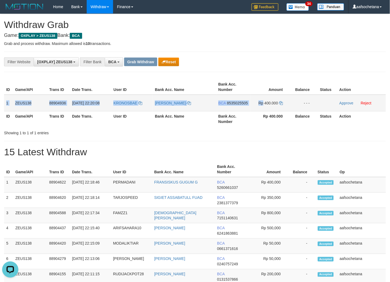
copy tr "1 ZEUS138 88904936 [DATE] 22:20:08 KRONOSBAE [PERSON_NAME]- BCA 8535025505 Rp"
copy tr "1 ZEUS138 88904936 [DATE] 22:20:08 KRONOSBAE [PERSON_NAME]- BCA 8535025505 Rp 4…"
drag, startPoint x: 7, startPoint y: 100, endPoint x: 291, endPoint y: 103, distance: 284.5
click at [291, 103] on tr "1 ZEUS138 88904936 [DATE] 22:20:08 [GEOGRAPHIC_DATA] [PERSON_NAME]- BCA 8535025…" at bounding box center [195, 103] width 382 height 17
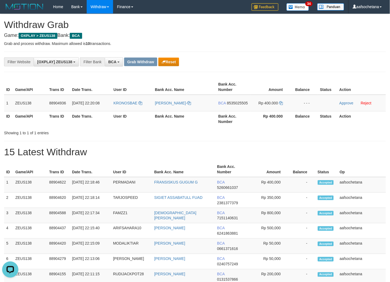
drag, startPoint x: 291, startPoint y: 50, endPoint x: 273, endPoint y: 73, distance: 29.7
click at [237, 103] on span "8535025505" at bounding box center [237, 103] width 21 height 4
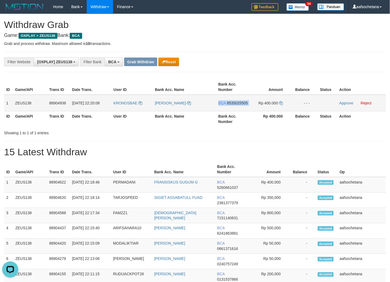
click at [237, 103] on span "8535025505" at bounding box center [237, 103] width 21 height 4
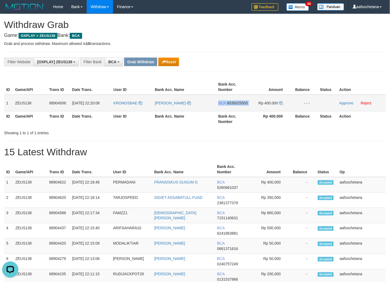
click at [237, 103] on span "8535025505" at bounding box center [237, 103] width 21 height 4
click at [282, 103] on icon at bounding box center [281, 103] width 4 height 4
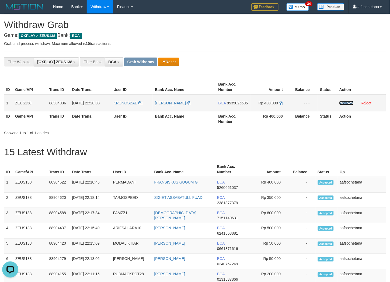
click at [344, 104] on link "Approve" at bounding box center [346, 103] width 14 height 4
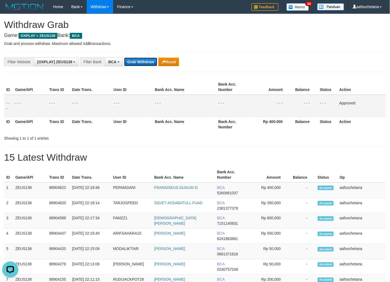
click at [143, 65] on button "Grab Withdraw" at bounding box center [140, 62] width 33 height 9
click at [143, 62] on button "Grab Withdraw" at bounding box center [140, 62] width 33 height 9
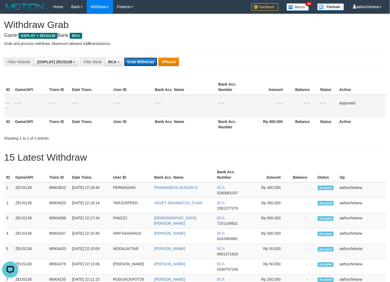
click at [143, 62] on button "Grab Withdraw" at bounding box center [140, 62] width 33 height 9
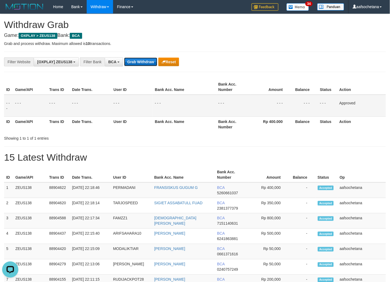
click at [143, 62] on button "Grab Withdraw" at bounding box center [140, 62] width 33 height 9
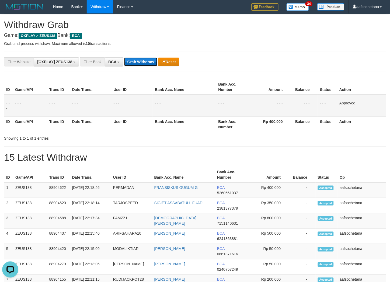
click at [143, 62] on button "Grab Withdraw" at bounding box center [140, 62] width 33 height 9
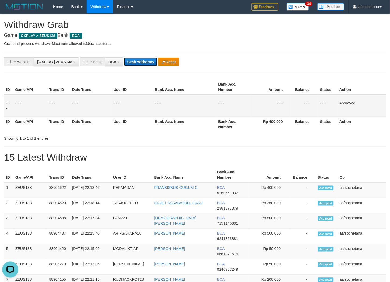
click at [143, 62] on button "Grab Withdraw" at bounding box center [140, 62] width 33 height 9
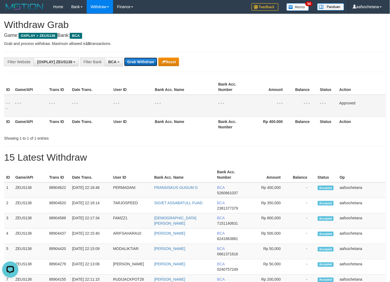
click at [143, 62] on button "Grab Withdraw" at bounding box center [140, 62] width 33 height 9
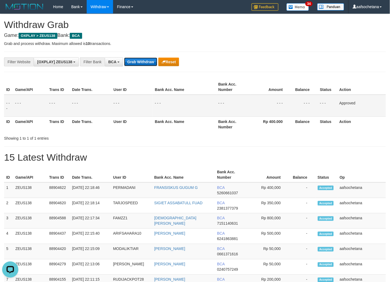
click at [143, 62] on button "Grab Withdraw" at bounding box center [140, 62] width 33 height 9
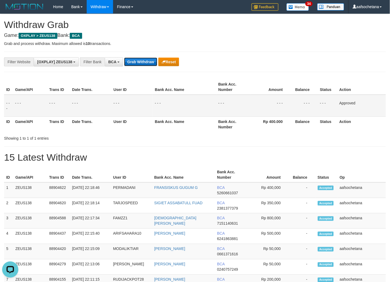
click at [143, 62] on button "Grab Withdraw" at bounding box center [140, 62] width 33 height 9
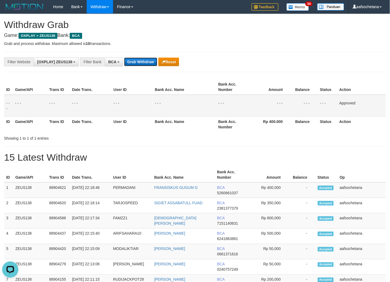
click at [143, 62] on button "Grab Withdraw" at bounding box center [140, 62] width 33 height 9
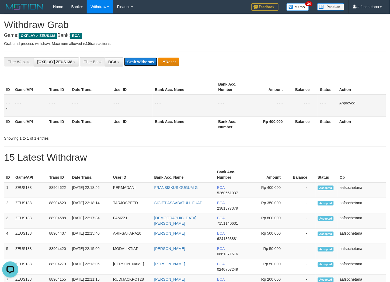
click at [143, 62] on button "Grab Withdraw" at bounding box center [140, 62] width 33 height 9
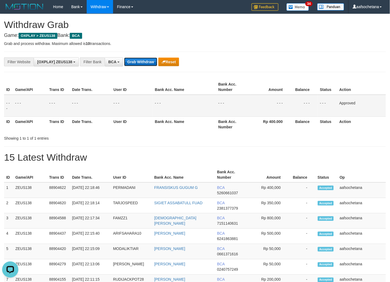
click at [143, 62] on button "Grab Withdraw" at bounding box center [140, 62] width 33 height 9
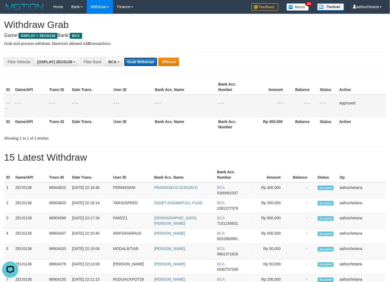
click at [143, 62] on button "Grab Withdraw" at bounding box center [140, 62] width 33 height 9
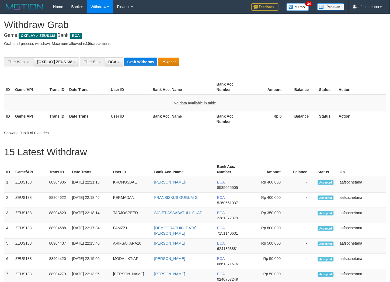
click at [143, 62] on button "Grab Withdraw" at bounding box center [140, 62] width 33 height 9
drag, startPoint x: 0, startPoint y: 0, endPoint x: 143, endPoint y: 62, distance: 155.5
click at [143, 62] on button "Grab Withdraw" at bounding box center [140, 62] width 33 height 9
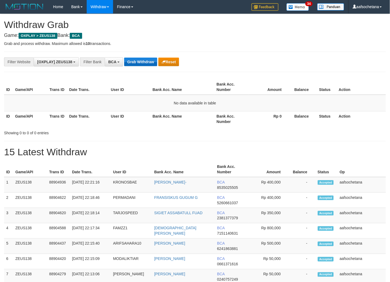
click at [143, 62] on button "Grab Withdraw" at bounding box center [140, 62] width 33 height 9
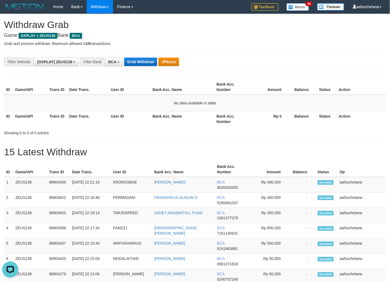
click at [143, 62] on button "Grab Withdraw" at bounding box center [140, 62] width 33 height 9
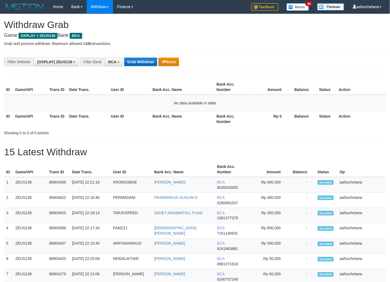
click at [142, 62] on button "Grab Withdraw" at bounding box center [140, 62] width 33 height 9
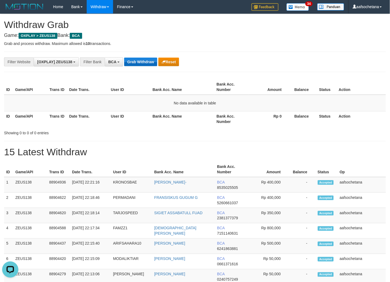
click at [142, 64] on button "Grab Withdraw" at bounding box center [140, 62] width 33 height 9
click at [151, 64] on button "Grab Withdraw" at bounding box center [140, 62] width 33 height 9
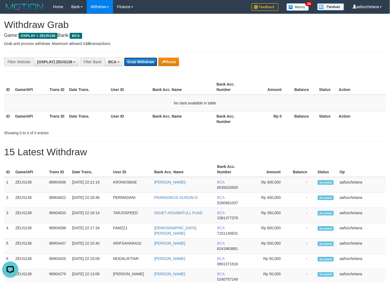
click at [151, 64] on button "Grab Withdraw" at bounding box center [140, 62] width 33 height 9
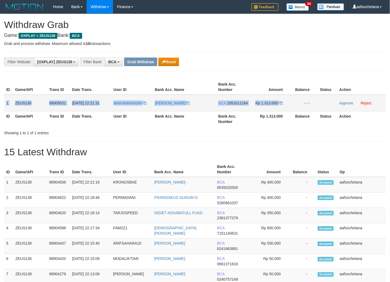
copy tr "1 ZEUS138 88905031 [DATE] 22:21:31 MAKANBANG89 [PERSON_NAME] BCA 1951011164 Rp …"
drag, startPoint x: 5, startPoint y: 100, endPoint x: 289, endPoint y: 96, distance: 283.7
click at [289, 96] on tr "1 ZEUS138 88905031 [DATE] 22:21:31 [GEOGRAPHIC_DATA] [PERSON_NAME] BCA 19510111…" at bounding box center [195, 103] width 382 height 17
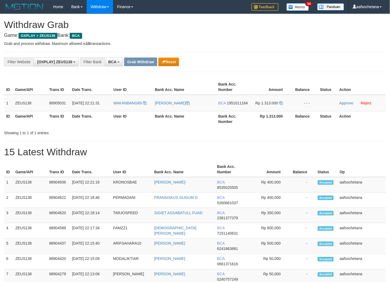
drag, startPoint x: 313, startPoint y: 47, endPoint x: 269, endPoint y: 75, distance: 51.6
drag, startPoint x: 240, startPoint y: 105, endPoint x: 240, endPoint y: 101, distance: 4.1
click at [240, 104] on td "BCA 1951011164" at bounding box center [233, 103] width 34 height 17
click at [240, 101] on span "1951011164" at bounding box center [237, 103] width 21 height 4
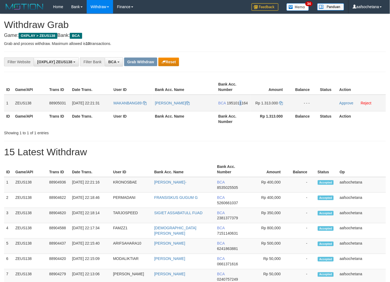
copy span "1"
click at [240, 101] on span "1951011164" at bounding box center [237, 103] width 21 height 4
click at [233, 104] on span "1951011164" at bounding box center [237, 103] width 21 height 4
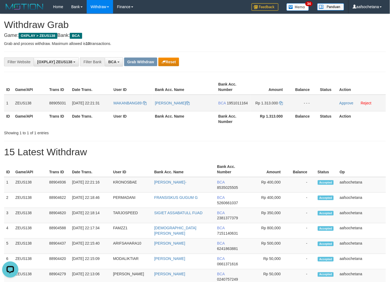
click at [233, 104] on span "1951011164" at bounding box center [237, 103] width 21 height 4
click at [283, 104] on td "Rp 1.313.000" at bounding box center [270, 103] width 41 height 17
click at [283, 103] on icon at bounding box center [281, 103] width 4 height 4
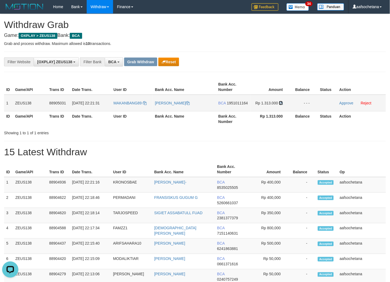
click at [283, 103] on icon at bounding box center [281, 103] width 4 height 4
click at [344, 105] on td "Approve Reject" at bounding box center [361, 103] width 49 height 17
click at [344, 103] on link "Approve" at bounding box center [346, 103] width 14 height 4
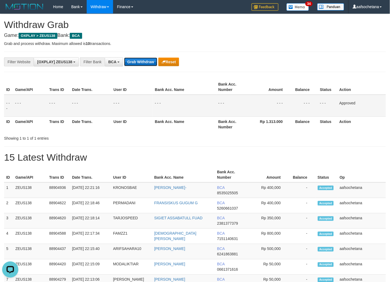
click at [154, 62] on button "Grab Withdraw" at bounding box center [140, 62] width 33 height 9
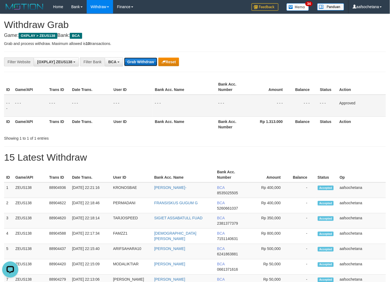
click at [154, 62] on button "Grab Withdraw" at bounding box center [140, 62] width 33 height 9
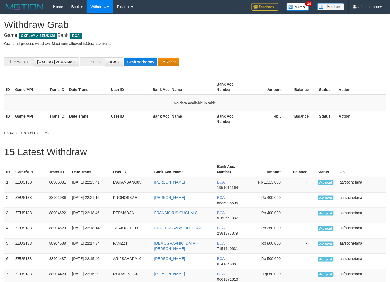
click at [154, 62] on button "Grab Withdraw" at bounding box center [140, 62] width 33 height 9
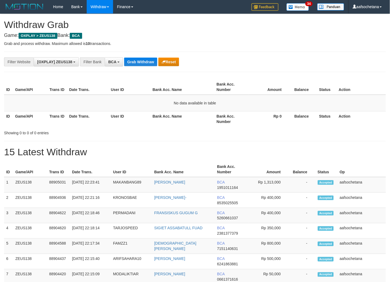
click at [154, 62] on button "Grab Withdraw" at bounding box center [140, 62] width 33 height 9
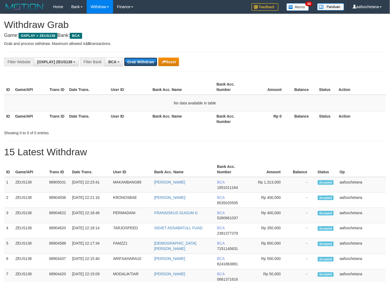
click at [154, 61] on button "Grab Withdraw" at bounding box center [140, 62] width 33 height 9
drag, startPoint x: 0, startPoint y: 0, endPoint x: 154, endPoint y: 61, distance: 165.7
click at [154, 61] on button "Grab Withdraw" at bounding box center [140, 62] width 33 height 9
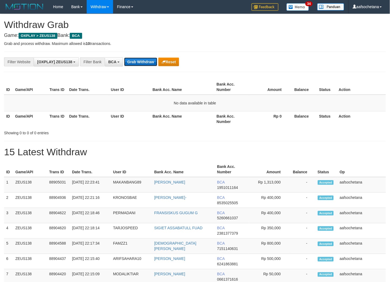
click at [154, 61] on button "Grab Withdraw" at bounding box center [140, 62] width 33 height 9
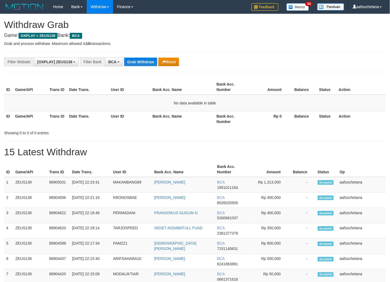
click at [154, 61] on button "Grab Withdraw" at bounding box center [140, 62] width 33 height 9
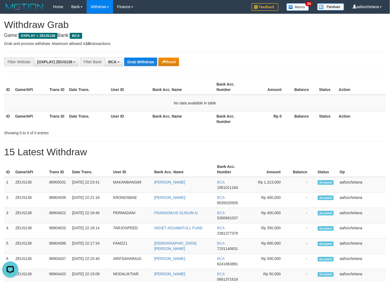
click at [154, 61] on button "Grab Withdraw" at bounding box center [140, 62] width 33 height 9
click at [138, 60] on button "Grab Withdraw" at bounding box center [140, 62] width 33 height 9
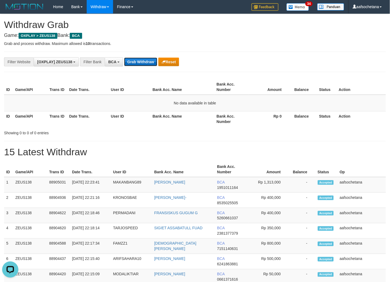
click at [138, 60] on button "Grab Withdraw" at bounding box center [140, 62] width 33 height 9
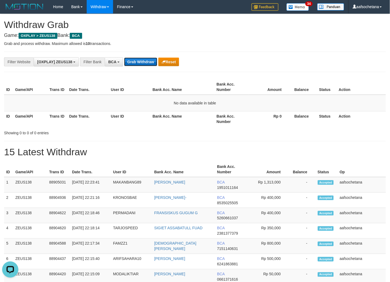
click at [138, 60] on button "Grab Withdraw" at bounding box center [140, 62] width 33 height 9
click at [138, 61] on button "Grab Withdraw" at bounding box center [140, 62] width 33 height 9
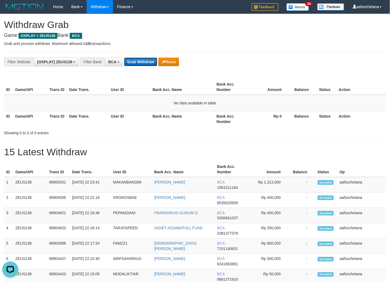
click at [138, 61] on button "Grab Withdraw" at bounding box center [140, 62] width 33 height 9
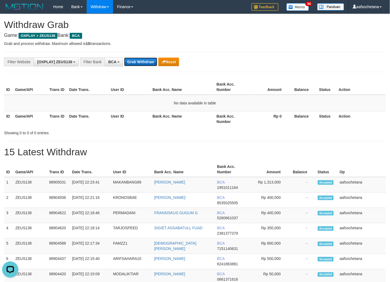
click at [138, 61] on button "Grab Withdraw" at bounding box center [140, 62] width 33 height 9
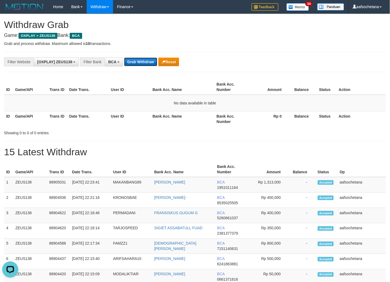
click at [138, 61] on button "Grab Withdraw" at bounding box center [140, 62] width 33 height 9
click at [223, 114] on th "Bank Acc. Number" at bounding box center [231, 118] width 34 height 15
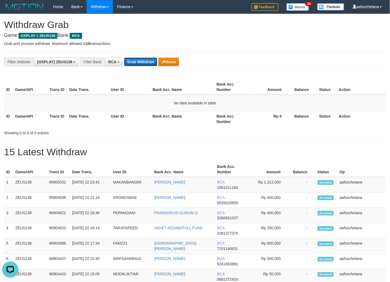
click at [146, 60] on button "Grab Withdraw" at bounding box center [140, 62] width 33 height 9
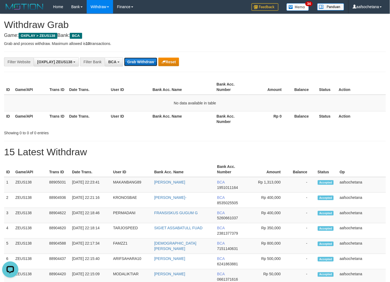
click at [146, 60] on button "Grab Withdraw" at bounding box center [140, 62] width 33 height 9
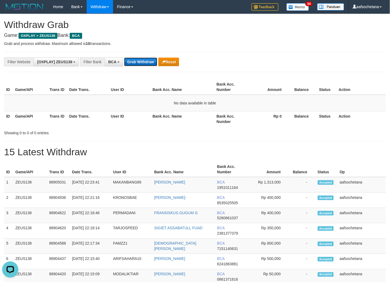
click at [146, 60] on button "Grab Withdraw" at bounding box center [140, 62] width 33 height 9
click at [133, 54] on div "**********" at bounding box center [195, 62] width 382 height 20
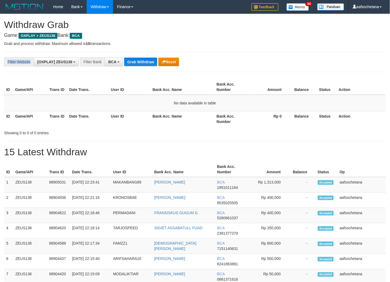
click at [133, 54] on div "**********" at bounding box center [195, 62] width 382 height 20
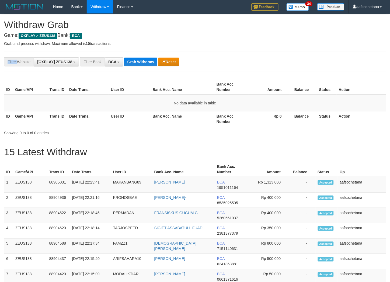
click at [133, 54] on div "**********" at bounding box center [195, 62] width 382 height 20
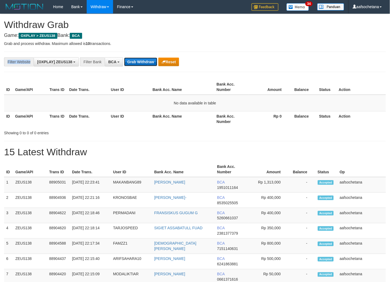
click at [135, 63] on button "Grab Withdraw" at bounding box center [140, 62] width 33 height 9
